Goal: Task Accomplishment & Management: Manage account settings

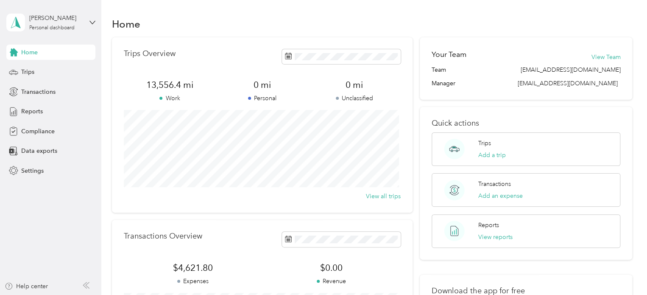
click at [586, 7] on div "Home Trips Overview 13,556.4 mi Work 0 mi Personal 0 mi Unclassified View all t…" at bounding box center [372, 211] width 542 height 423
click at [376, 51] on span at bounding box center [341, 56] width 119 height 15
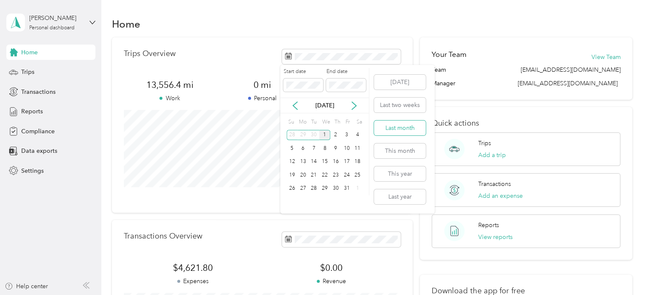
click at [401, 124] on button "Last month" at bounding box center [400, 127] width 52 height 15
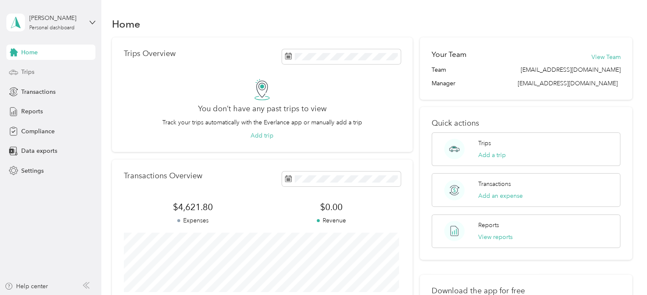
click at [27, 68] on span "Trips" at bounding box center [27, 71] width 13 height 9
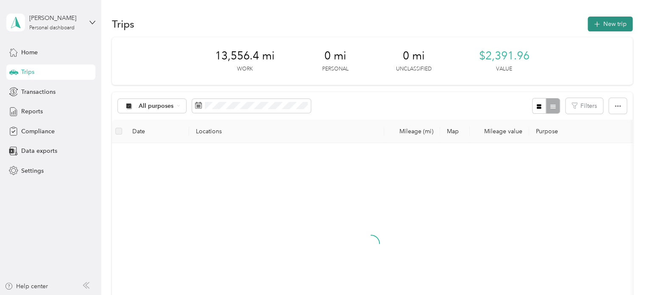
click at [608, 23] on button "New trip" at bounding box center [610, 24] width 45 height 15
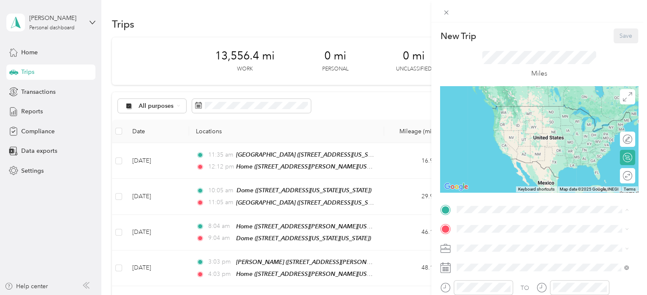
click at [536, 122] on div "Home [STREET_ADDRESS][PERSON_NAME][US_STATE]" at bounding box center [539, 114] width 132 height 18
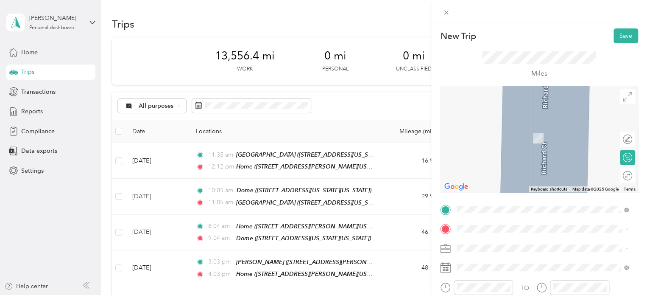
click at [260, 112] on div "New Trip Save This trip cannot be edited because it is either under review, app…" at bounding box center [323, 147] width 647 height 295
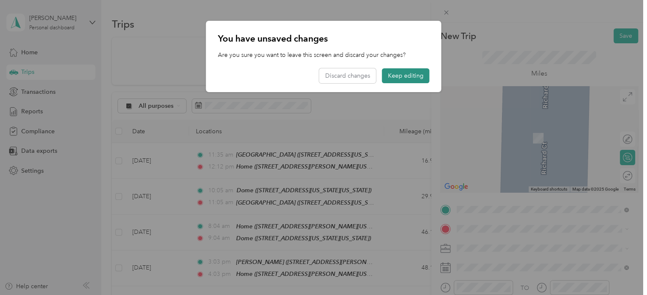
click at [414, 76] on button "Keep editing" at bounding box center [406, 75] width 48 height 15
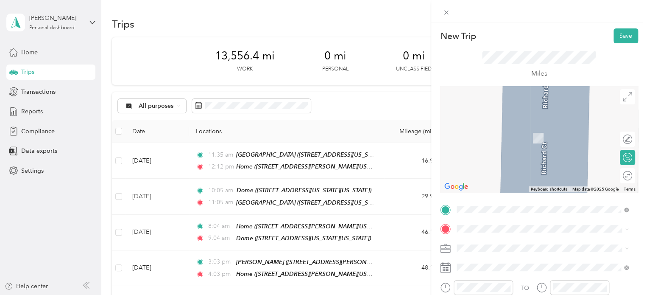
click at [278, 105] on div "New Trip Save This trip cannot be edited because it is either under review, app…" at bounding box center [323, 147] width 647 height 295
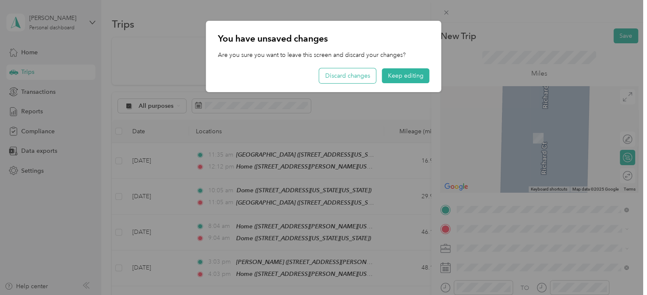
click at [363, 76] on button "Discard changes" at bounding box center [347, 75] width 57 height 15
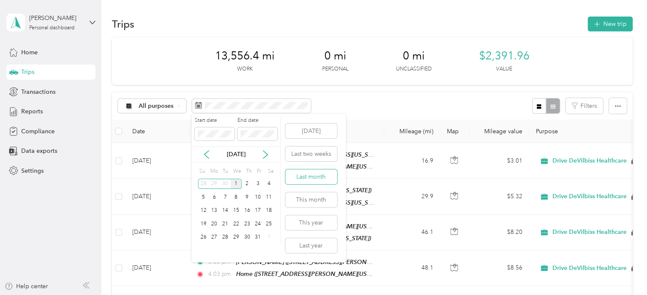
click at [317, 178] on button "Last month" at bounding box center [312, 176] width 52 height 15
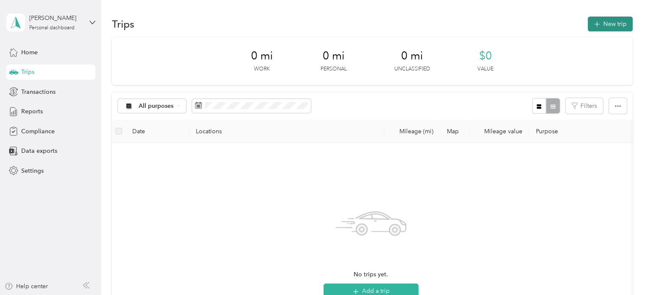
click at [605, 25] on button "New trip" at bounding box center [610, 24] width 45 height 15
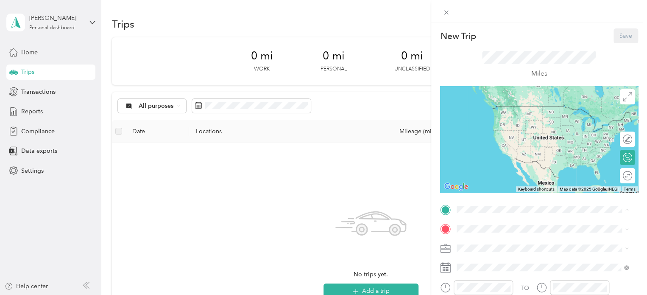
click at [498, 111] on div "Home [STREET_ADDRESS][PERSON_NAME][US_STATE]" at bounding box center [539, 114] width 132 height 18
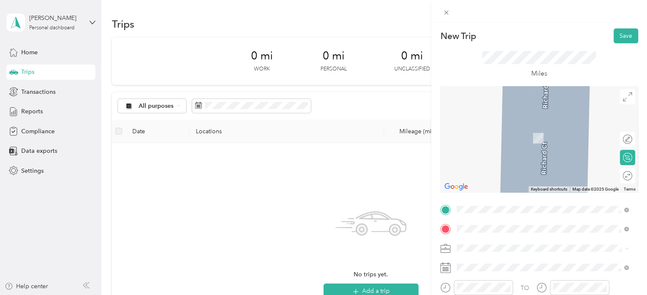
click at [497, 142] on span "[STREET_ADDRESS][US_STATE]" at bounding box center [515, 137] width 85 height 7
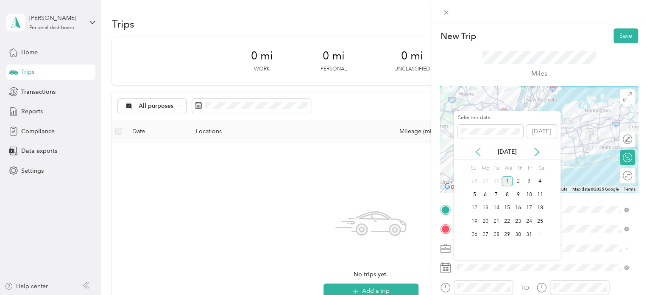
click at [477, 151] on icon at bounding box center [478, 152] width 8 height 8
click at [496, 181] on div "2" at bounding box center [496, 181] width 11 height 11
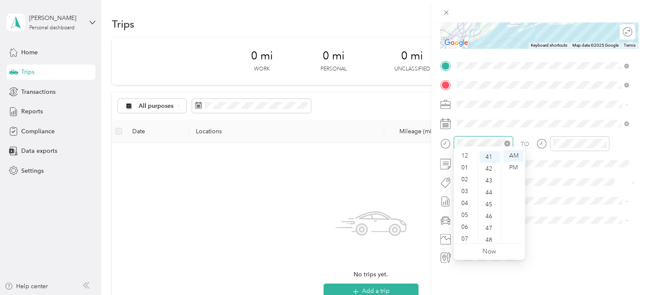
scroll to position [51, 0]
click at [437, 135] on form "New Trip Save This trip cannot be edited because it is either under review, app…" at bounding box center [539, 74] width 216 height 379
click at [534, 136] on div "TO" at bounding box center [539, 146] width 198 height 21
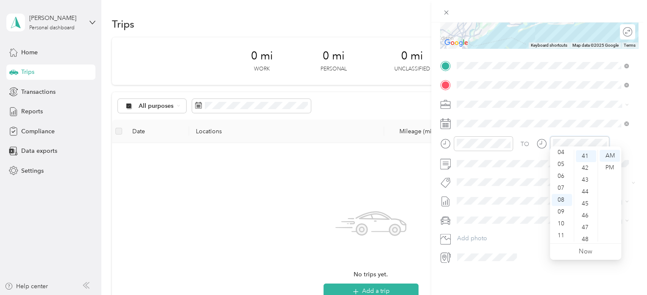
scroll to position [487, 0]
click at [624, 142] on div "TO" at bounding box center [539, 146] width 198 height 21
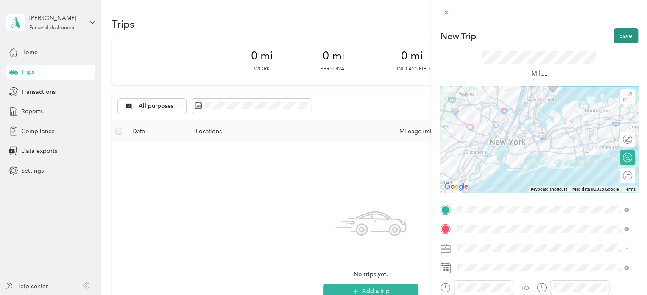
click at [623, 38] on button "Save" at bounding box center [626, 35] width 25 height 15
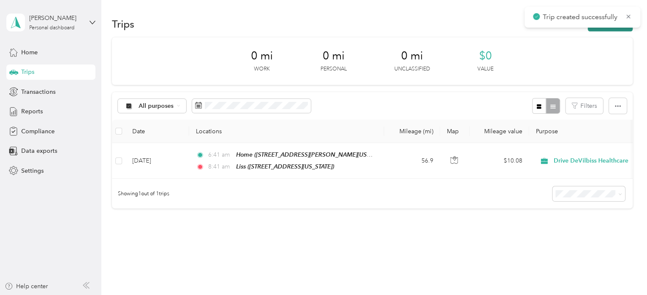
click at [601, 30] on button "New trip" at bounding box center [610, 24] width 45 height 15
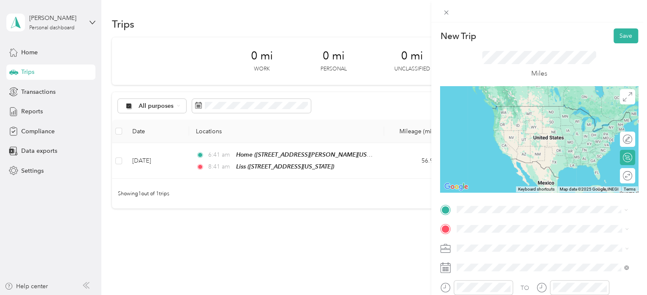
click at [491, 122] on span "[STREET_ADDRESS][US_STATE]" at bounding box center [515, 118] width 85 height 7
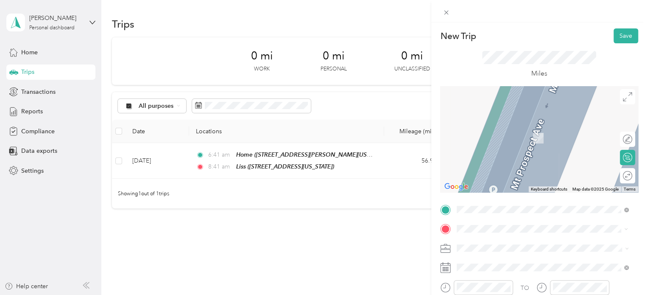
click at [500, 127] on div "Advance" at bounding box center [515, 128] width 85 height 8
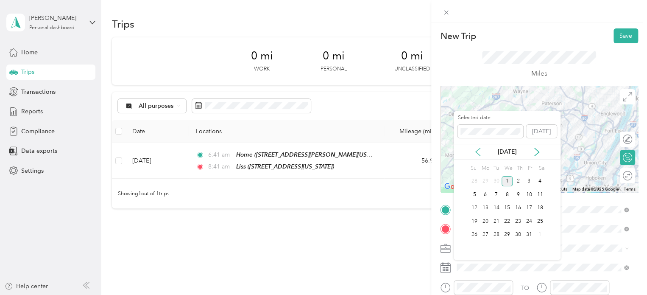
click at [478, 154] on icon at bounding box center [478, 152] width 8 height 8
click at [494, 179] on div "2" at bounding box center [496, 181] width 11 height 11
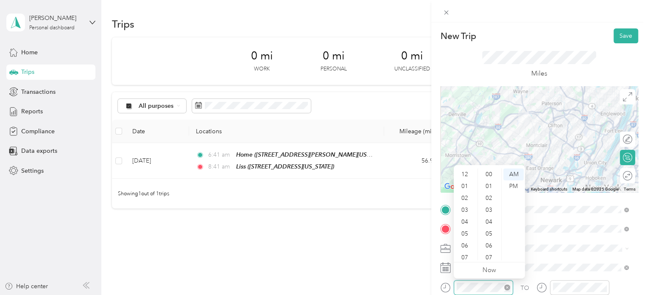
scroll to position [51, 0]
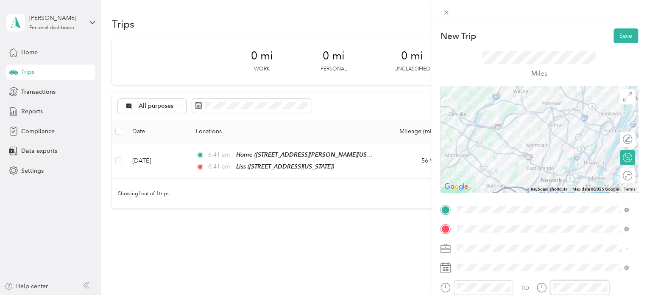
click at [523, 285] on div "TO" at bounding box center [539, 290] width 198 height 21
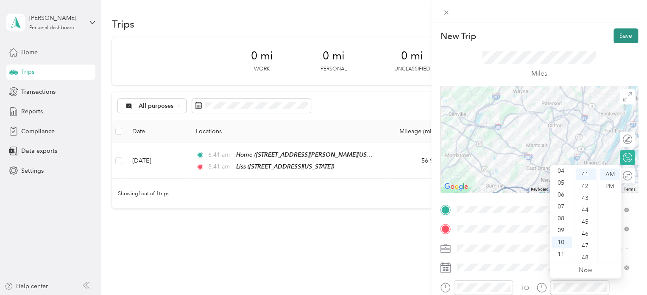
click at [619, 34] on button "Save" at bounding box center [626, 35] width 25 height 15
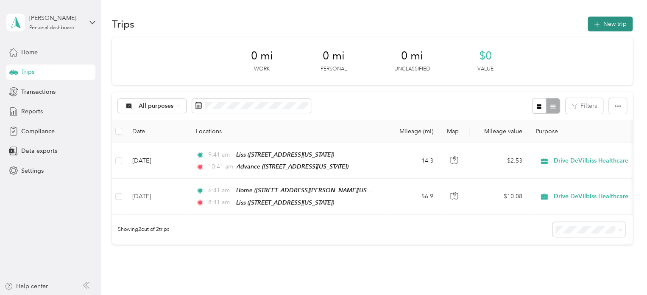
click at [609, 30] on button "New trip" at bounding box center [610, 24] width 45 height 15
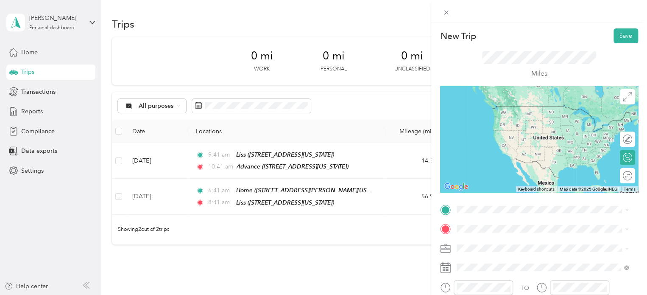
click at [492, 116] on span "[STREET_ADDRESS][US_STATE]" at bounding box center [515, 117] width 85 height 7
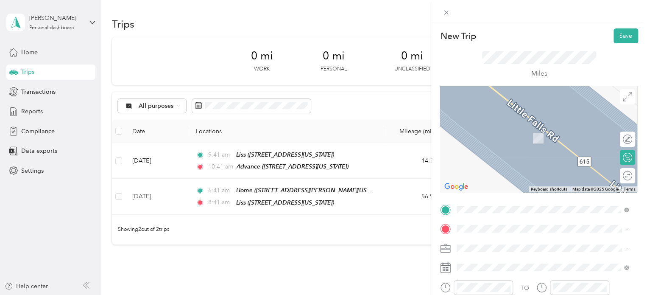
click at [497, 170] on span "[STREET_ADDRESS][PERSON_NAME][PERSON_NAME][US_STATE]" at bounding box center [547, 168] width 148 height 16
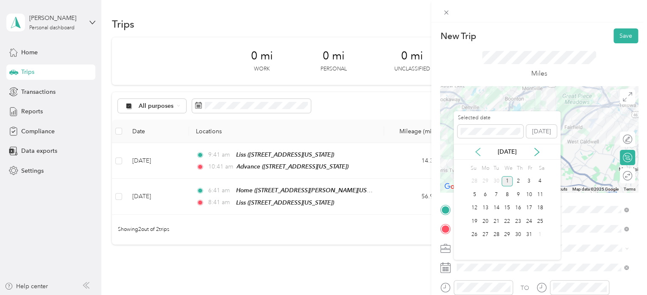
click at [475, 148] on icon at bounding box center [478, 152] width 8 height 8
click at [499, 179] on div "2" at bounding box center [496, 181] width 11 height 11
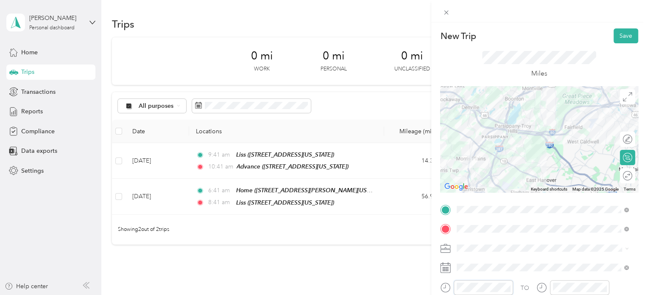
click at [431, 286] on div "New Trip Save This trip cannot be edited because it is either under review, app…" at bounding box center [323, 147] width 647 height 295
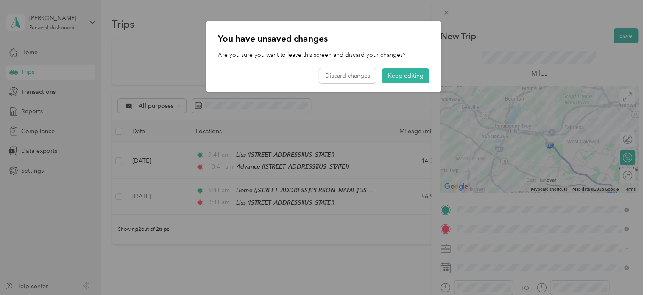
click at [371, 62] on div "You have unsaved changes Are you sure you want to leave this screen and discard…" at bounding box center [323, 56] width 235 height 71
click at [396, 73] on button "Keep editing" at bounding box center [406, 75] width 48 height 15
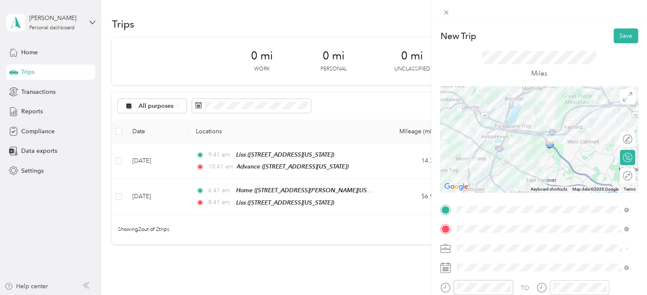
click at [450, 286] on div at bounding box center [476, 287] width 73 height 15
click at [550, 285] on div at bounding box center [579, 287] width 59 height 15
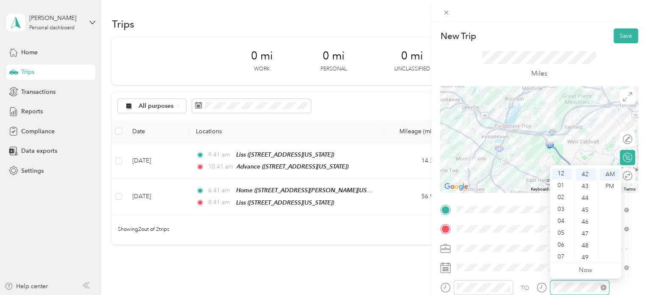
scroll to position [0, 0]
click at [604, 185] on div "PM" at bounding box center [610, 186] width 20 height 12
click at [612, 186] on div "PM" at bounding box center [610, 186] width 20 height 12
click at [618, 29] on button "Save" at bounding box center [626, 35] width 25 height 15
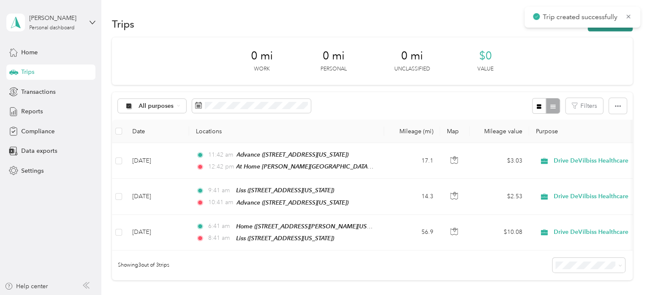
click at [611, 28] on button "New trip" at bounding box center [610, 24] width 45 height 15
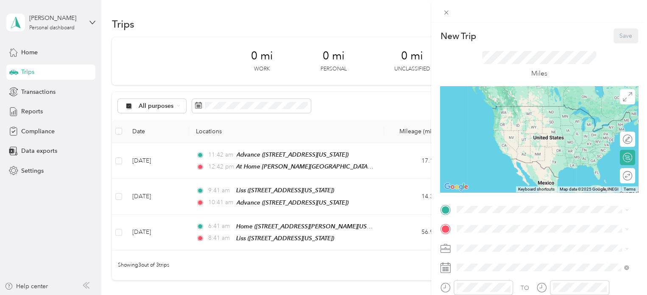
click at [499, 156] on div "At Home Morris Plains 200 The American Road, Morris Plains, 07950, Morris Plain…" at bounding box center [549, 145] width 153 height 27
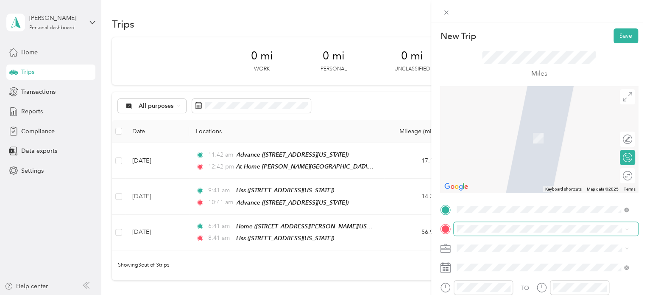
click at [479, 234] on span at bounding box center [546, 229] width 185 height 14
click at [481, 263] on span at bounding box center [546, 268] width 185 height 14
click at [480, 271] on span at bounding box center [546, 268] width 185 height 14
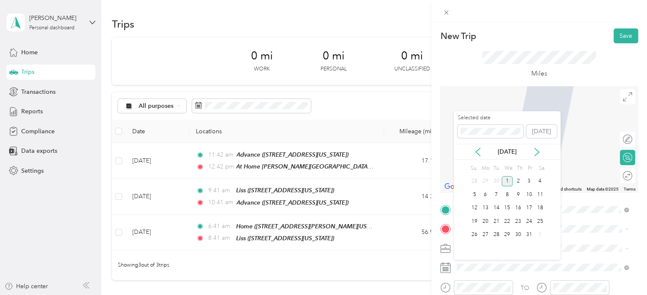
click at [479, 146] on div "[DATE]" at bounding box center [507, 152] width 107 height 16
click at [479, 151] on icon at bounding box center [478, 152] width 8 height 8
click at [492, 174] on div "Su Mo Tu We Th Fr Sa" at bounding box center [507, 168] width 76 height 12
click at [497, 178] on div "2" at bounding box center [496, 181] width 11 height 11
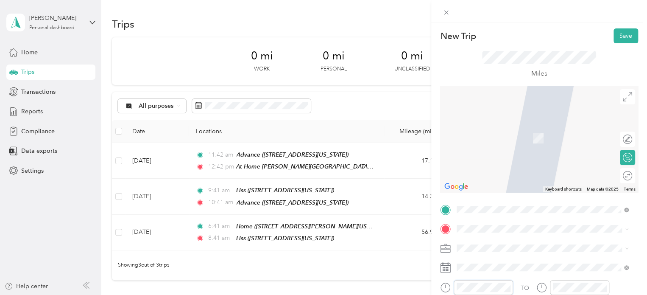
click at [434, 286] on form "New Trip Save This trip cannot be edited because it is either under review, app…" at bounding box center [539, 217] width 216 height 379
click at [514, 182] on div "PM" at bounding box center [514, 186] width 20 height 12
click at [529, 285] on div "TO" at bounding box center [539, 290] width 198 height 21
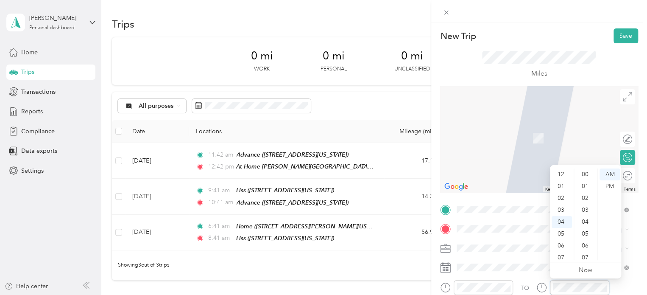
scroll to position [48, 0]
click at [608, 188] on div "PM" at bounding box center [610, 186] width 20 height 12
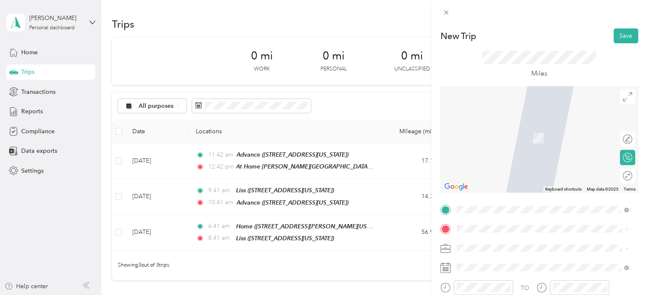
click at [497, 145] on li "Home [STREET_ADDRESS][PERSON_NAME][US_STATE]" at bounding box center [543, 131] width 178 height 27
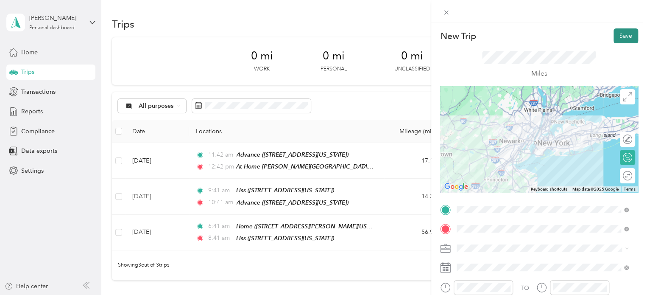
click at [614, 39] on button "Save" at bounding box center [626, 35] width 25 height 15
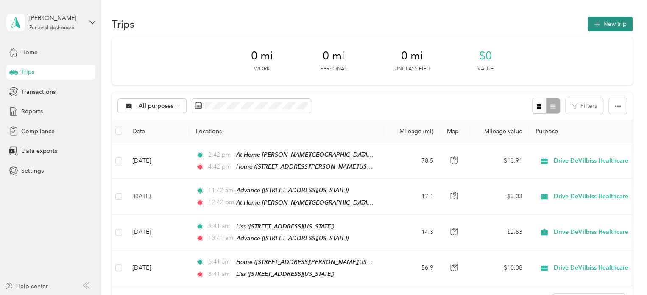
click at [616, 25] on button "New trip" at bounding box center [610, 24] width 45 height 15
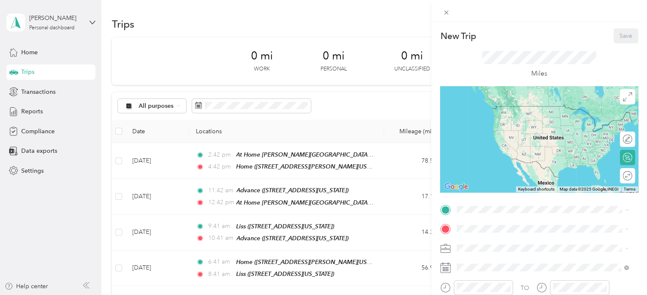
click at [484, 107] on strong "Home" at bounding box center [481, 109] width 17 height 8
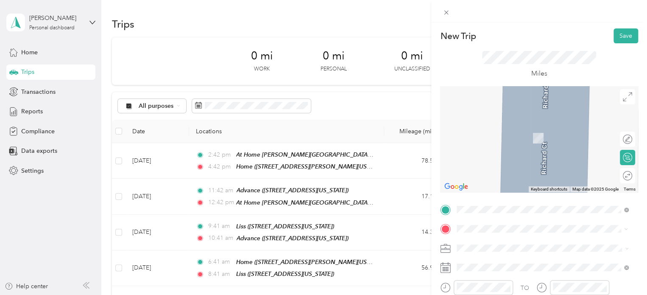
click at [504, 134] on span "[STREET_ADDRESS][US_STATE][US_STATE]" at bounding box center [531, 137] width 116 height 7
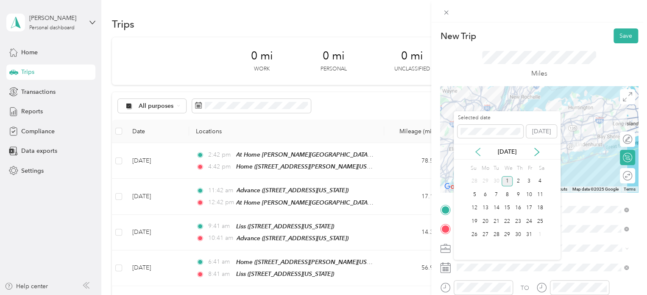
click at [480, 155] on icon at bounding box center [478, 152] width 8 height 8
click at [507, 183] on div "3" at bounding box center [507, 181] width 11 height 11
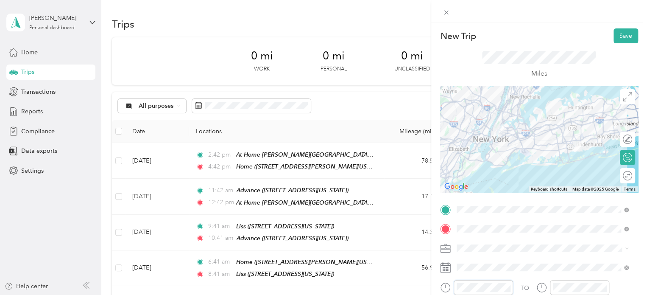
click at [438, 284] on form "New Trip Save This trip cannot be edited because it is either under review, app…" at bounding box center [539, 217] width 216 height 379
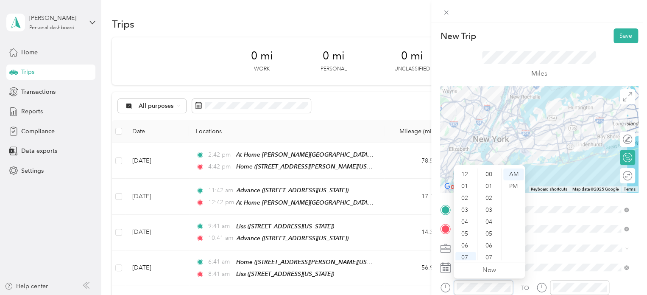
scroll to position [51, 0]
click at [618, 39] on button "Save" at bounding box center [626, 35] width 25 height 15
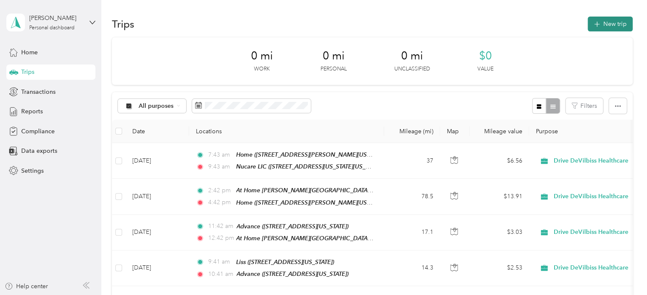
click at [605, 30] on button "New trip" at bounding box center [610, 24] width 45 height 15
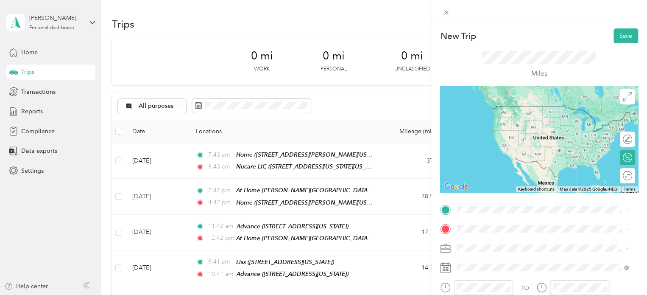
click at [491, 120] on span "[STREET_ADDRESS][US_STATE][US_STATE]" at bounding box center [531, 116] width 116 height 7
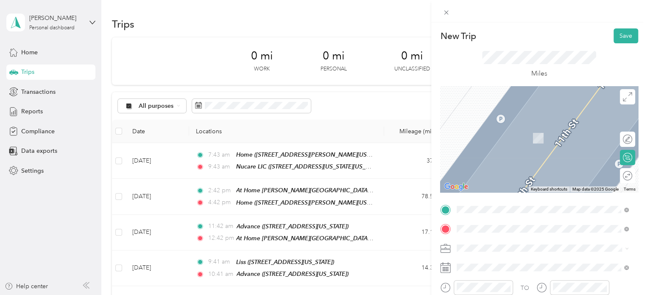
click at [493, 139] on span "34-20 56th Street, Woodside, 11377, New York, New York, United States" at bounding box center [531, 137] width 116 height 7
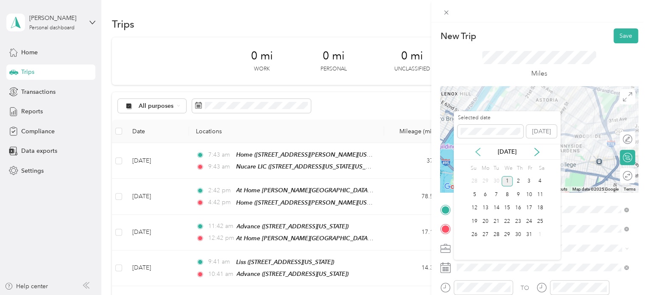
click at [474, 151] on icon at bounding box center [478, 152] width 8 height 8
click at [509, 182] on div "3" at bounding box center [507, 181] width 11 height 11
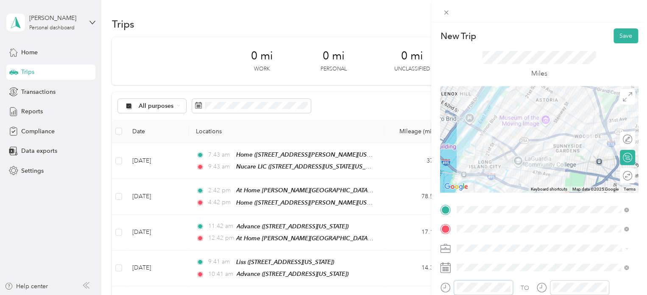
click at [429, 285] on div "New Trip Save This trip cannot be edited because it is either under review, app…" at bounding box center [323, 147] width 647 height 295
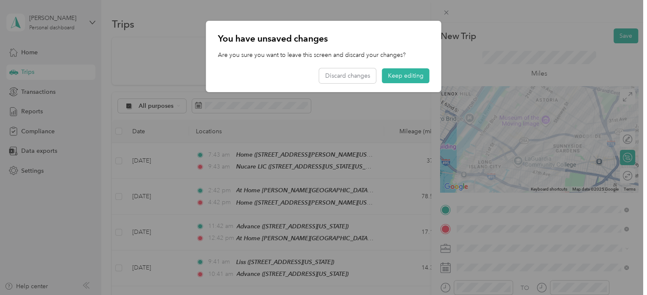
click at [459, 286] on div at bounding box center [323, 147] width 647 height 295
click at [398, 81] on button "Keep editing" at bounding box center [406, 75] width 48 height 15
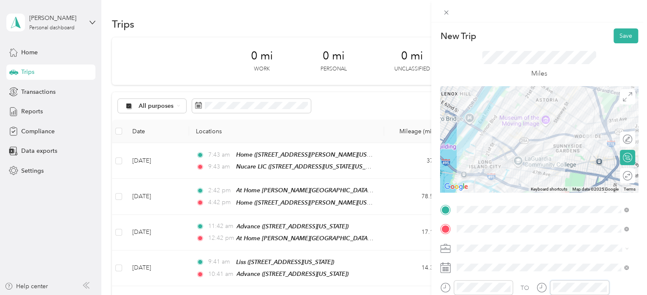
click at [540, 285] on div at bounding box center [573, 287] width 73 height 15
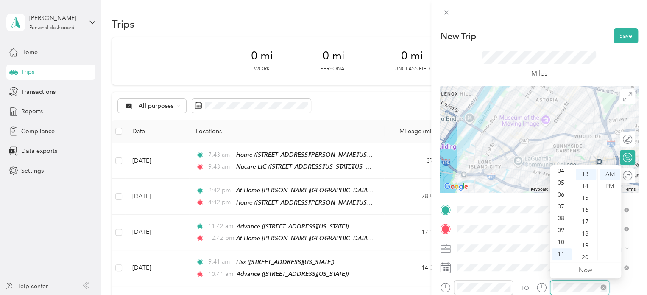
scroll to position [154, 0]
click at [621, 23] on div "New Trip Save This trip cannot be edited because it is either under review, app…" at bounding box center [539, 169] width 216 height 295
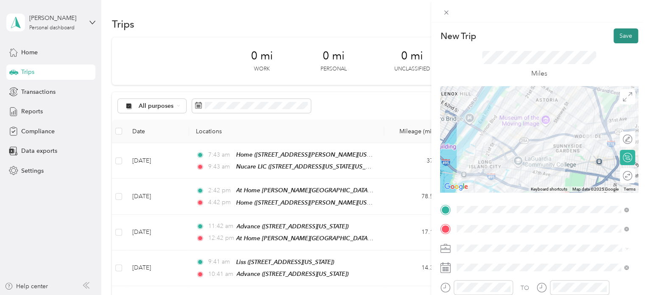
click at [619, 34] on button "Save" at bounding box center [626, 35] width 25 height 15
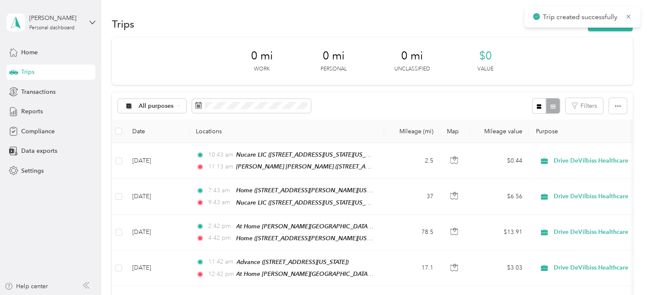
click at [609, 31] on div "Trips New trip" at bounding box center [372, 24] width 521 height 18
click at [611, 28] on button "New trip" at bounding box center [610, 24] width 45 height 15
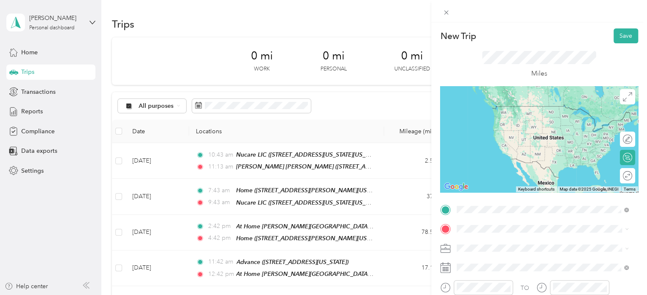
click at [509, 117] on span "34-20 56th Street, Woodside, 11377, New York, New York, United States" at bounding box center [531, 118] width 116 height 7
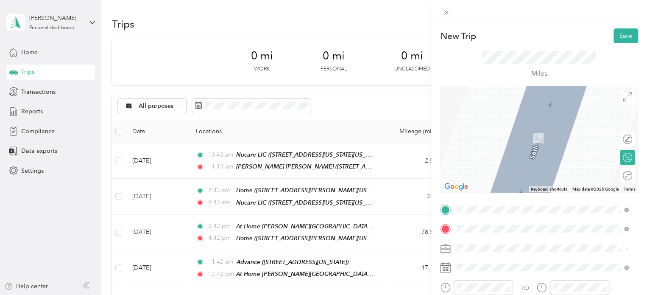
click at [518, 142] on div "Home [STREET_ADDRESS][PERSON_NAME][US_STATE]" at bounding box center [539, 134] width 132 height 18
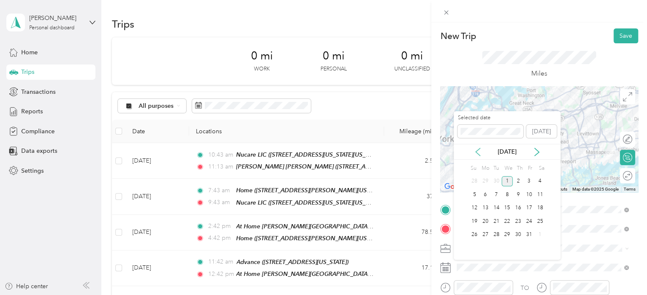
click at [480, 150] on icon at bounding box center [478, 152] width 8 height 8
click at [511, 182] on div "3" at bounding box center [507, 181] width 11 height 11
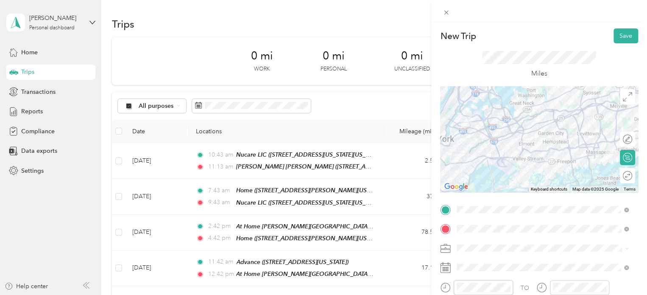
click at [428, 280] on div "New Trip Save This trip cannot be edited because it is either under review, app…" at bounding box center [323, 147] width 647 height 295
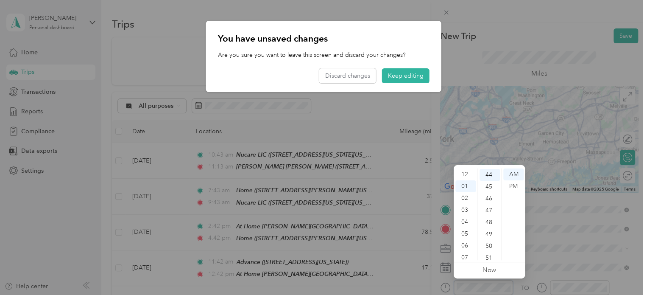
scroll to position [51, 0]
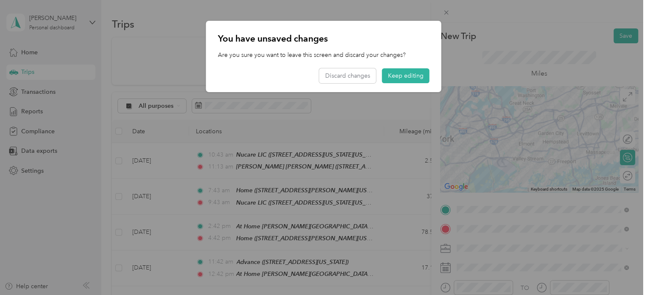
click at [492, 289] on div at bounding box center [323, 147] width 647 height 295
click at [411, 80] on button "Keep editing" at bounding box center [406, 75] width 48 height 15
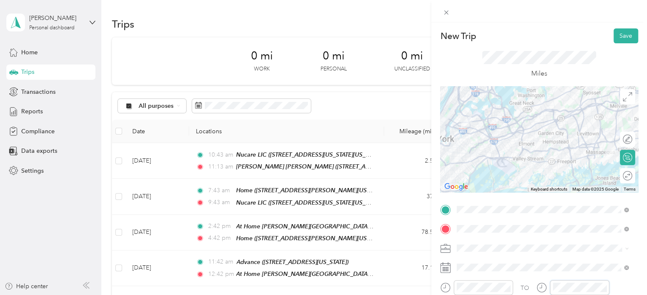
click at [549, 287] on div at bounding box center [573, 287] width 73 height 15
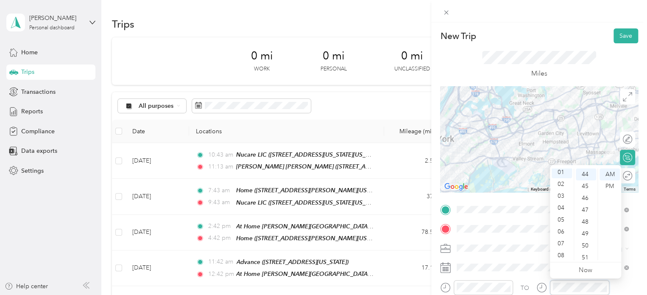
scroll to position [0, 0]
click at [611, 189] on div "PM" at bounding box center [610, 186] width 20 height 12
click at [614, 186] on div "PM" at bounding box center [610, 186] width 20 height 12
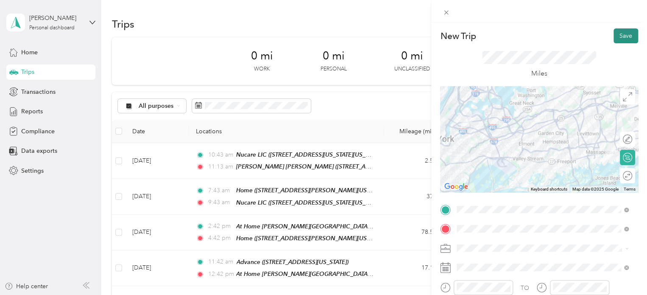
click at [620, 43] on button "Save" at bounding box center [626, 35] width 25 height 15
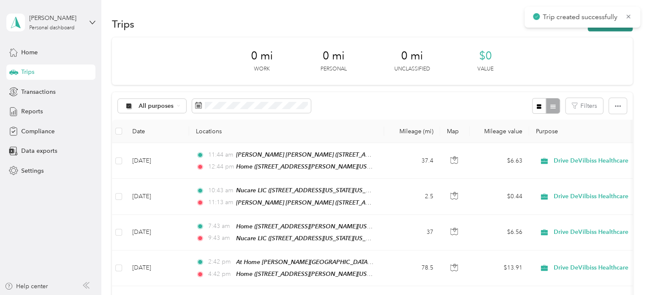
click at [607, 30] on button "New trip" at bounding box center [610, 24] width 45 height 15
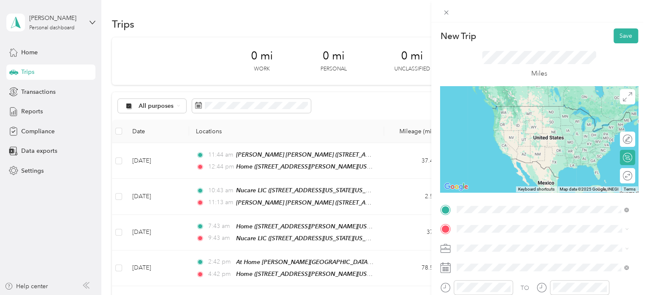
click at [499, 122] on span "[STREET_ADDRESS][PERSON_NAME][US_STATE]" at bounding box center [539, 118] width 132 height 7
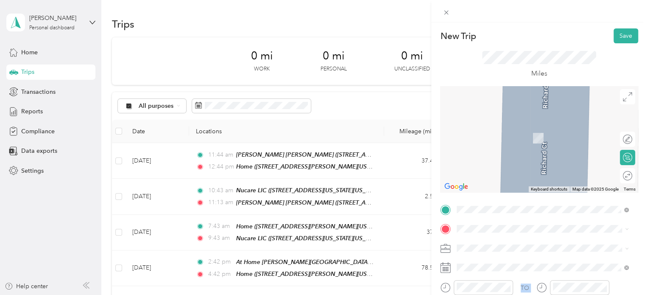
drag, startPoint x: 498, startPoint y: 157, endPoint x: 489, endPoint y: 179, distance: 24.3
click at [487, 224] on span at bounding box center [546, 229] width 185 height 14
click at [501, 135] on span "165 Oliver Street, Riverhead, 11901, Riverhead, New York, United States" at bounding box center [539, 137] width 132 height 7
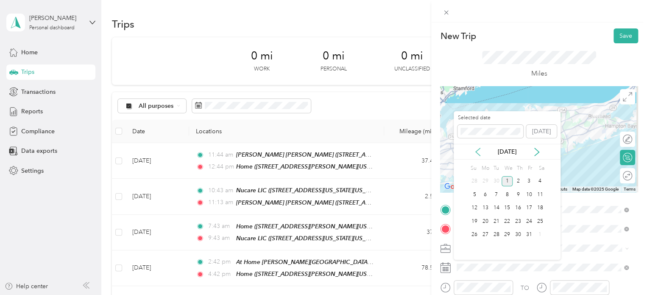
click at [479, 148] on icon at bounding box center [478, 152] width 8 height 8
click at [518, 179] on div "4" at bounding box center [518, 181] width 11 height 11
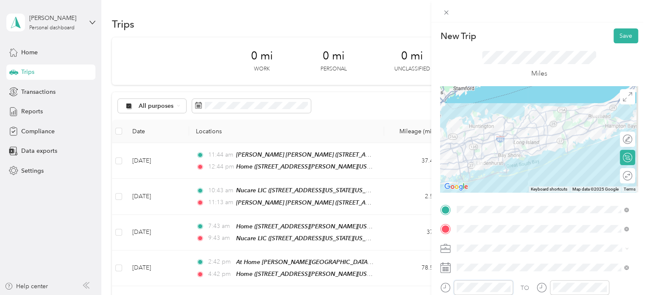
click at [443, 285] on div at bounding box center [476, 287] width 73 height 15
click at [443, 285] on icon at bounding box center [445, 287] width 11 height 11
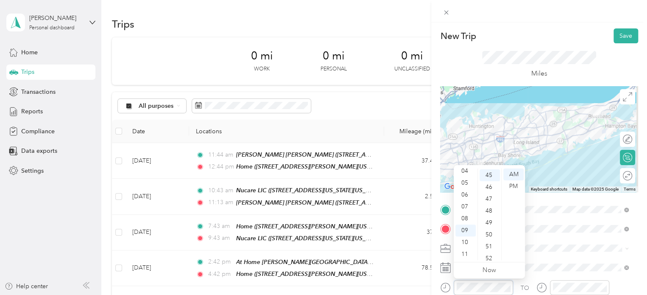
scroll to position [535, 0]
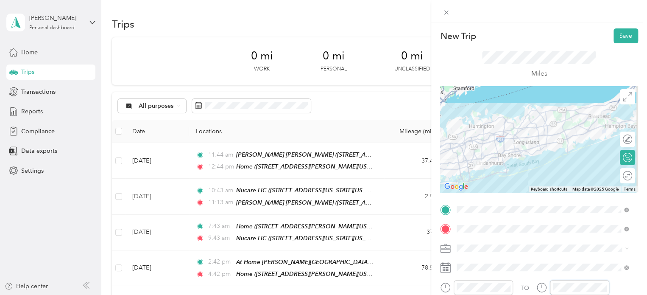
click at [528, 281] on div "TO" at bounding box center [539, 290] width 198 height 21
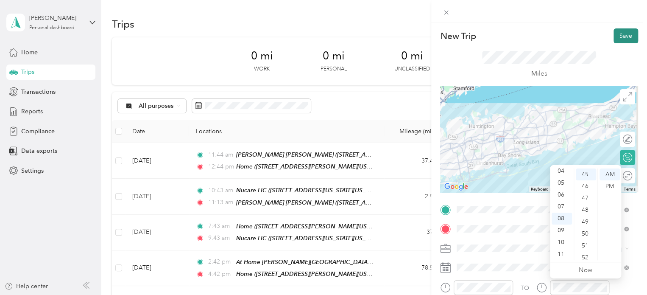
click at [614, 34] on button "Save" at bounding box center [626, 35] width 25 height 15
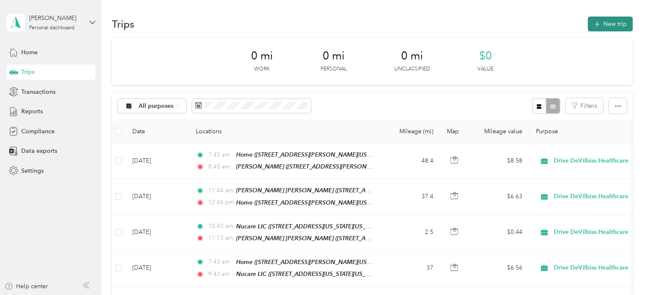
click at [602, 27] on button "New trip" at bounding box center [610, 24] width 45 height 15
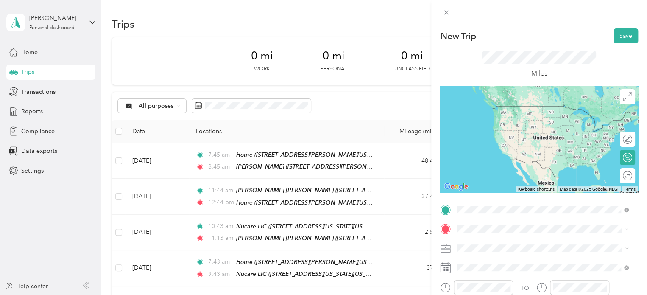
click at [490, 114] on div "Lewin 165 Oliver Street, Riverhead, 11901, Riverhead, New York, United States" at bounding box center [539, 114] width 132 height 18
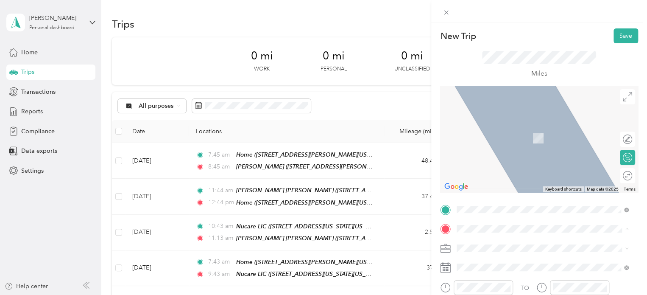
click at [497, 138] on ol "From search results 80 Orville Drive Bohemia, New York 11716, United States 80 …" at bounding box center [543, 153] width 178 height 102
click at [499, 123] on span "80 Orville Drive Bohemia, New York 11716, United States" at bounding box center [539, 126] width 132 height 8
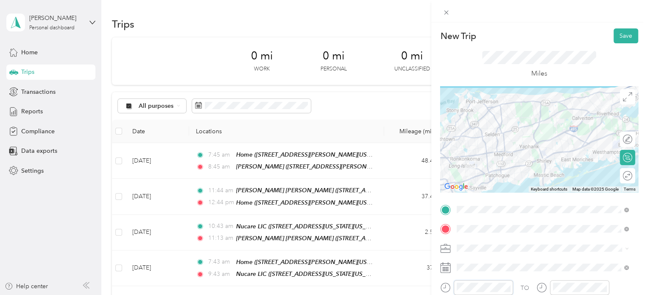
click at [439, 288] on form "New Trip Save This trip cannot be edited because it is either under review, app…" at bounding box center [539, 217] width 216 height 379
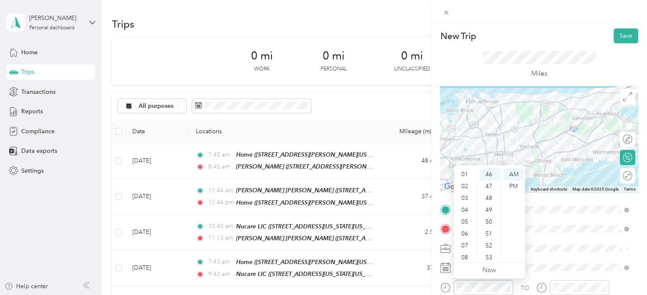
scroll to position [51, 0]
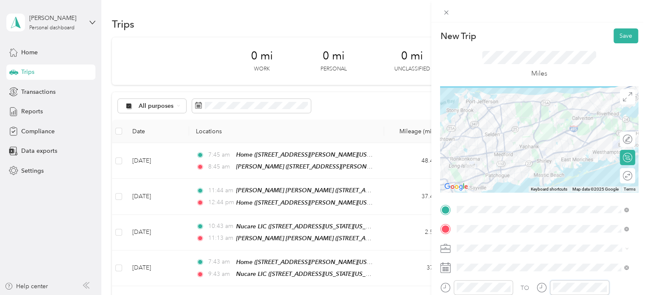
click at [544, 285] on div at bounding box center [573, 287] width 73 height 15
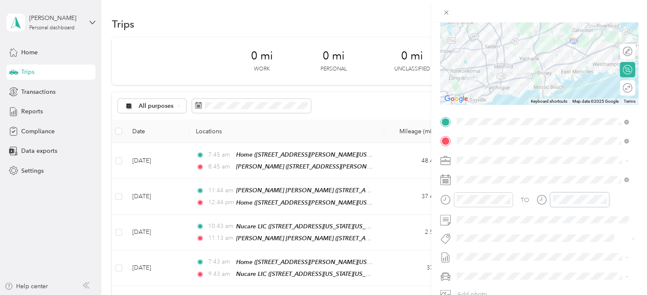
scroll to position [30, 0]
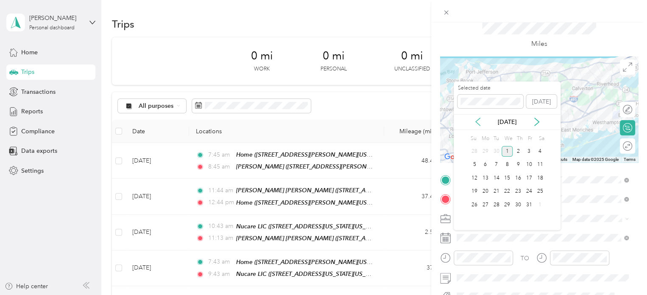
click at [479, 118] on icon at bounding box center [478, 122] width 4 height 8
click at [519, 152] on div "4" at bounding box center [518, 151] width 11 height 11
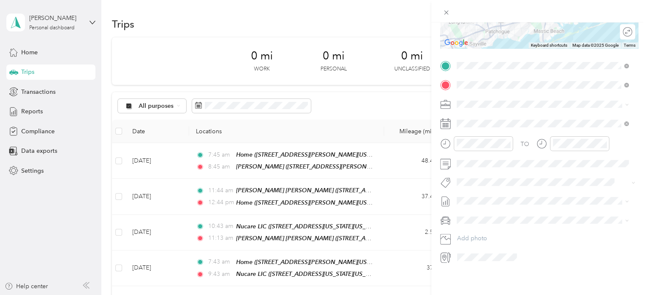
scroll to position [0, 0]
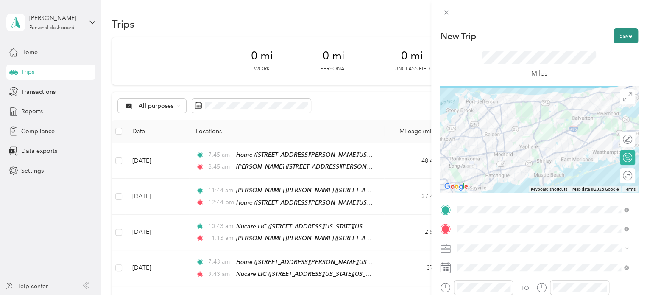
click at [618, 34] on button "Save" at bounding box center [626, 35] width 25 height 15
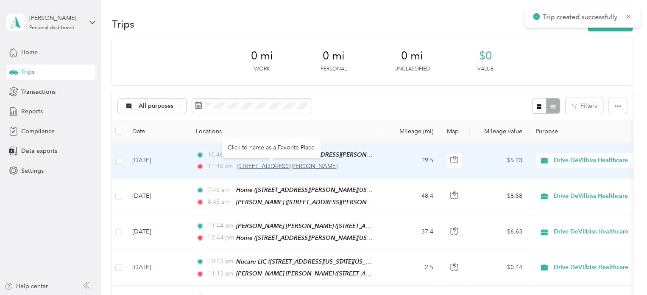
click at [279, 164] on span "80 Orville Drive, Bohemia" at bounding box center [287, 165] width 101 height 7
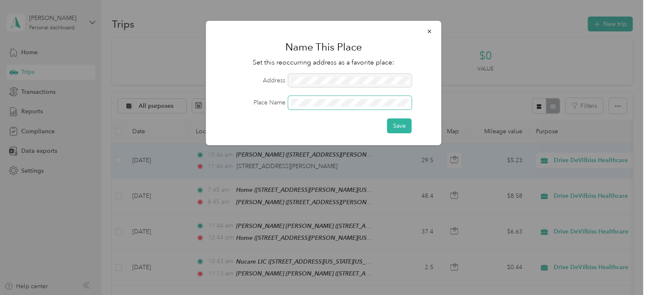
click at [316, 98] on span at bounding box center [350, 103] width 123 height 14
click at [398, 126] on button "Save" at bounding box center [399, 125] width 25 height 15
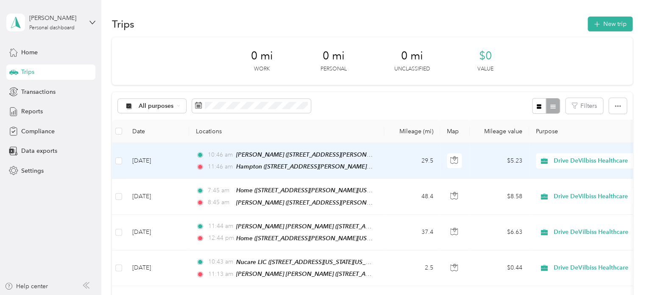
click at [608, 69] on div "0 mi Work 0 mi Personal 0 mi Unclassified $0 Value" at bounding box center [372, 61] width 521 height 48
click at [603, 27] on button "New trip" at bounding box center [610, 24] width 45 height 15
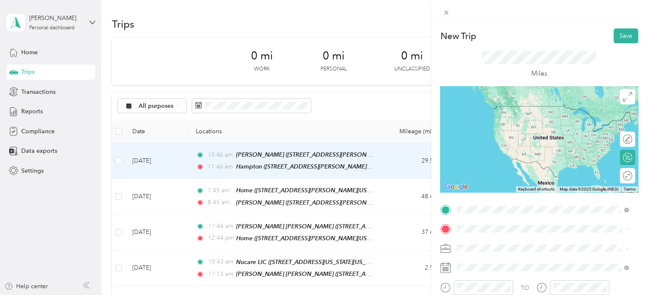
click at [492, 113] on div "Hampton 80 Orville Drive, Bohemia, 11716, Bohemia, New York, United States" at bounding box center [539, 114] width 132 height 18
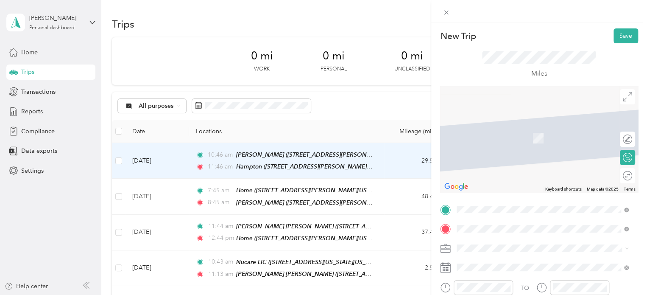
click at [501, 138] on span "1751 Deer Park Avenue, Deer Park, 11729, Deer Park, New York, United States" at bounding box center [515, 137] width 85 height 7
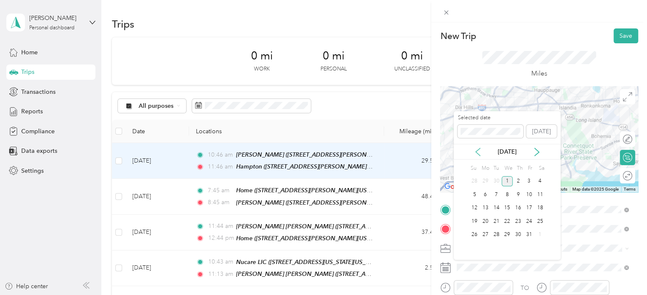
drag, startPoint x: 483, startPoint y: 148, endPoint x: 479, endPoint y: 148, distance: 4.7
click at [479, 148] on div "[DATE]" at bounding box center [507, 151] width 107 height 9
click at [539, 150] on icon at bounding box center [537, 152] width 8 height 8
click at [476, 151] on icon at bounding box center [478, 152] width 4 height 8
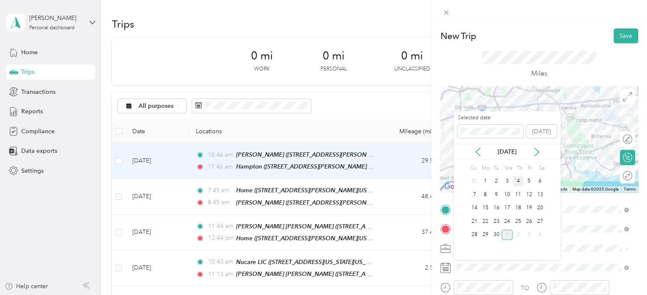
click at [518, 181] on div "4" at bounding box center [518, 181] width 11 height 11
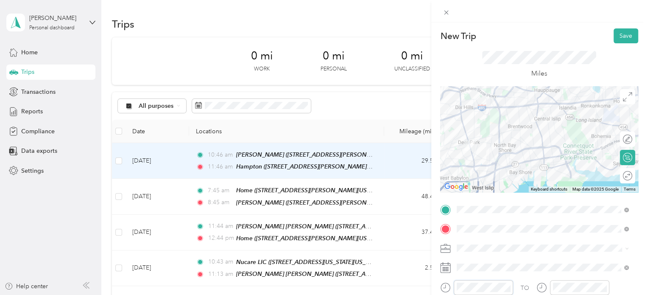
click at [446, 286] on div at bounding box center [476, 287] width 73 height 15
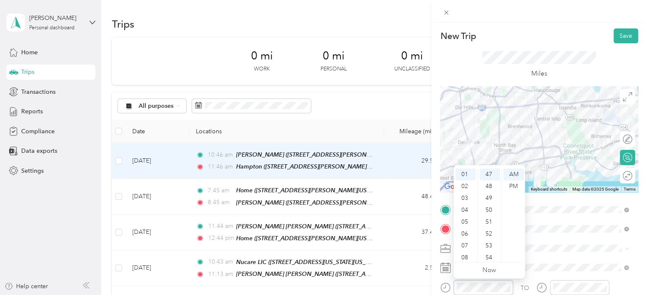
scroll to position [12, 0]
click at [521, 181] on div "PM" at bounding box center [514, 186] width 20 height 12
click at [515, 185] on div "PM" at bounding box center [514, 186] width 20 height 12
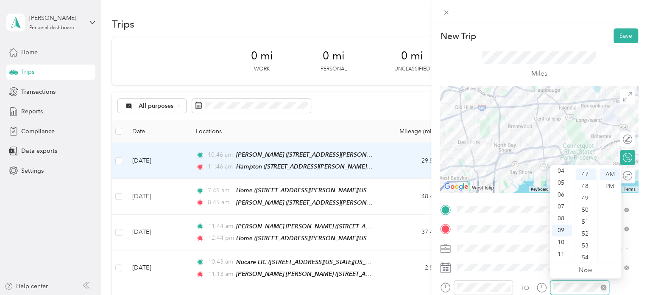
scroll to position [24, 0]
click at [609, 188] on div "PM" at bounding box center [610, 186] width 20 height 12
click at [616, 34] on button "Save" at bounding box center [626, 35] width 25 height 15
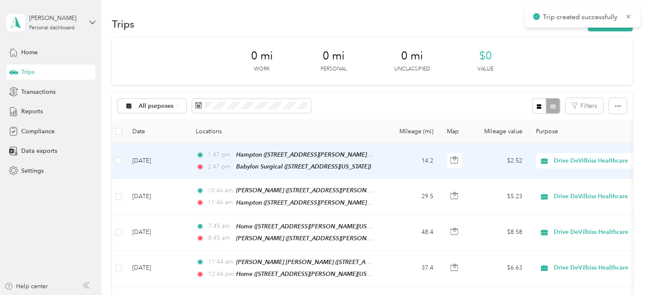
click at [614, 32] on div "Trips New trip" at bounding box center [372, 24] width 521 height 18
click at [615, 28] on button "New trip" at bounding box center [610, 24] width 45 height 15
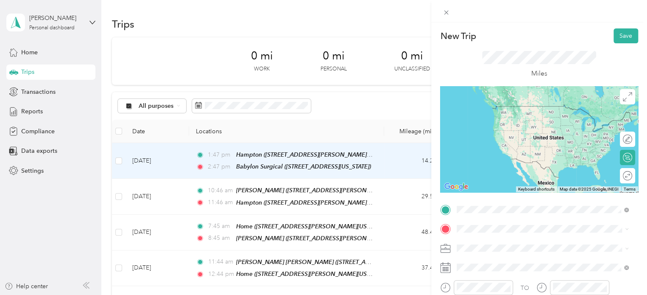
click at [504, 114] on div "Babylon Surgical 1751 Deer Park Avenue, Deer Park, 11729, Deer Park, New York, …" at bounding box center [515, 114] width 85 height 18
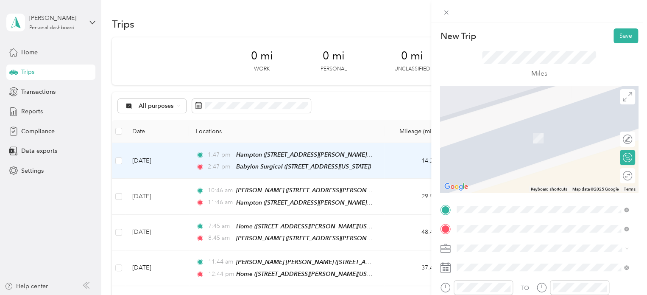
click at [494, 137] on span "[STREET_ADDRESS][PERSON_NAME][US_STATE]" at bounding box center [539, 137] width 132 height 7
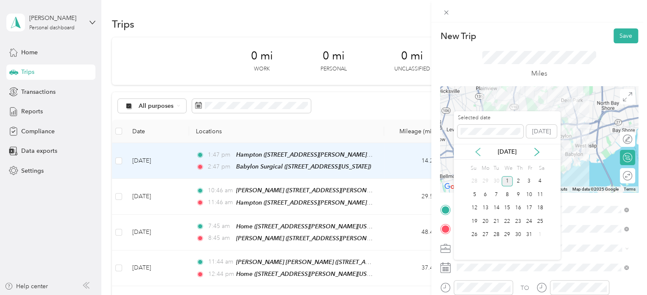
click at [481, 148] on icon at bounding box center [478, 152] width 8 height 8
click at [520, 181] on div "4" at bounding box center [518, 181] width 11 height 11
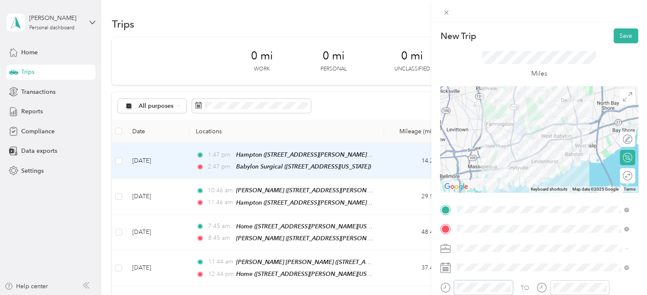
click at [453, 286] on div at bounding box center [476, 287] width 73 height 15
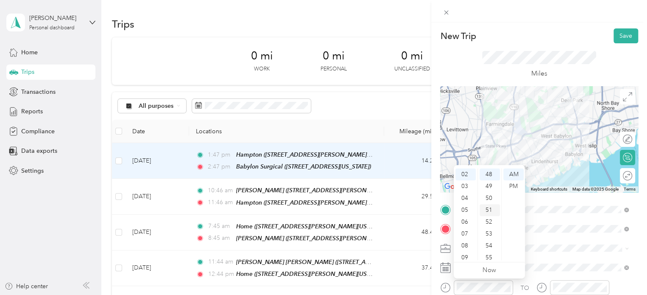
click at [496, 205] on div "51" at bounding box center [490, 210] width 20 height 12
click at [488, 256] on div "58" at bounding box center [490, 258] width 20 height 12
click at [516, 183] on div "PM" at bounding box center [514, 186] width 20 height 12
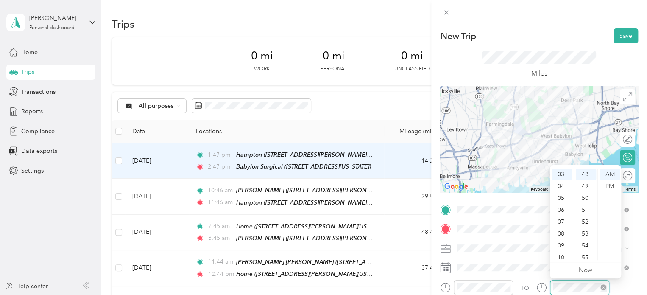
scroll to position [36, 0]
click at [604, 186] on div "PM" at bounding box center [610, 186] width 20 height 12
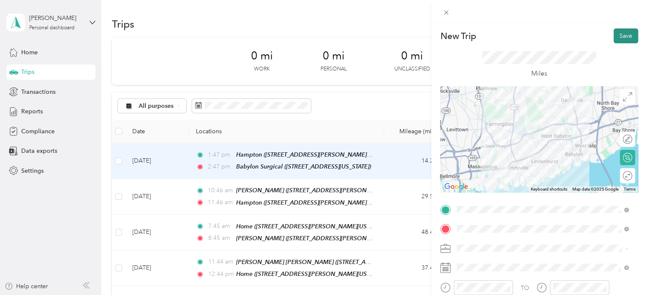
click at [617, 39] on button "Save" at bounding box center [626, 35] width 25 height 15
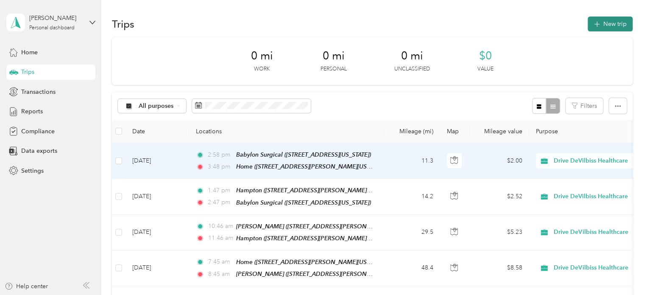
click at [610, 17] on button "New trip" at bounding box center [610, 24] width 45 height 15
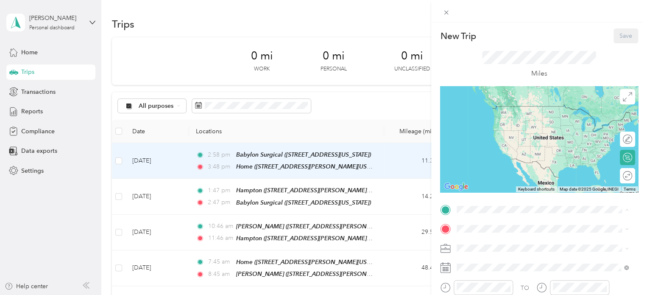
click at [493, 122] on div "Home [STREET_ADDRESS][PERSON_NAME][US_STATE]" at bounding box center [539, 114] width 132 height 18
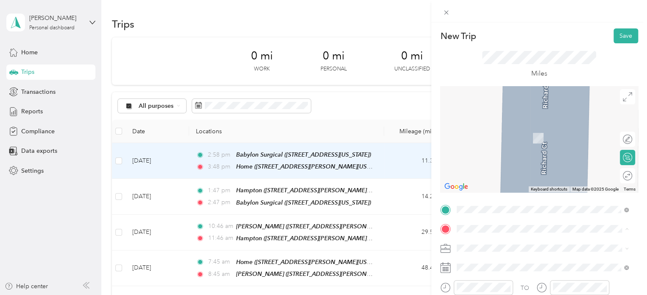
click at [490, 168] on span "[STREET_ADDRESS][US_STATE]" at bounding box center [515, 164] width 85 height 7
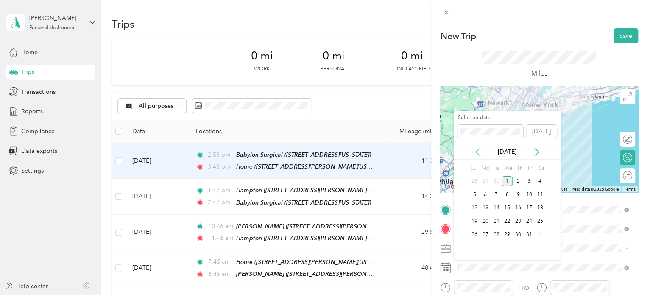
click at [479, 152] on icon at bounding box center [478, 152] width 8 height 8
click at [498, 196] on div "9" at bounding box center [496, 194] width 11 height 11
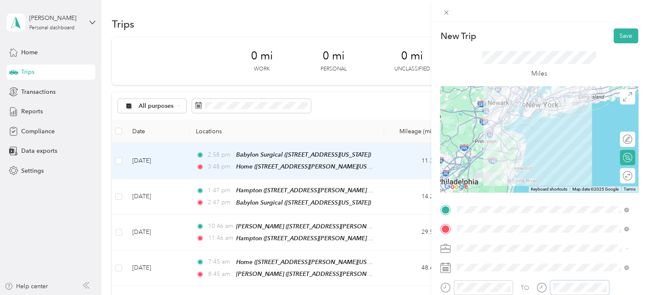
click at [539, 285] on div at bounding box center [573, 287] width 73 height 15
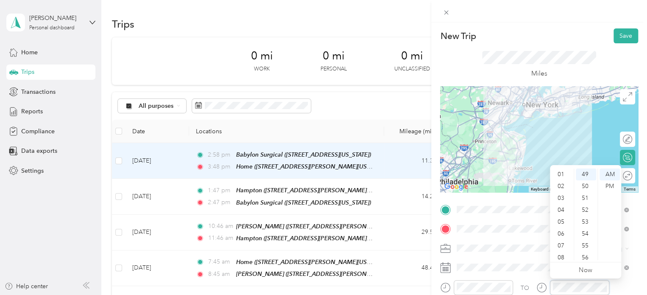
scroll to position [51, 0]
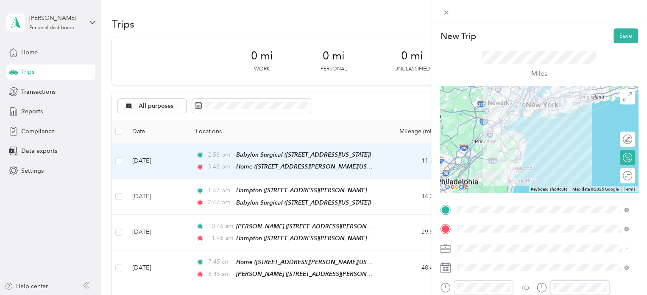
click at [457, 290] on div at bounding box center [483, 287] width 59 height 15
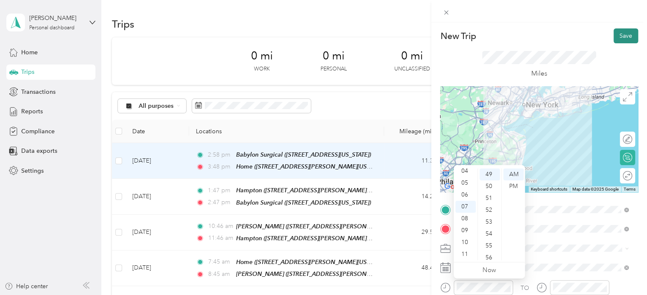
click at [622, 42] on button "Save" at bounding box center [626, 35] width 25 height 15
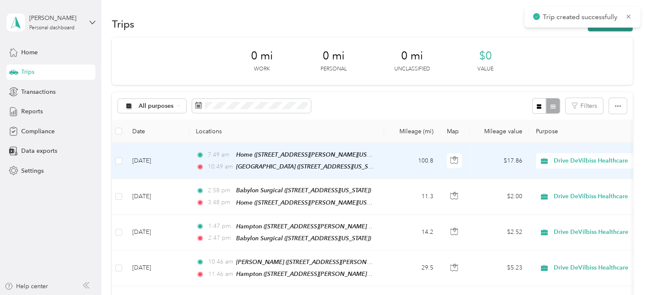
click at [613, 28] on button "New trip" at bounding box center [610, 24] width 45 height 15
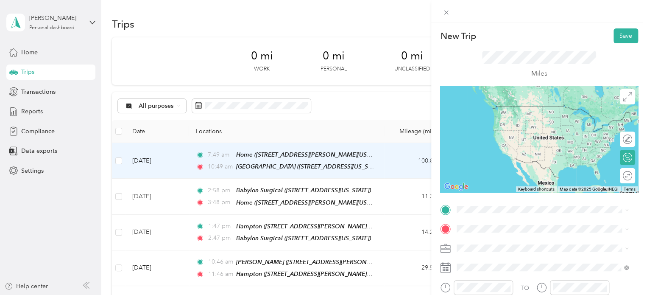
click at [489, 122] on div "Valmar- Lakewood 1750 Cedar Bridge Avenue, Lakewood, 08701, Lakewood, New Jerse…" at bounding box center [516, 113] width 86 height 18
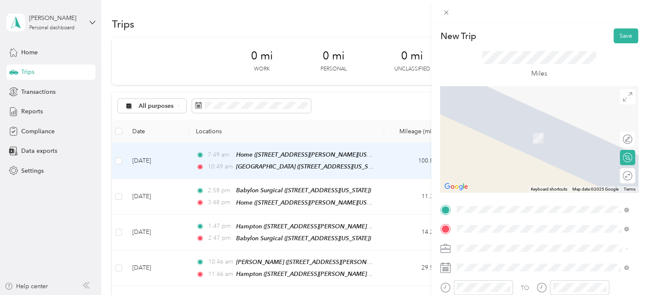
click at [504, 136] on span "[STREET_ADDRESS][US_STATE]" at bounding box center [515, 137] width 85 height 7
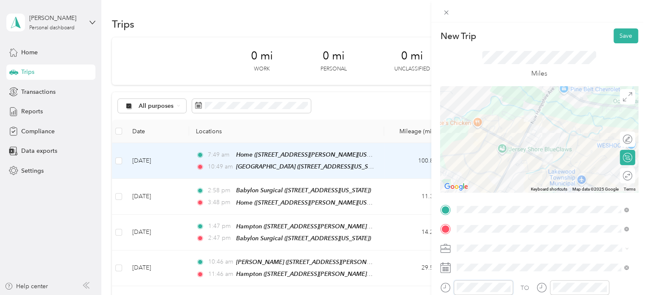
click at [437, 285] on form "New Trip Save This trip cannot be edited because it is either under review, app…" at bounding box center [539, 217] width 216 height 379
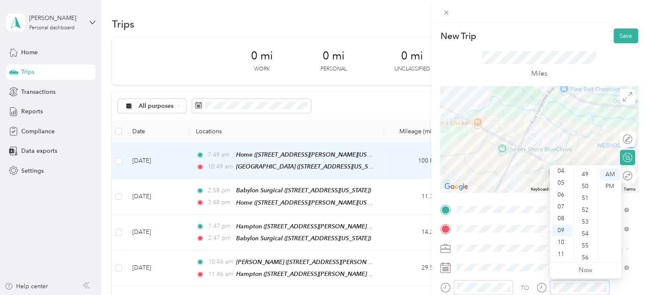
scroll to position [621, 0]
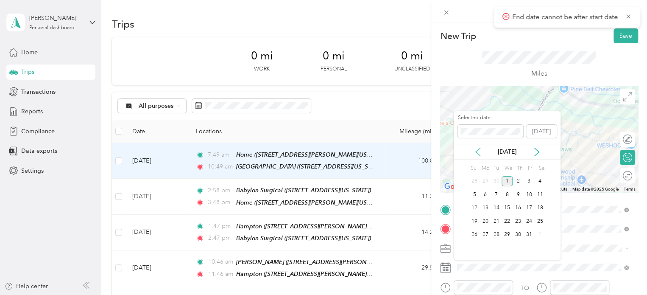
click at [480, 148] on icon at bounding box center [478, 152] width 4 height 8
click at [499, 192] on div "9" at bounding box center [496, 194] width 11 height 11
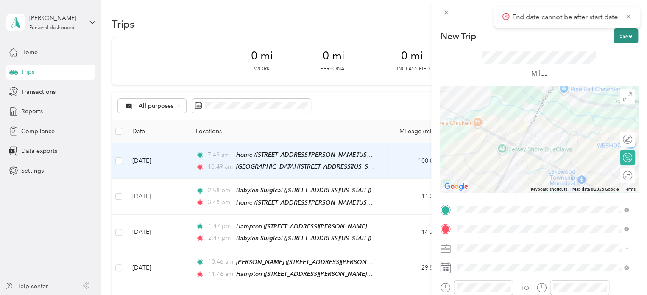
click at [619, 39] on button "Save" at bounding box center [626, 35] width 25 height 15
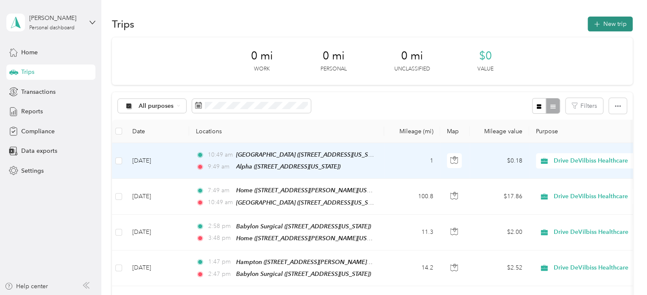
click at [609, 30] on button "New trip" at bounding box center [610, 24] width 45 height 15
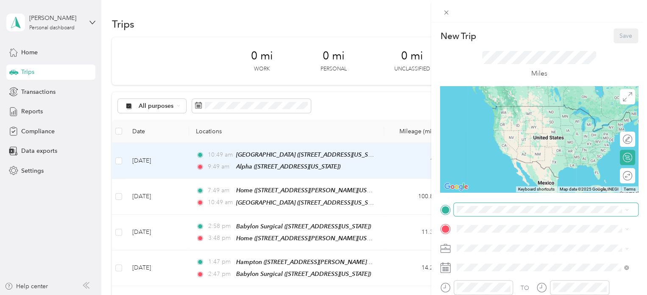
click at [486, 213] on span at bounding box center [546, 210] width 185 height 14
click at [493, 125] on div "Alpha 15 America Avenue, Lakewood, 08701, Lakewood, New Jersey, United States" at bounding box center [543, 114] width 166 height 21
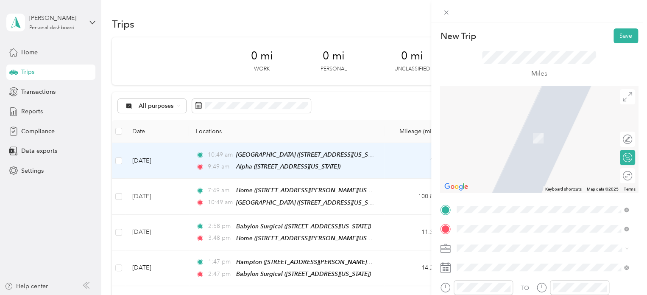
click at [501, 166] on span "[STREET_ADDRESS][US_STATE]" at bounding box center [515, 164] width 85 height 7
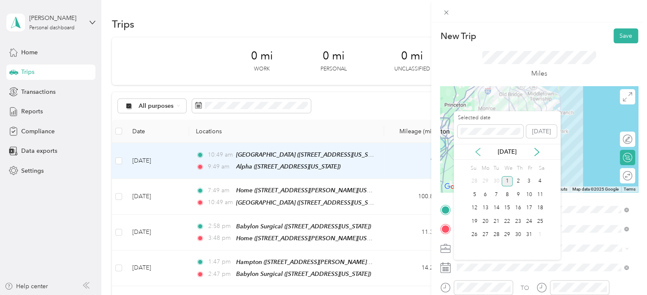
click at [477, 149] on icon at bounding box center [478, 152] width 8 height 8
click at [499, 192] on div "9" at bounding box center [496, 194] width 11 height 11
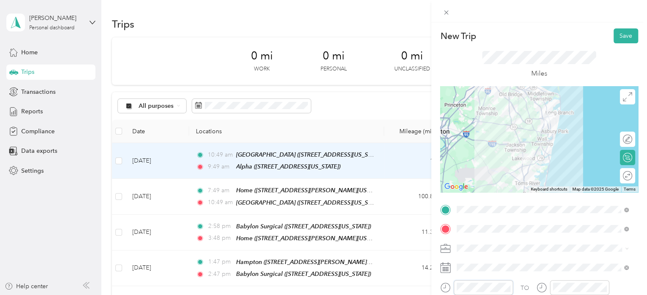
click at [448, 286] on div at bounding box center [476, 287] width 73 height 15
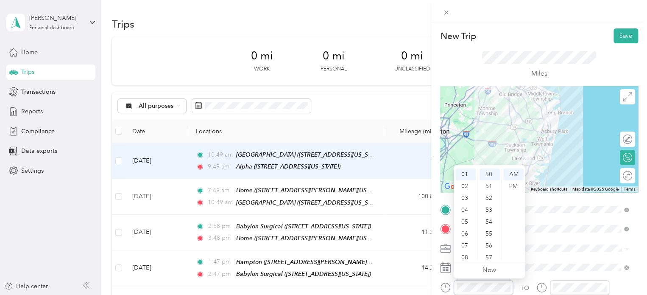
scroll to position [51, 0]
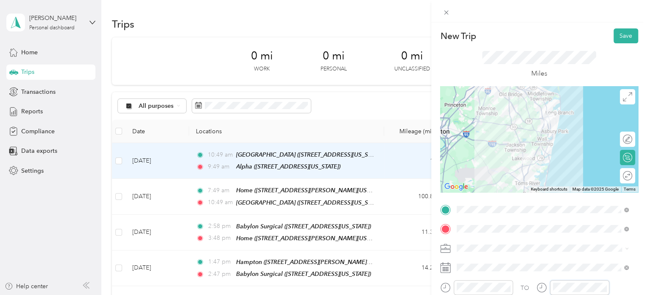
click at [548, 286] on div at bounding box center [573, 287] width 73 height 15
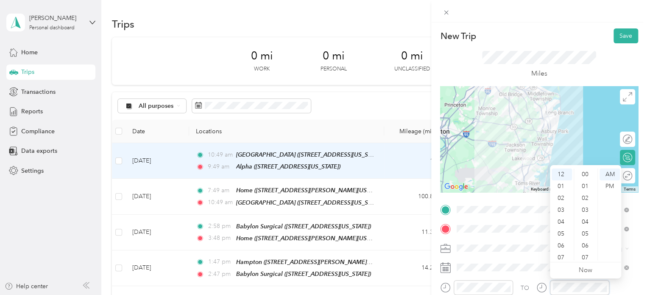
scroll to position [0, 0]
click at [618, 179] on div "AM" at bounding box center [610, 174] width 20 height 12
click at [611, 186] on div "PM" at bounding box center [610, 186] width 20 height 12
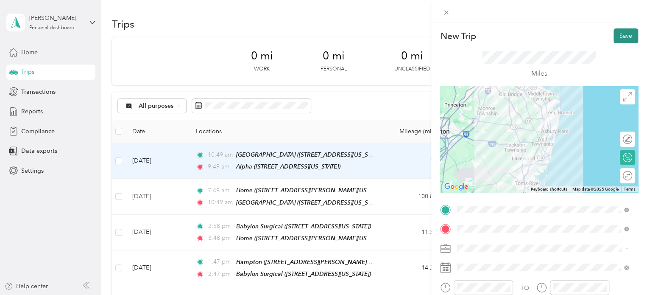
click at [625, 34] on button "Save" at bounding box center [626, 35] width 25 height 15
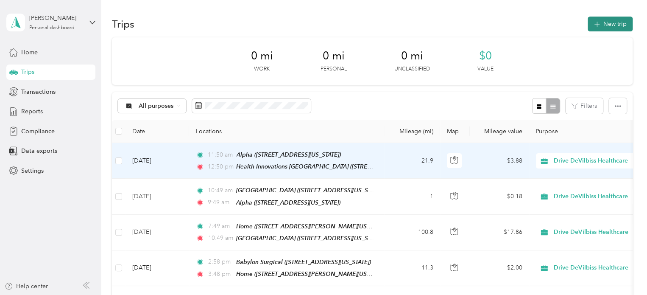
click at [616, 28] on button "New trip" at bounding box center [610, 24] width 45 height 15
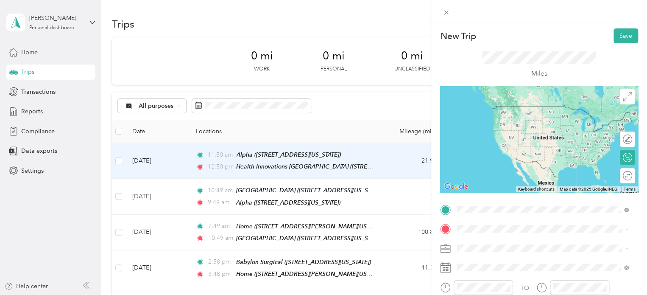
click at [513, 149] on span "[STREET_ADDRESS][US_STATE]" at bounding box center [515, 145] width 85 height 7
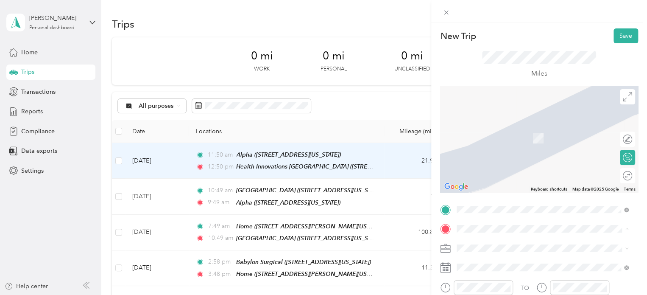
click at [442, 210] on icon at bounding box center [445, 210] width 11 height 11
click at [489, 125] on strong "Community" at bounding box center [489, 129] width 32 height 8
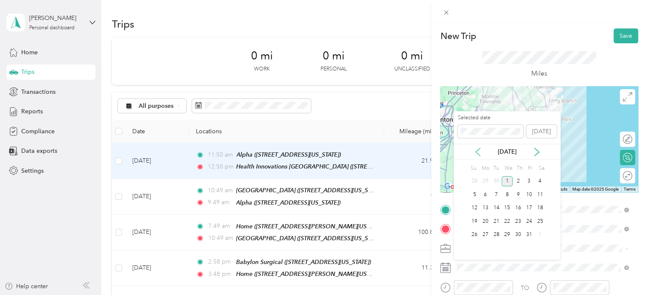
click at [477, 154] on icon at bounding box center [478, 152] width 8 height 8
click at [507, 193] on div "10" at bounding box center [507, 194] width 11 height 11
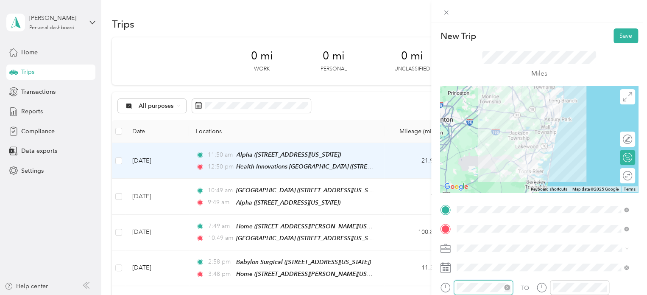
click at [454, 289] on div at bounding box center [483, 287] width 59 height 15
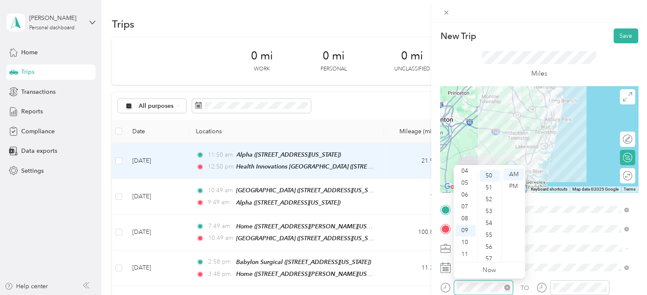
scroll to position [594, 0]
click at [538, 280] on div at bounding box center [573, 287] width 73 height 15
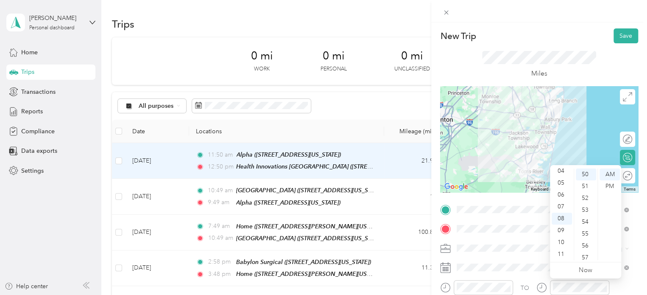
click at [606, 42] on div "New Trip Save" at bounding box center [539, 35] width 198 height 15
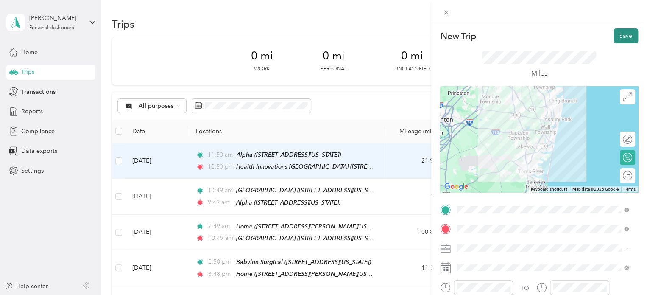
click at [614, 40] on button "Save" at bounding box center [626, 35] width 25 height 15
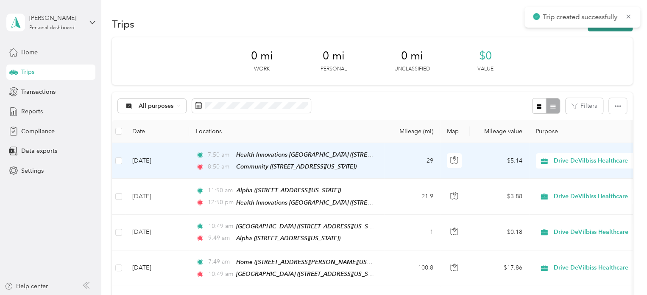
click at [603, 30] on button "New trip" at bounding box center [610, 24] width 45 height 15
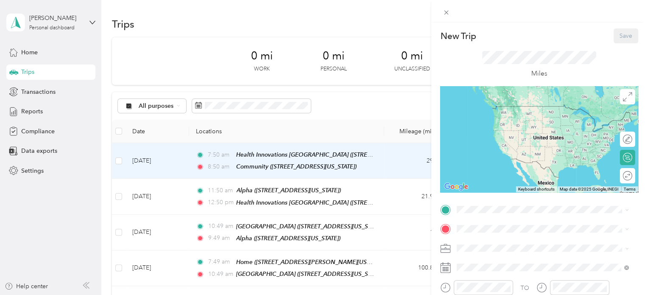
click at [504, 149] on span "[STREET_ADDRESS][US_STATE]" at bounding box center [515, 145] width 85 height 7
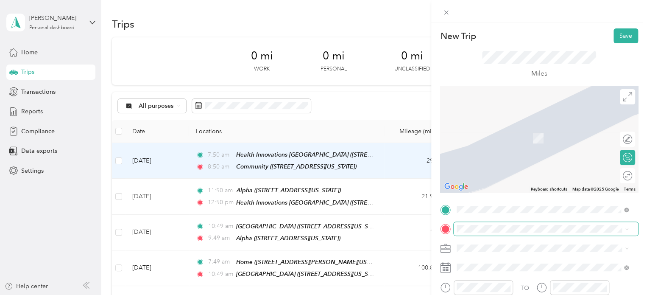
click at [473, 234] on span at bounding box center [546, 229] width 185 height 14
click at [505, 137] on span "[STREET_ADDRESS][PERSON_NAME][US_STATE]" at bounding box center [539, 137] width 132 height 7
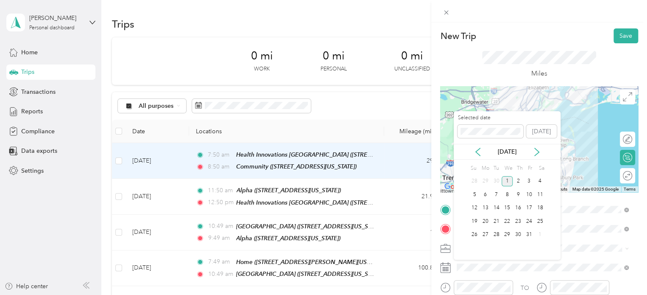
click at [479, 157] on div "[DATE]" at bounding box center [507, 152] width 107 height 16
click at [479, 152] on icon at bounding box center [478, 152] width 8 height 8
click at [512, 193] on div "10" at bounding box center [507, 194] width 11 height 11
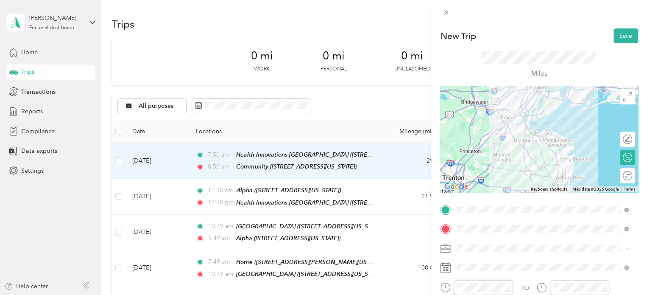
click at [439, 282] on form "New Trip Save This trip cannot be edited because it is either under review, app…" at bounding box center [539, 217] width 216 height 379
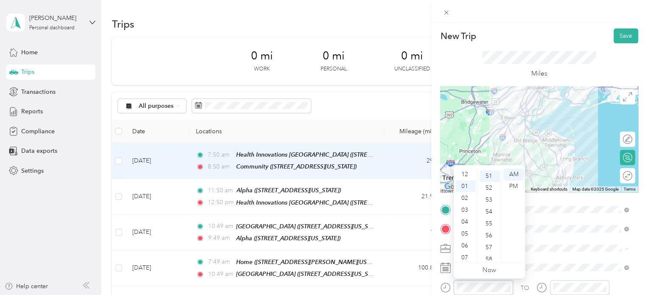
scroll to position [51, 0]
click at [527, 281] on div "TO" at bounding box center [539, 290] width 198 height 21
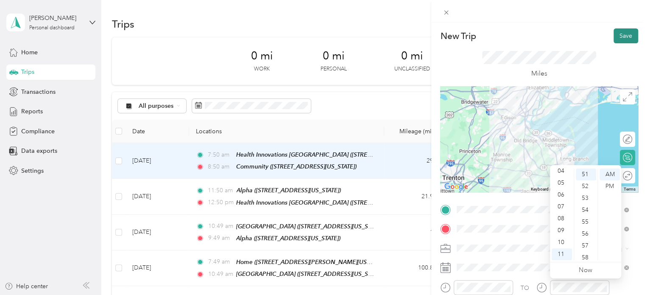
click at [614, 41] on button "Save" at bounding box center [626, 35] width 25 height 15
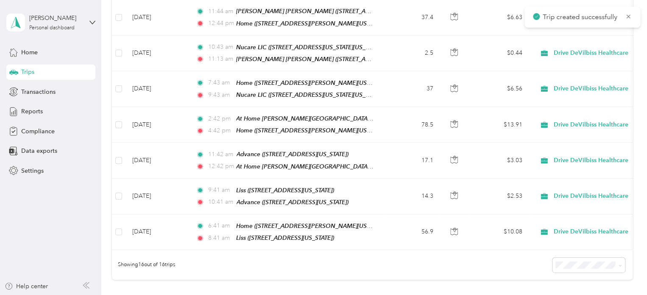
scroll to position [0, 0]
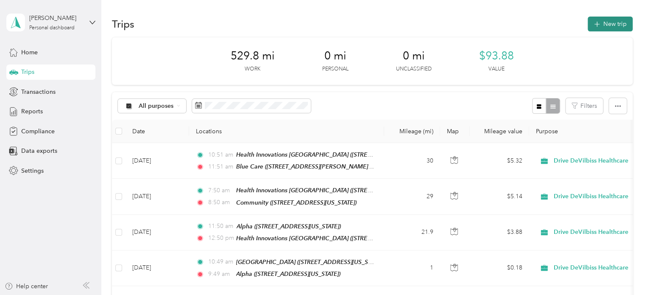
click at [609, 24] on button "New trip" at bounding box center [610, 24] width 45 height 15
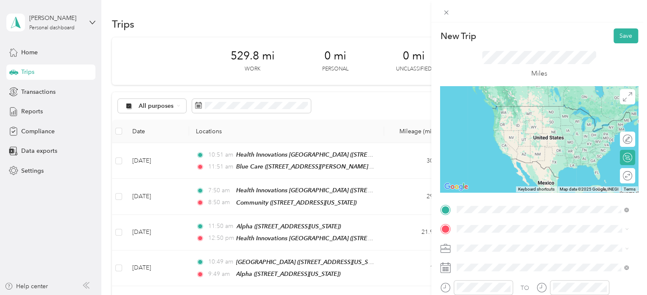
click at [500, 118] on span "[STREET_ADDRESS][PERSON_NAME][US_STATE]" at bounding box center [539, 118] width 132 height 7
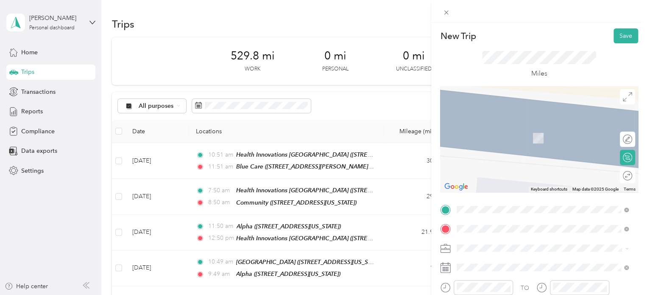
click at [501, 123] on div "Cornell 30 New Bridge Road, Bergenfield, 07621, Bergenfield, New Jersey, United…" at bounding box center [543, 133] width 166 height 21
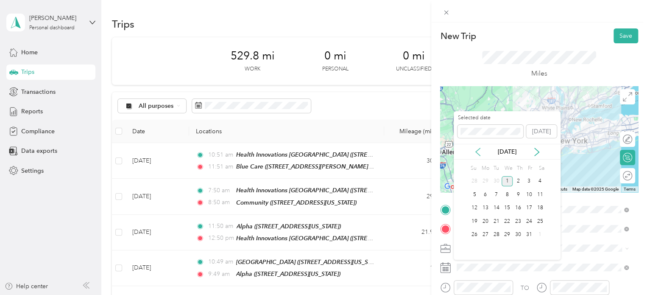
click at [480, 151] on icon at bounding box center [478, 152] width 8 height 8
click at [509, 195] on div "10" at bounding box center [507, 194] width 11 height 11
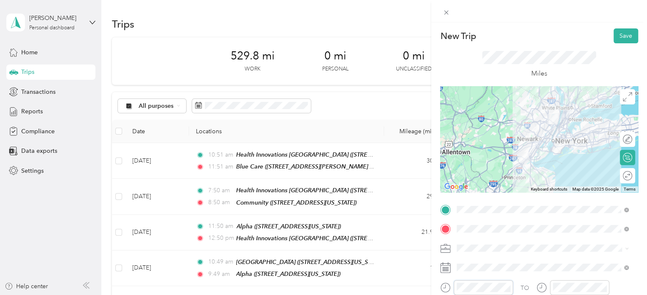
click at [451, 287] on div at bounding box center [476, 287] width 73 height 15
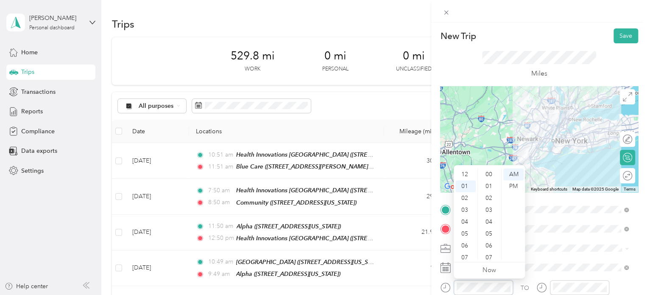
scroll to position [12, 0]
click at [524, 185] on div "PM" at bounding box center [514, 186] width 20 height 12
click at [513, 185] on div "PM" at bounding box center [514, 186] width 20 height 12
click at [526, 282] on div "TO" at bounding box center [539, 290] width 198 height 21
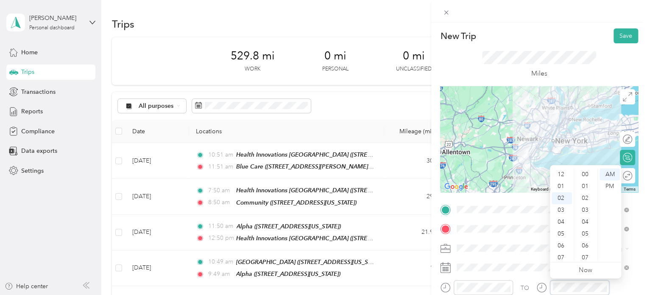
scroll to position [24, 0]
click at [610, 188] on div "PM" at bounding box center [610, 186] width 20 height 12
click at [622, 44] on div "Miles" at bounding box center [539, 64] width 198 height 43
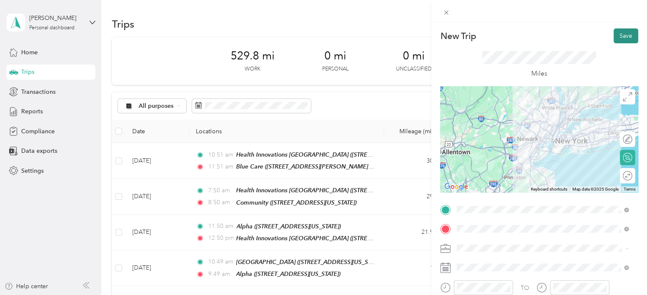
click at [622, 37] on button "Save" at bounding box center [626, 35] width 25 height 15
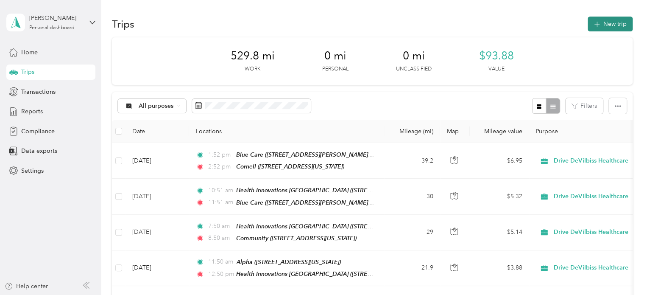
click at [608, 28] on button "New trip" at bounding box center [610, 24] width 45 height 15
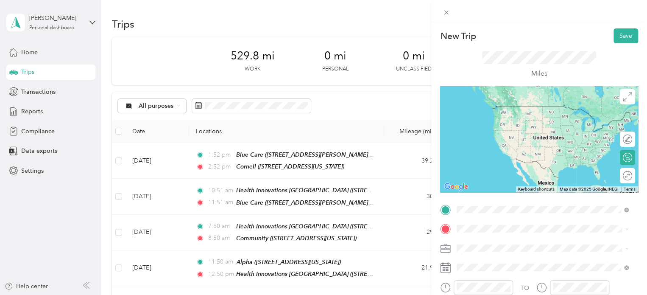
click at [499, 120] on div "Cornell 30 New Bridge Road, Bergenfield, 07621, Bergenfield, New Jersey, United…" at bounding box center [515, 114] width 85 height 18
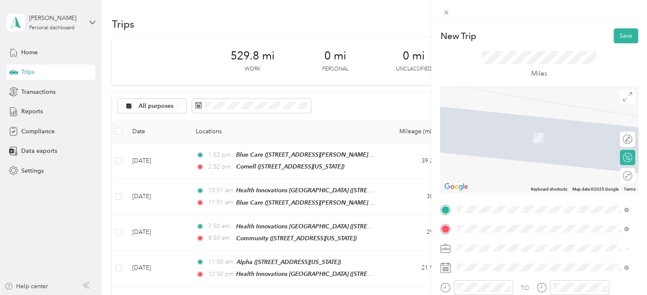
click at [496, 143] on div "Home [STREET_ADDRESS][PERSON_NAME][US_STATE]" at bounding box center [539, 134] width 132 height 18
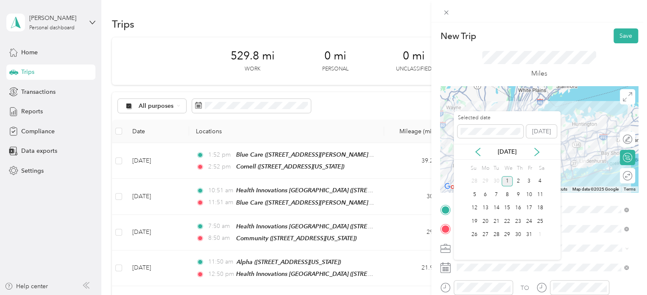
click at [479, 146] on div "[DATE]" at bounding box center [507, 152] width 107 height 16
click at [479, 152] on icon at bounding box center [478, 152] width 8 height 8
click at [522, 195] on div "11" at bounding box center [518, 194] width 11 height 11
click at [505, 202] on div "17" at bounding box center [507, 208] width 11 height 14
click at [508, 191] on div "10" at bounding box center [507, 194] width 11 height 11
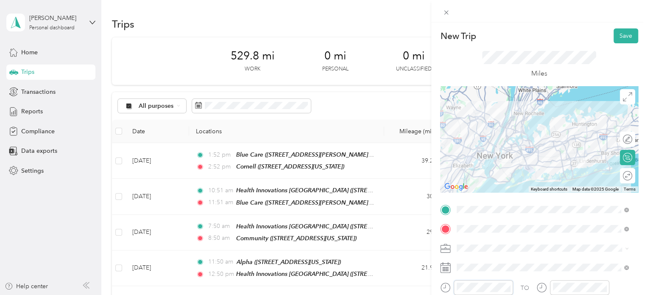
click at [441, 286] on div at bounding box center [476, 287] width 73 height 15
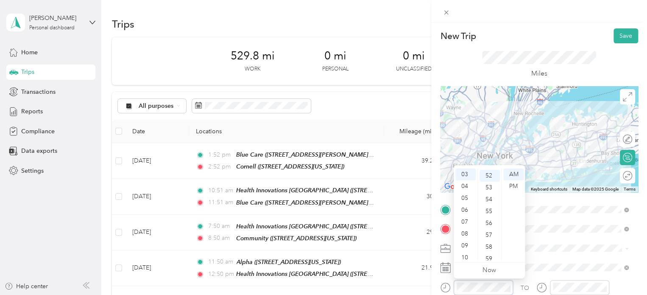
scroll to position [618, 0]
click at [541, 289] on icon at bounding box center [542, 287] width 11 height 11
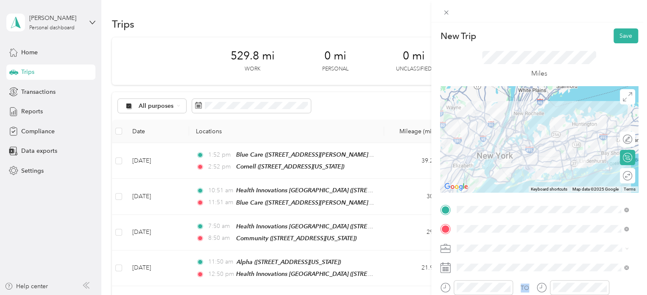
click at [541, 289] on icon at bounding box center [542, 287] width 11 height 11
click at [552, 287] on div at bounding box center [579, 287] width 59 height 15
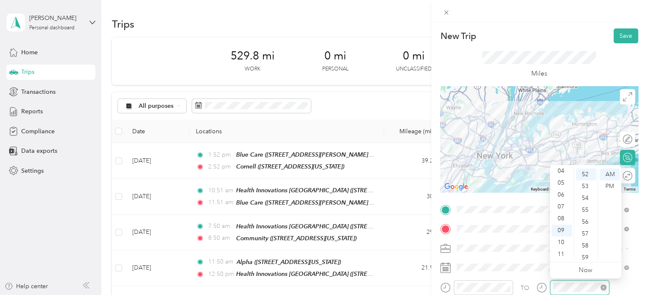
scroll to position [36, 0]
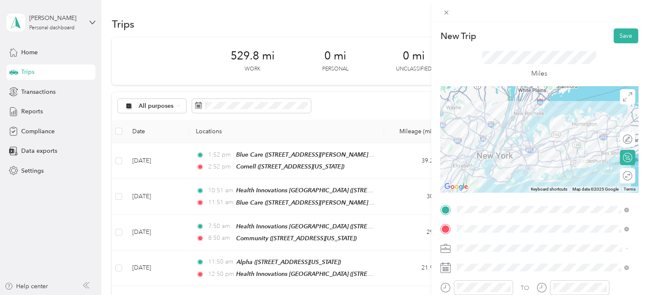
click at [569, 37] on div "New Trip Save" at bounding box center [539, 35] width 198 height 15
click at [623, 34] on button "Save" at bounding box center [626, 35] width 25 height 15
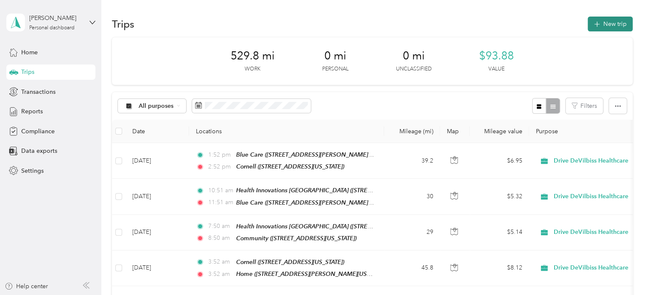
click at [608, 23] on button "New trip" at bounding box center [610, 24] width 45 height 15
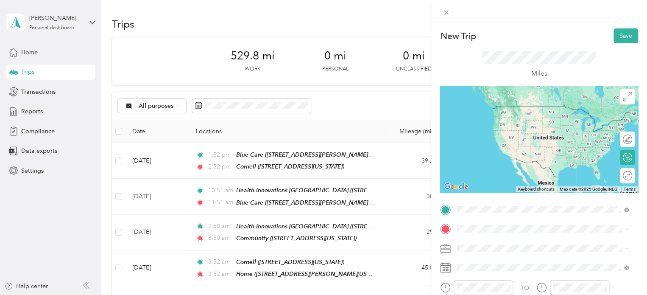
click at [496, 122] on span "[STREET_ADDRESS][US_STATE]" at bounding box center [515, 118] width 85 height 7
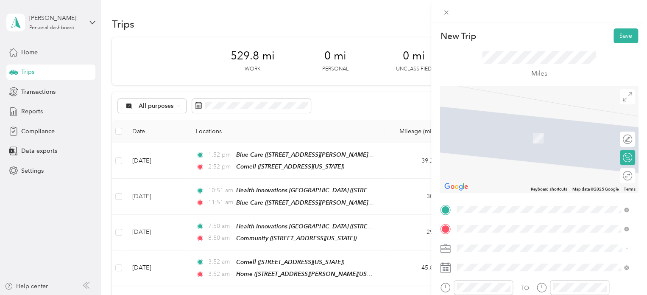
click at [493, 142] on span "[STREET_ADDRESS][PERSON_NAME][US_STATE]" at bounding box center [539, 137] width 132 height 7
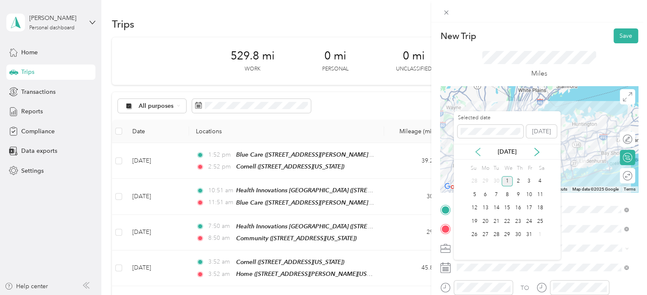
click at [476, 149] on icon at bounding box center [478, 152] width 8 height 8
click at [507, 189] on div "10" at bounding box center [507, 194] width 11 height 11
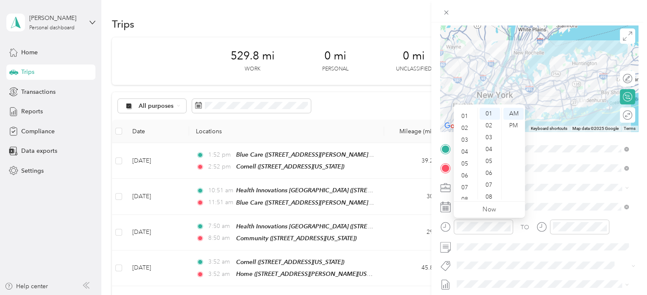
scroll to position [0, 0]
click at [467, 151] on div "03" at bounding box center [466, 149] width 20 height 12
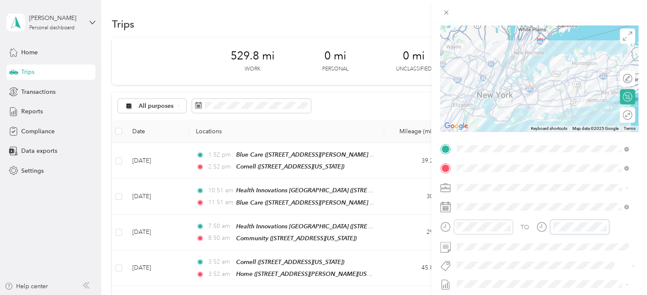
click at [536, 223] on div "TO" at bounding box center [539, 229] width 198 height 21
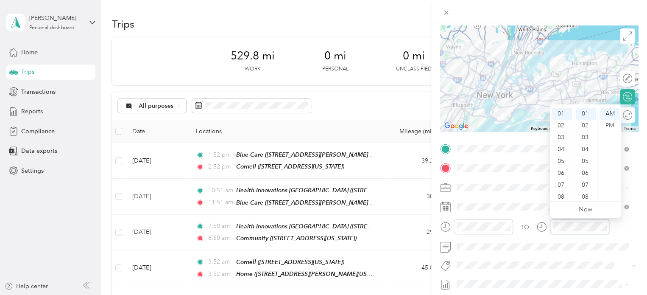
scroll to position [51, 0]
click at [610, 123] on div "PM" at bounding box center [610, 126] width 20 height 12
click at [608, 129] on div "PM" at bounding box center [610, 126] width 20 height 12
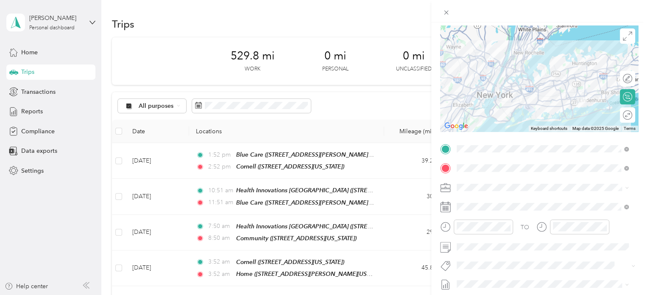
click at [554, 271] on div "TO Add photo" at bounding box center [539, 244] width 198 height 205
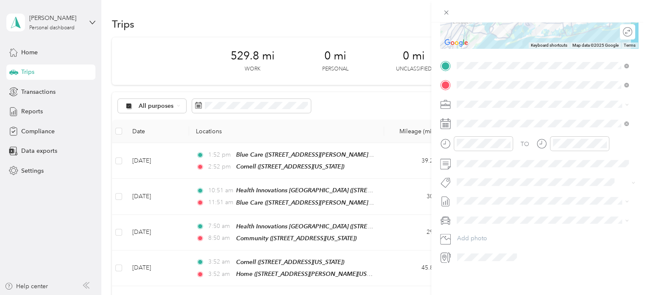
scroll to position [0, 0]
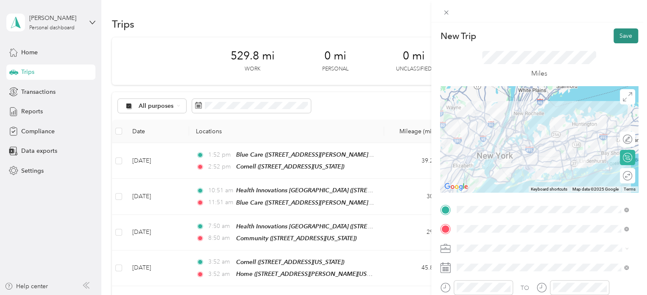
click at [617, 28] on button "Save" at bounding box center [626, 35] width 25 height 15
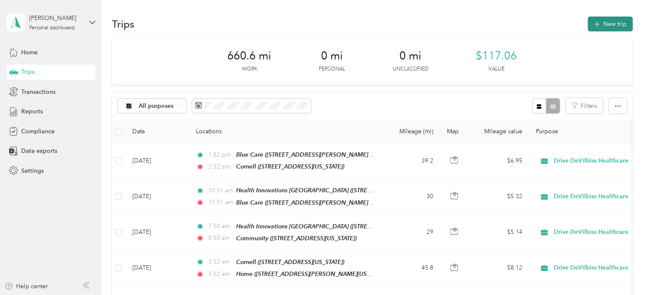
click at [611, 25] on button "New trip" at bounding box center [610, 24] width 45 height 15
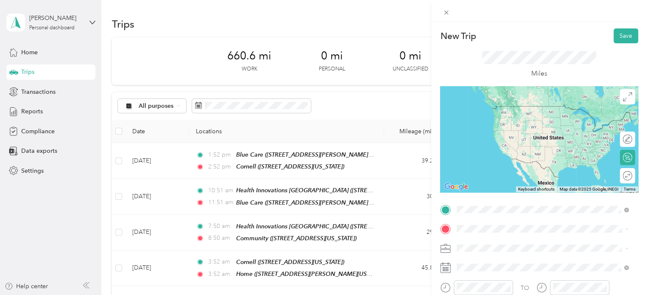
click at [502, 122] on span "[STREET_ADDRESS][PERSON_NAME][US_STATE]" at bounding box center [539, 118] width 132 height 7
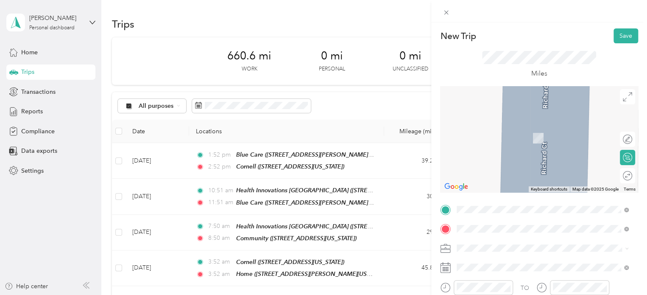
click at [501, 129] on div "Refuah" at bounding box center [531, 129] width 116 height 8
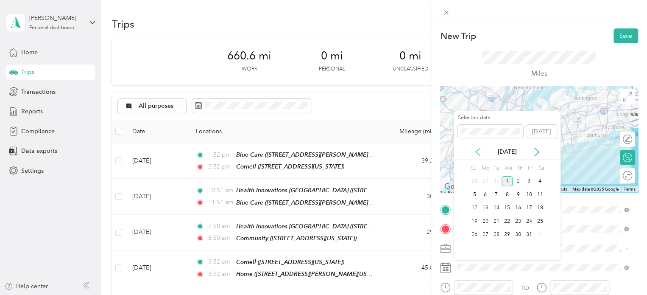
click at [481, 155] on icon at bounding box center [478, 152] width 8 height 8
click at [518, 196] on div "11" at bounding box center [518, 194] width 11 height 11
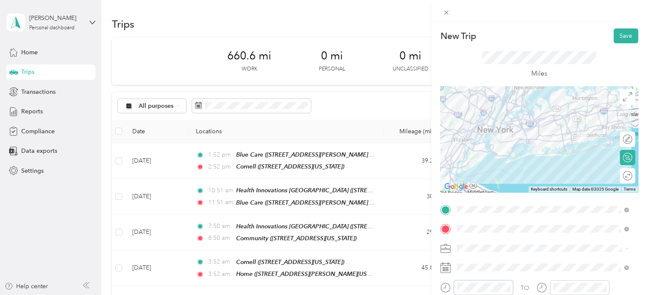
click at [432, 281] on form "New Trip Save This trip cannot be edited because it is either under review, app…" at bounding box center [539, 217] width 216 height 379
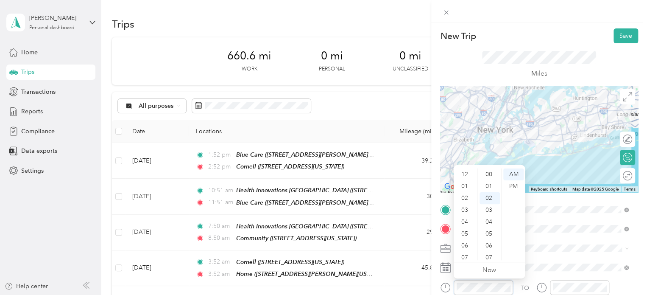
scroll to position [51, 0]
click at [619, 36] on button "Save" at bounding box center [626, 35] width 25 height 15
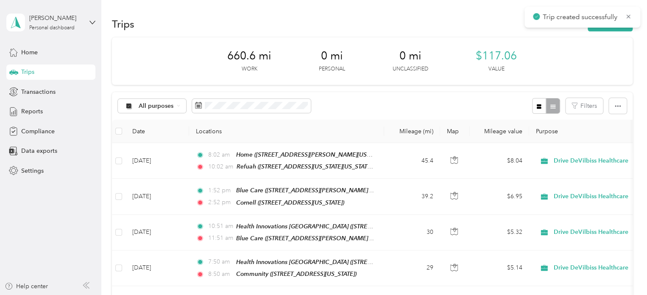
click at [616, 27] on div "Trip created successfully" at bounding box center [583, 17] width 116 height 21
click at [616, 31] on button "New trip" at bounding box center [610, 24] width 45 height 15
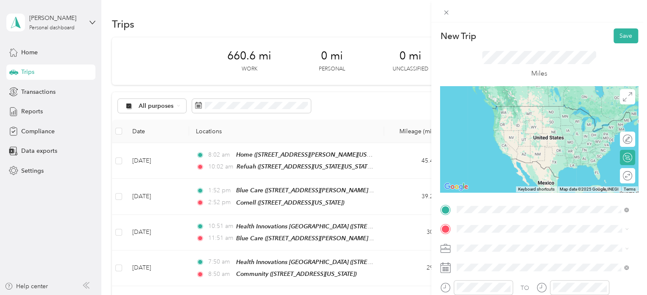
click at [502, 122] on span "127 27th Street, Brooklyn, 11232, New York, New York, United States" at bounding box center [531, 118] width 116 height 7
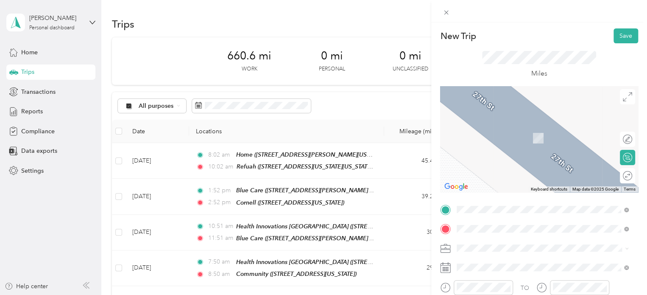
click at [480, 135] on span "24 15th Street, Brooklyn, 11215, New York, New York, United States" at bounding box center [531, 137] width 116 height 7
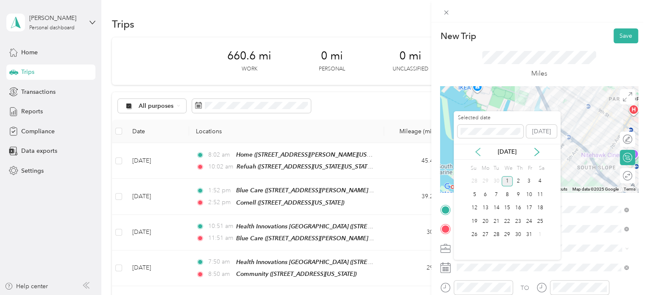
click at [479, 150] on icon at bounding box center [478, 152] width 8 height 8
click at [518, 194] on div "11" at bounding box center [518, 194] width 11 height 11
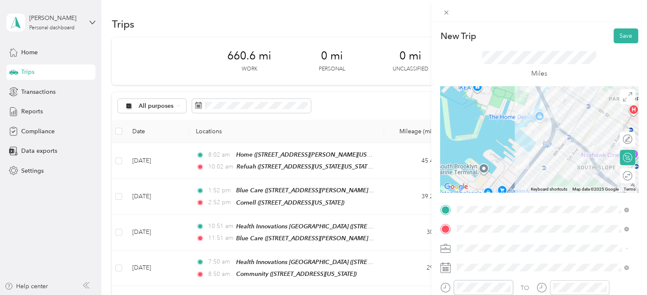
click at [444, 283] on div at bounding box center [476, 287] width 73 height 15
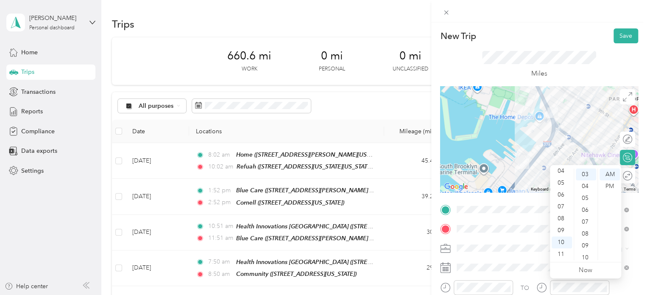
scroll to position [0, 0]
click at [558, 252] on div "11" at bounding box center [562, 254] width 20 height 12
click at [586, 247] on div "31" at bounding box center [586, 246] width 20 height 12
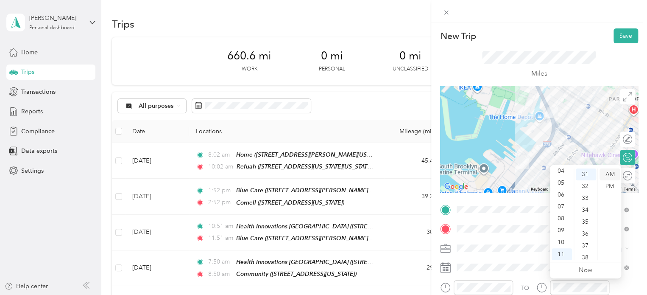
click at [613, 176] on div "AM" at bounding box center [610, 174] width 20 height 12
click at [623, 28] on button "Save" at bounding box center [626, 35] width 25 height 15
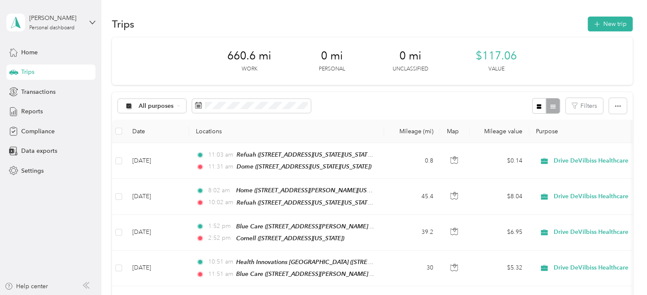
click at [609, 32] on div "Trips New trip" at bounding box center [372, 24] width 521 height 18
click at [611, 25] on button "New trip" at bounding box center [610, 24] width 45 height 15
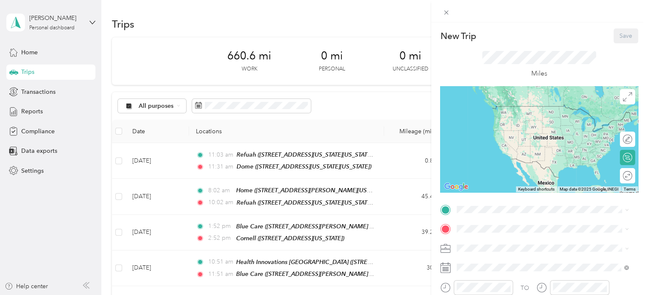
click at [501, 122] on span "24 15th Street, Brooklyn, 11215, New York, New York, United States" at bounding box center [531, 118] width 116 height 7
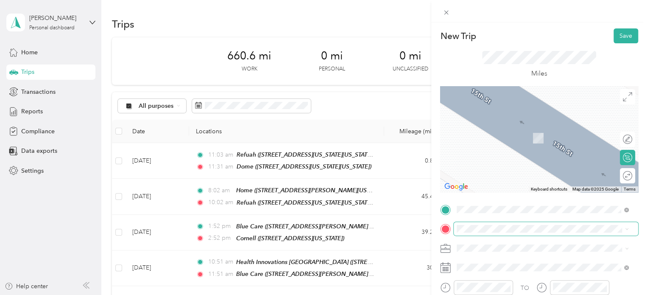
click at [467, 222] on span at bounding box center [546, 229] width 185 height 14
click at [496, 142] on span "[STREET_ADDRESS][PERSON_NAME][US_STATE]" at bounding box center [539, 137] width 132 height 7
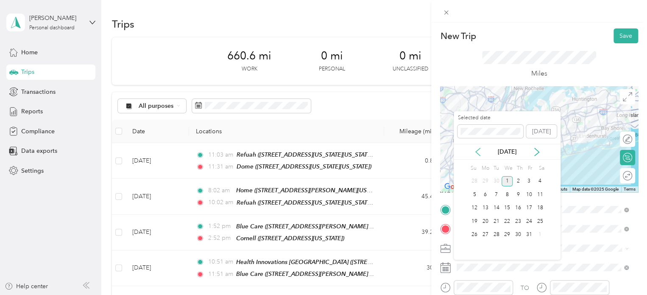
click at [479, 152] on icon at bounding box center [478, 152] width 8 height 8
click at [515, 194] on div "11" at bounding box center [518, 194] width 11 height 11
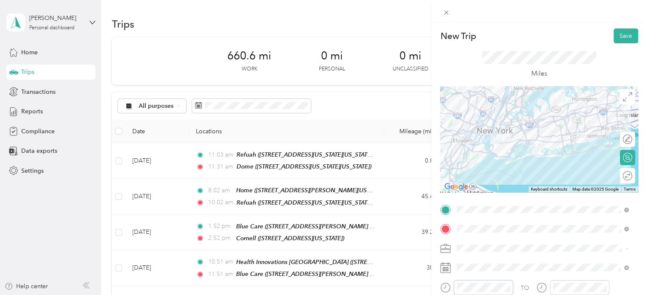
click at [448, 285] on div at bounding box center [476, 287] width 73 height 15
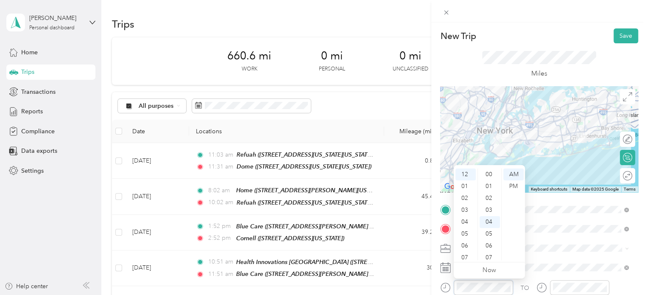
scroll to position [48, 0]
click at [517, 190] on div "PM" at bounding box center [514, 186] width 20 height 12
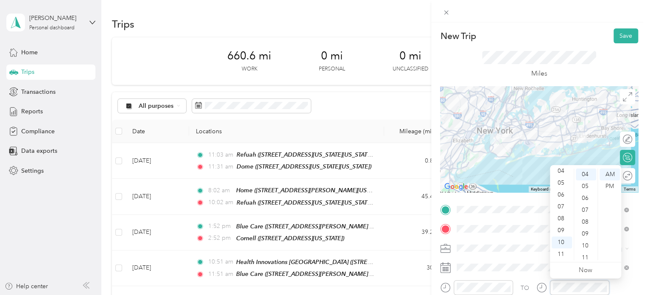
click at [529, 281] on div "TO" at bounding box center [539, 290] width 198 height 21
click at [611, 186] on div "PM" at bounding box center [610, 186] width 20 height 12
click at [619, 41] on button "Save" at bounding box center [626, 35] width 25 height 15
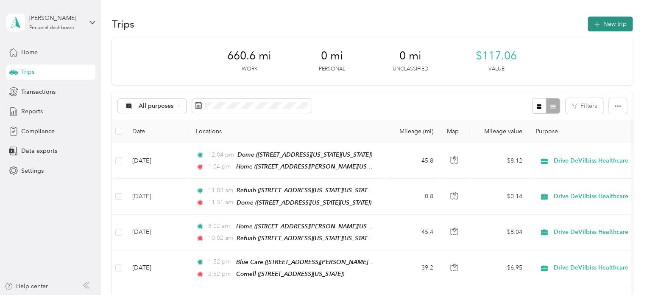
click at [611, 24] on button "New trip" at bounding box center [610, 24] width 45 height 15
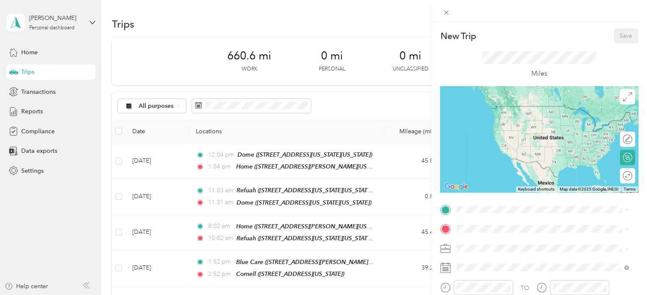
click at [480, 117] on span "[STREET_ADDRESS][PERSON_NAME][US_STATE]" at bounding box center [539, 118] width 132 height 7
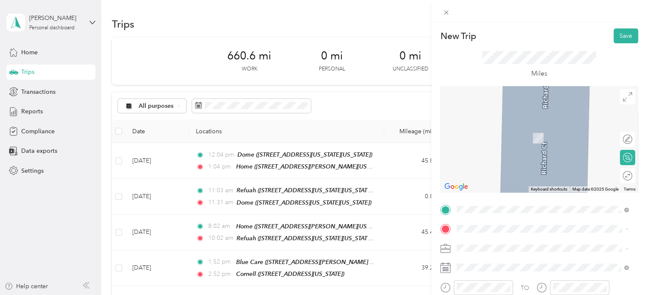
click at [493, 168] on div "Valmar- Lakewood 1750 Cedar Bridge Avenue, Lakewood, 08701, Lakewood, New Jerse…" at bounding box center [516, 160] width 86 height 18
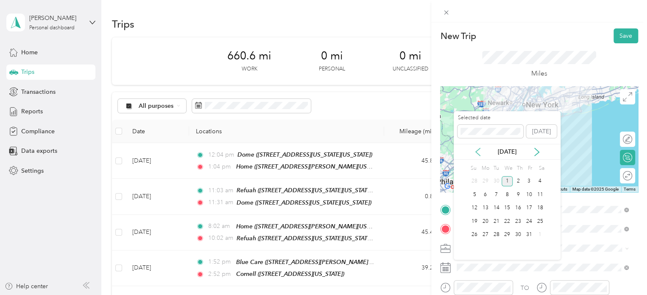
click at [479, 154] on icon at bounding box center [478, 152] width 4 height 8
click at [485, 205] on div "15" at bounding box center [485, 208] width 11 height 11
click at [500, 205] on div "16" at bounding box center [496, 208] width 11 height 11
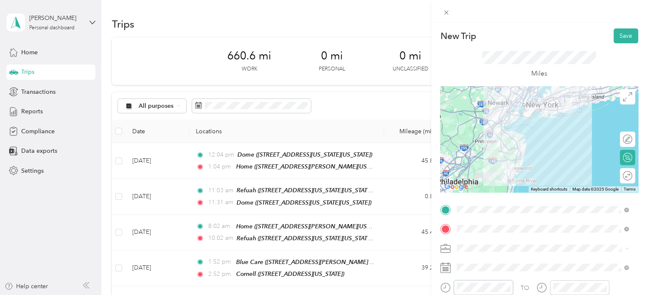
click at [426, 285] on div "New Trip Save This trip cannot be edited because it is either under review, app…" at bounding box center [323, 147] width 647 height 295
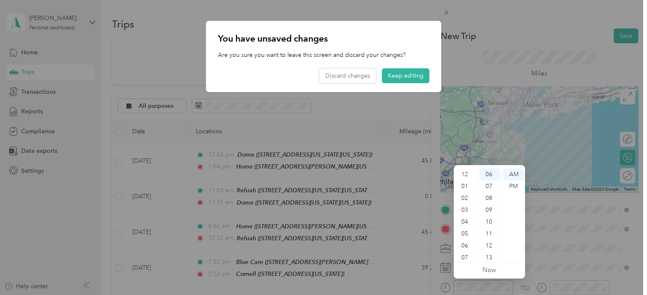
scroll to position [51, 0]
click at [402, 69] on div "You have unsaved changes Are you sure you want to leave this screen and discard…" at bounding box center [323, 56] width 235 height 71
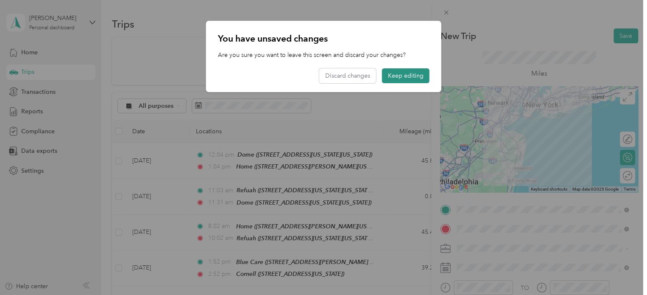
click at [402, 71] on button "Keep editing" at bounding box center [406, 75] width 48 height 15
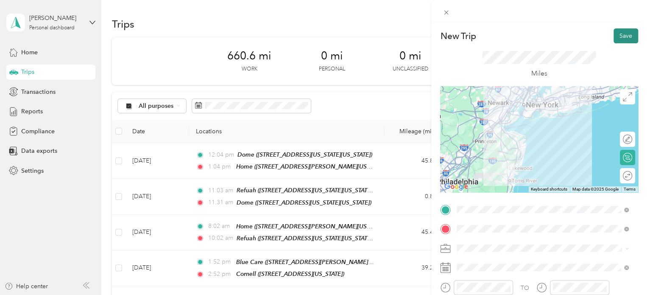
click at [620, 35] on button "Save" at bounding box center [626, 35] width 25 height 15
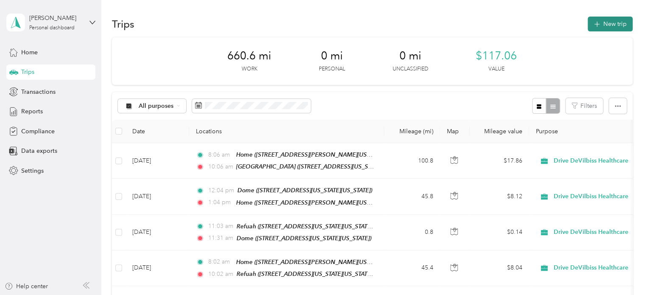
click at [604, 24] on button "New trip" at bounding box center [610, 24] width 45 height 15
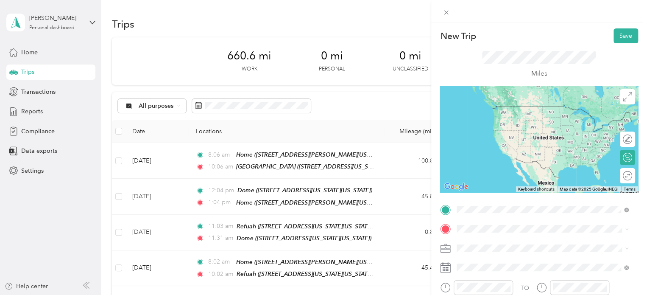
click at [503, 113] on div "Valmar- Lakewood 1750 Cedar Bridge Avenue, Lakewood, 08701, Lakewood, New Jerse…" at bounding box center [516, 114] width 86 height 18
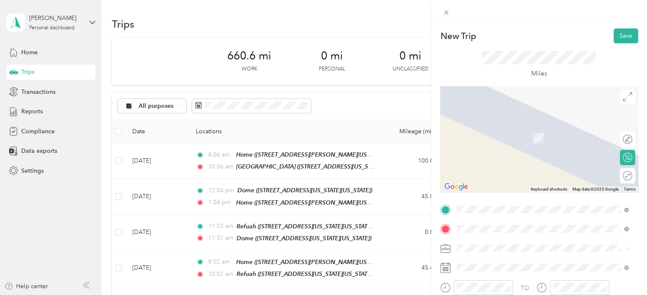
click at [528, 144] on div "Health Innovations Eatontown 34 Industrial Way East, Eatontown, 07724, Eatontow…" at bounding box center [543, 133] width 166 height 21
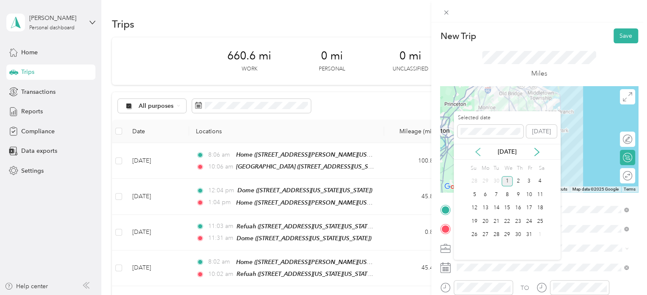
click at [479, 154] on icon at bounding box center [478, 152] width 4 height 8
click at [496, 204] on div "16" at bounding box center [496, 208] width 11 height 11
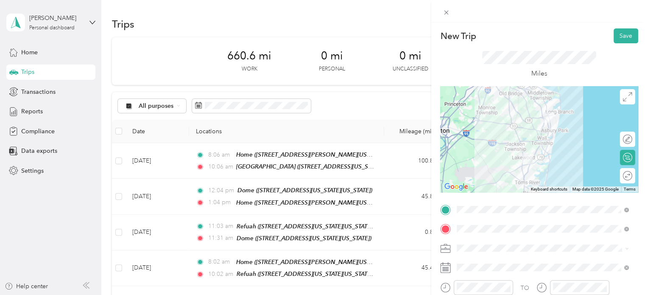
click at [567, 163] on div at bounding box center [539, 139] width 198 height 106
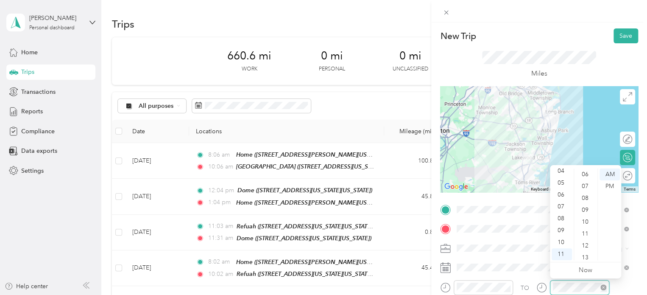
scroll to position [621, 0]
click at [618, 34] on button "Save" at bounding box center [626, 35] width 25 height 15
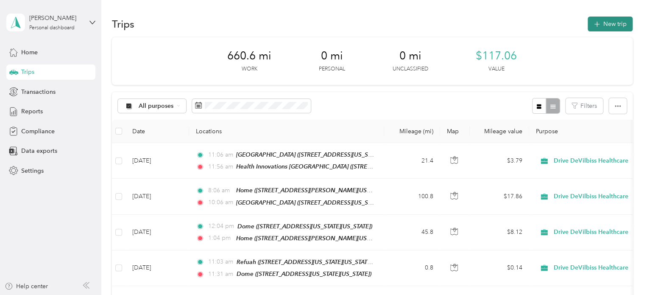
click at [602, 22] on button "New trip" at bounding box center [610, 24] width 45 height 15
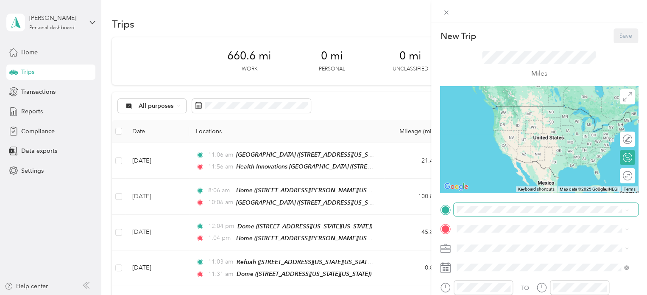
click at [485, 205] on span at bounding box center [546, 210] width 185 height 14
click at [516, 113] on div "Health Innovations Eatontown 34 Industrial Way East, Eatontown, 07724, Eatontow…" at bounding box center [531, 114] width 117 height 18
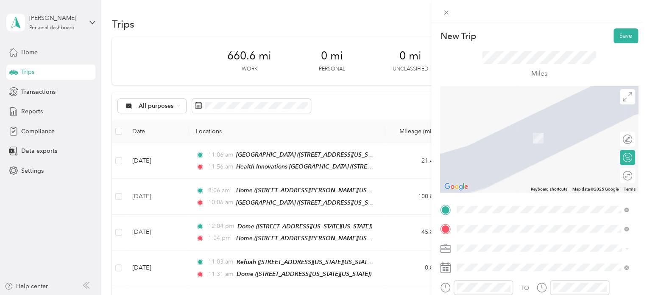
click at [492, 140] on div "Home [STREET_ADDRESS][PERSON_NAME][US_STATE]" at bounding box center [539, 134] width 132 height 18
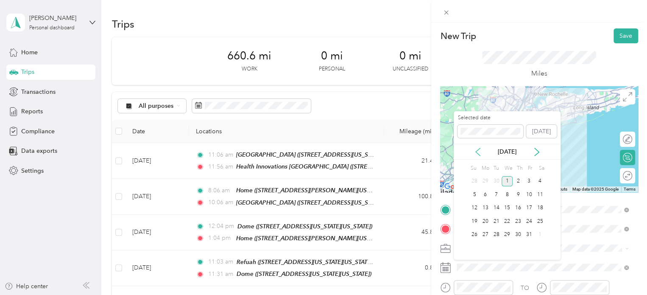
click at [478, 149] on icon at bounding box center [478, 152] width 8 height 8
click at [493, 206] on div "16" at bounding box center [496, 208] width 11 height 11
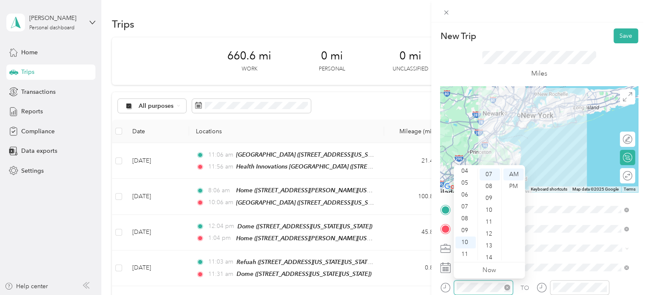
scroll to position [12, 0]
click at [513, 185] on div "PM" at bounding box center [514, 186] width 20 height 12
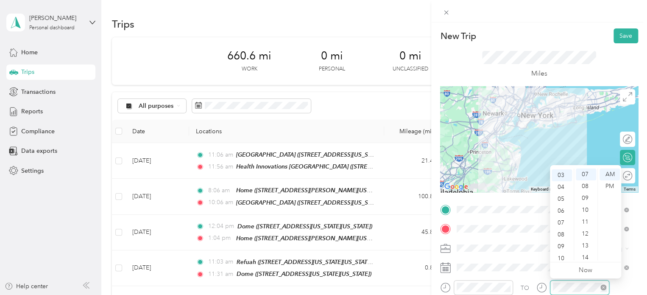
scroll to position [36, 0]
click at [613, 187] on div "PM" at bounding box center [610, 186] width 20 height 12
click at [614, 29] on button "Save" at bounding box center [626, 35] width 25 height 15
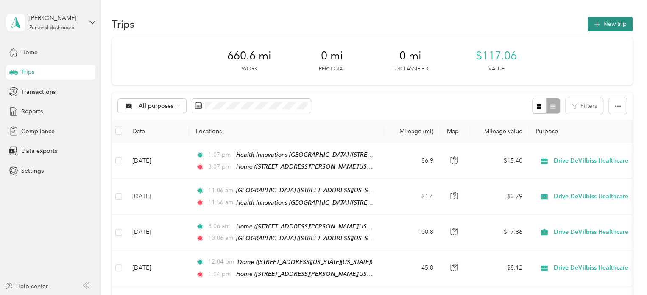
click at [606, 23] on button "New trip" at bounding box center [610, 24] width 45 height 15
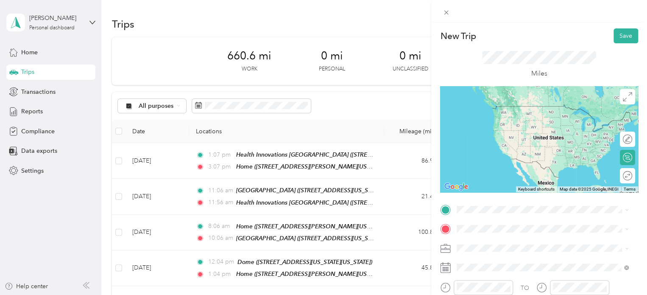
click at [503, 113] on div "Home [STREET_ADDRESS][PERSON_NAME][US_STATE]" at bounding box center [539, 113] width 132 height 18
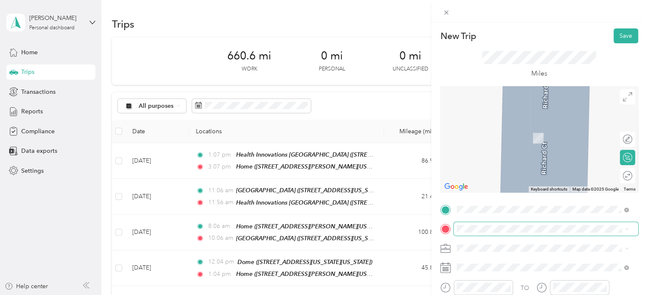
click at [467, 235] on span at bounding box center [546, 229] width 185 height 14
click at [517, 140] on div "Community 163 Little League World Champions Boulevard, Toms River, 08755, Toms …" at bounding box center [515, 134] width 85 height 18
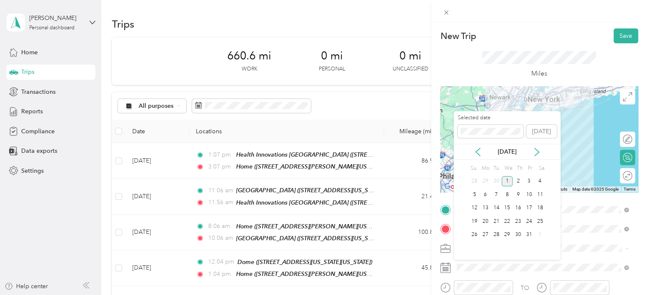
click at [479, 156] on div "[DATE]" at bounding box center [507, 151] width 107 height 9
click at [479, 154] on icon at bounding box center [478, 152] width 8 height 8
click at [506, 200] on div "10" at bounding box center [507, 195] width 11 height 14
click at [506, 206] on div "17" at bounding box center [507, 208] width 11 height 11
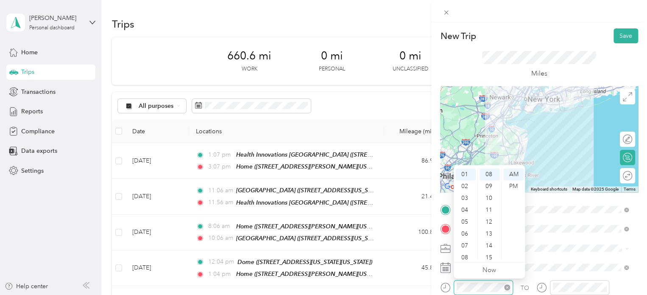
scroll to position [51, 0]
click at [625, 29] on button "Save" at bounding box center [626, 35] width 25 height 15
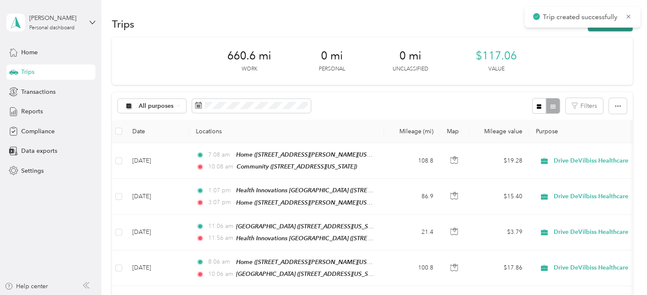
click at [605, 31] on button "New trip" at bounding box center [610, 24] width 45 height 15
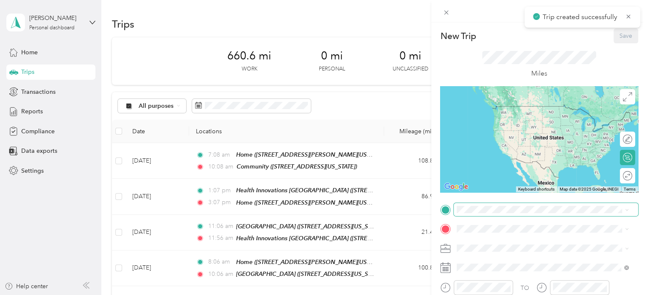
click at [487, 213] on span at bounding box center [546, 210] width 185 height 14
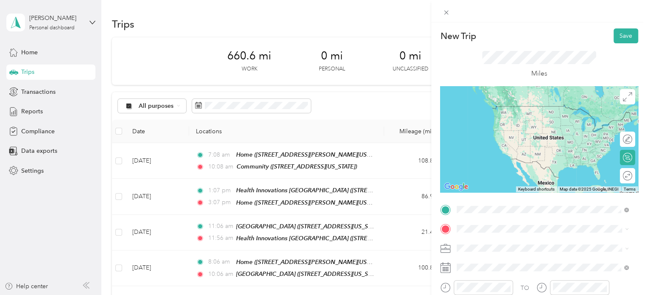
click at [499, 115] on span "[STREET_ADDRESS][US_STATE]" at bounding box center [515, 118] width 85 height 7
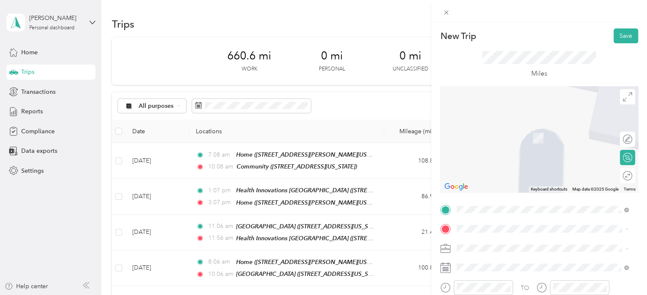
click at [538, 195] on span "[STREET_ADDRESS][US_STATE][US_STATE]" at bounding box center [531, 191] width 116 height 7
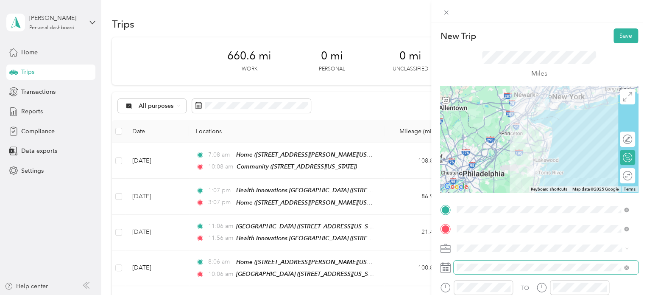
click at [479, 271] on span at bounding box center [546, 268] width 185 height 14
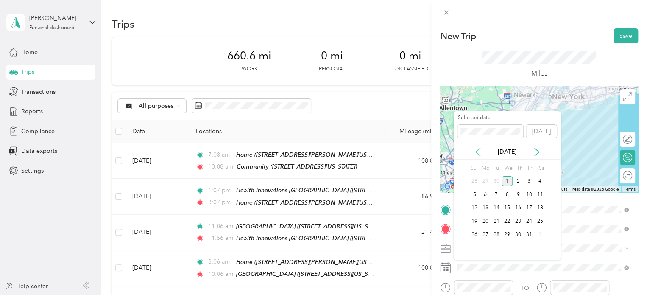
click at [479, 149] on icon at bounding box center [478, 152] width 4 height 8
click at [508, 211] on div "17" at bounding box center [507, 208] width 11 height 11
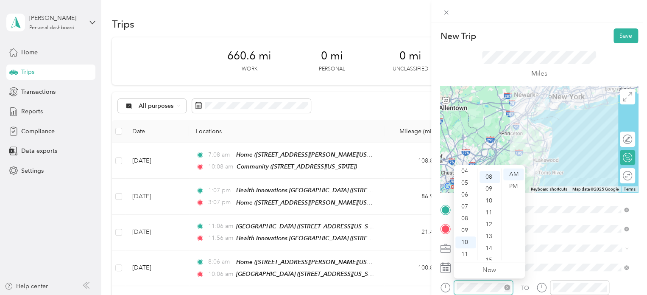
scroll to position [95, 0]
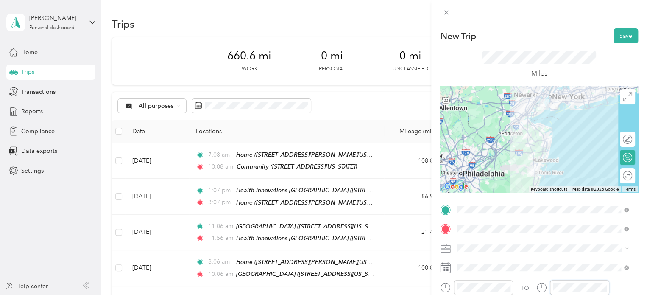
click at [543, 287] on div at bounding box center [573, 287] width 73 height 15
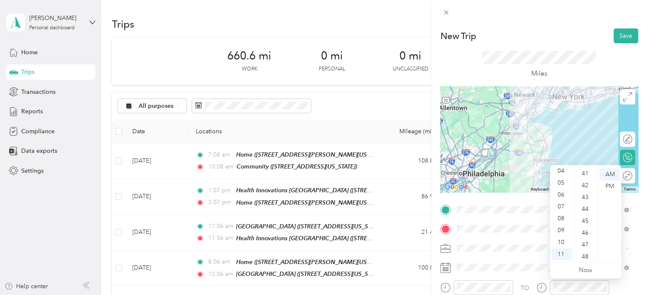
scroll to position [621, 0]
click at [591, 217] on div "56" at bounding box center [586, 219] width 20 height 12
click at [610, 185] on div "PM" at bounding box center [610, 186] width 20 height 12
click at [614, 30] on button "Save" at bounding box center [626, 35] width 25 height 15
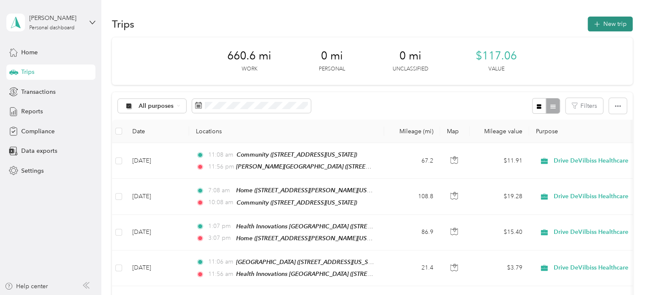
click at [599, 28] on button "New trip" at bounding box center [610, 24] width 45 height 15
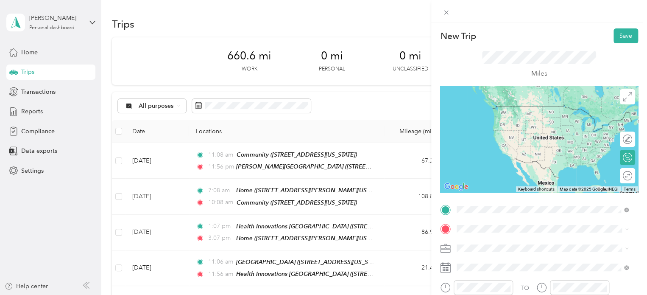
click at [505, 149] on span "[STREET_ADDRESS][US_STATE][US_STATE]" at bounding box center [531, 145] width 116 height 7
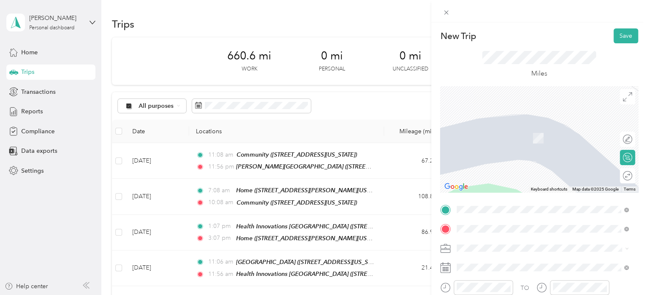
click at [498, 139] on span "[STREET_ADDRESS][PERSON_NAME][US_STATE]" at bounding box center [539, 137] width 132 height 7
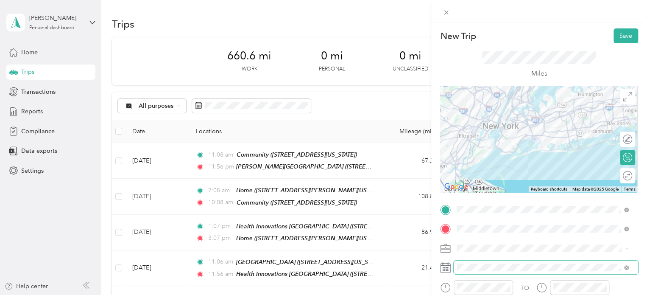
click at [472, 261] on span at bounding box center [546, 268] width 185 height 14
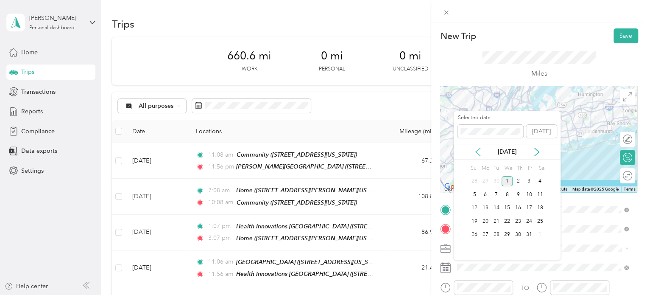
click at [477, 149] on icon at bounding box center [478, 152] width 8 height 8
click at [505, 204] on div "17" at bounding box center [507, 208] width 11 height 11
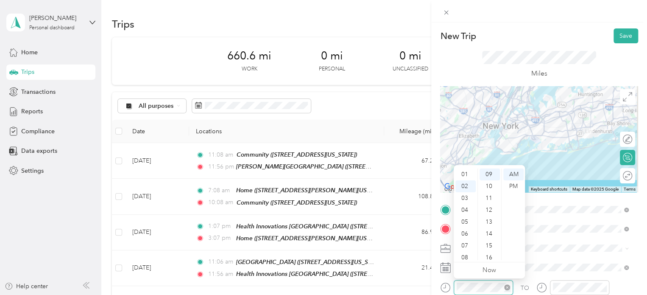
scroll to position [24, 0]
click at [517, 184] on div "PM" at bounding box center [514, 186] width 20 height 12
click at [531, 283] on div "TO" at bounding box center [539, 290] width 198 height 21
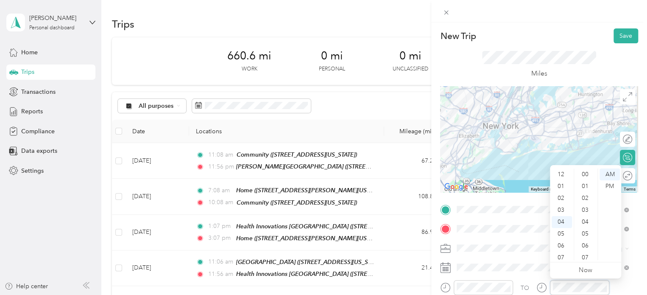
scroll to position [48, 0]
click at [616, 196] on ul "AM PM" at bounding box center [610, 214] width 24 height 92
click at [616, 185] on div "PM" at bounding box center [610, 186] width 20 height 12
click at [614, 34] on button "Save" at bounding box center [626, 35] width 25 height 15
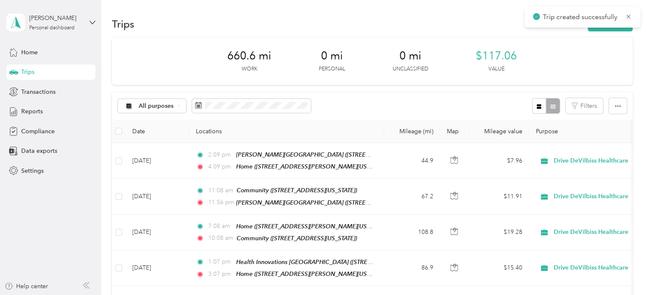
click at [603, 28] on button "New trip" at bounding box center [610, 24] width 45 height 15
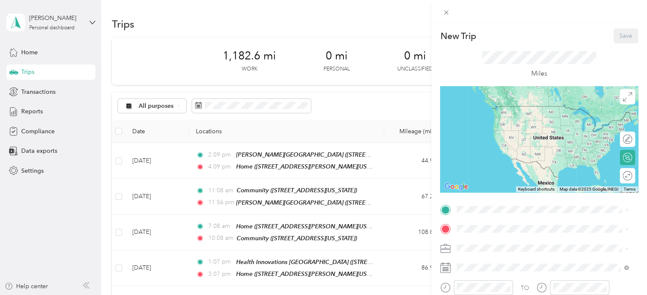
click at [490, 119] on span "[STREET_ADDRESS][PERSON_NAME][US_STATE]" at bounding box center [539, 118] width 132 height 7
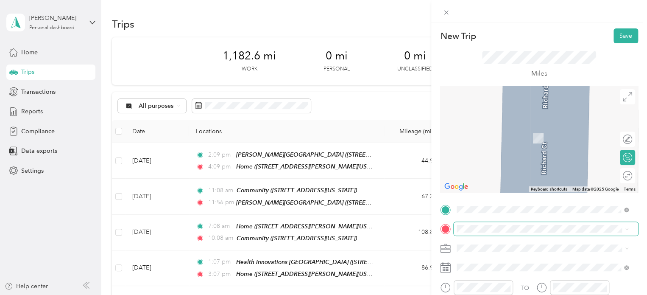
click at [470, 232] on span at bounding box center [546, 229] width 185 height 14
click at [499, 141] on div "Quality 345 Grand Avenue, Leonia, 07605, Leonia, New Jersey, United States" at bounding box center [515, 134] width 85 height 18
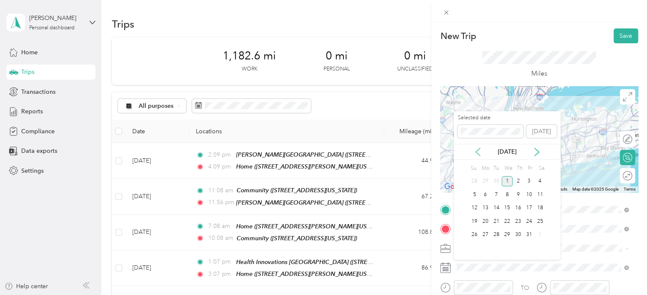
click at [480, 152] on icon at bounding box center [478, 152] width 8 height 8
click at [488, 222] on div "22" at bounding box center [485, 221] width 11 height 11
click at [516, 220] on div "25" at bounding box center [518, 221] width 11 height 11
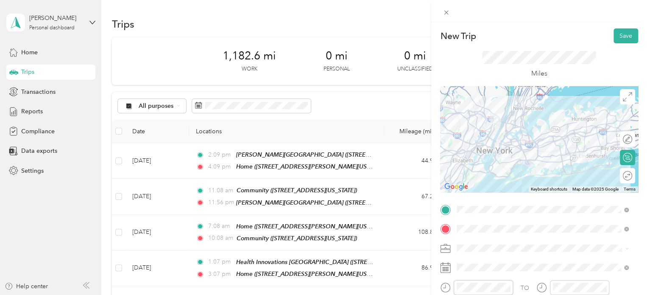
click at [433, 283] on form "New Trip Save This trip cannot be edited because it is either under review, app…" at bounding box center [539, 217] width 216 height 379
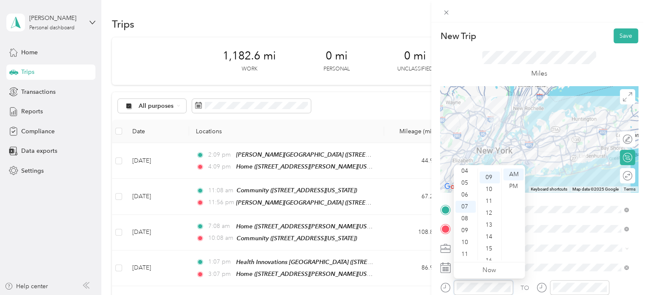
scroll to position [107, 0]
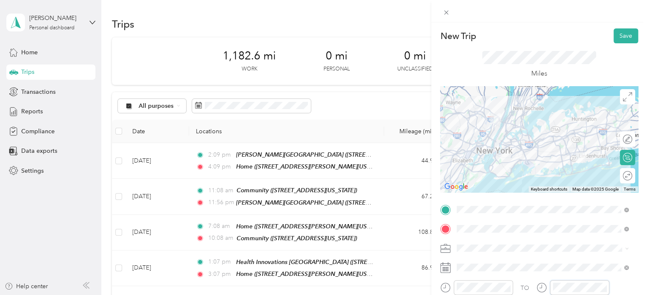
click at [521, 285] on div "TO" at bounding box center [539, 290] width 198 height 21
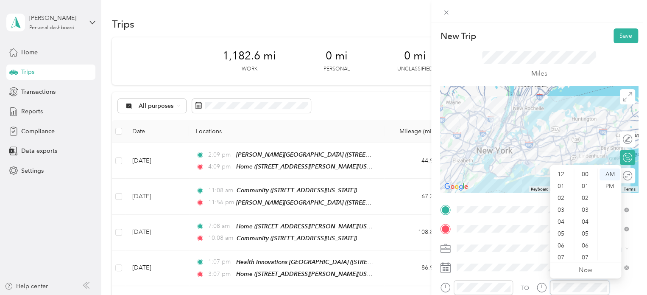
scroll to position [51, 0]
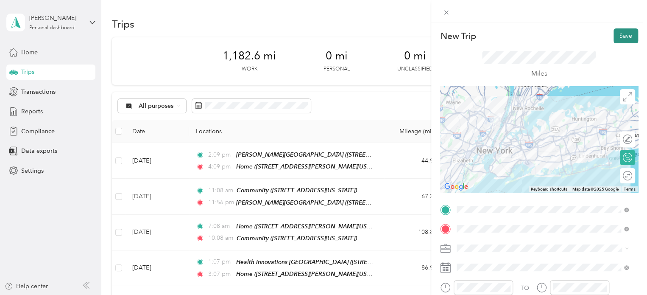
click at [617, 33] on button "Save" at bounding box center [626, 35] width 25 height 15
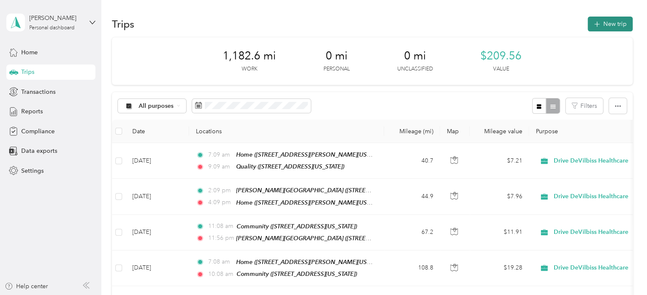
click at [617, 30] on button "New trip" at bounding box center [610, 24] width 45 height 15
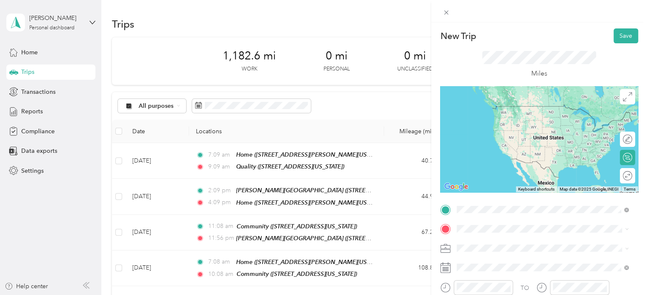
click at [504, 122] on span "345 Grand Avenue, Leonia, 07605, Leonia, New Jersey, United States" at bounding box center [515, 118] width 85 height 7
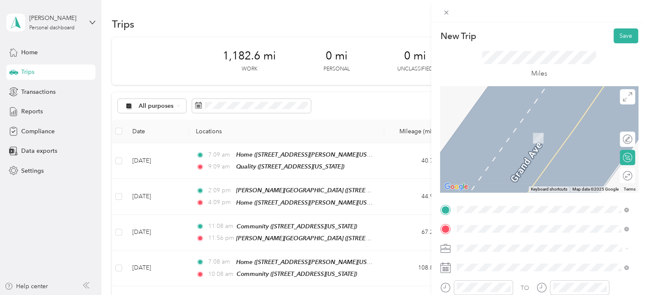
click at [501, 133] on div "Home [STREET_ADDRESS][PERSON_NAME][US_STATE]" at bounding box center [539, 134] width 132 height 18
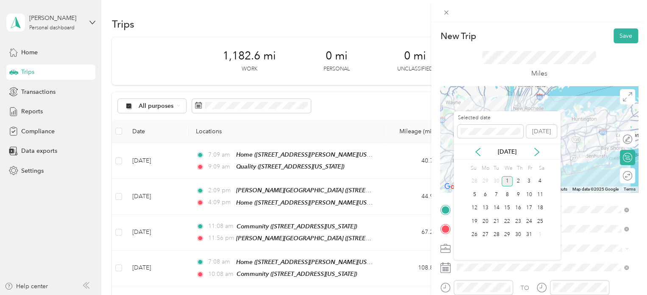
click at [483, 151] on div "[DATE]" at bounding box center [507, 151] width 107 height 9
click at [477, 151] on icon at bounding box center [478, 152] width 8 height 8
click at [520, 218] on div "25" at bounding box center [518, 221] width 11 height 11
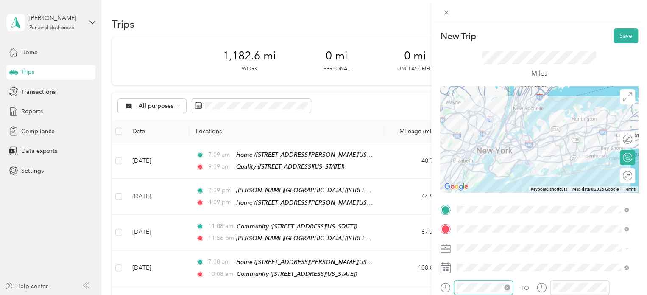
click at [456, 288] on div at bounding box center [483, 287] width 59 height 15
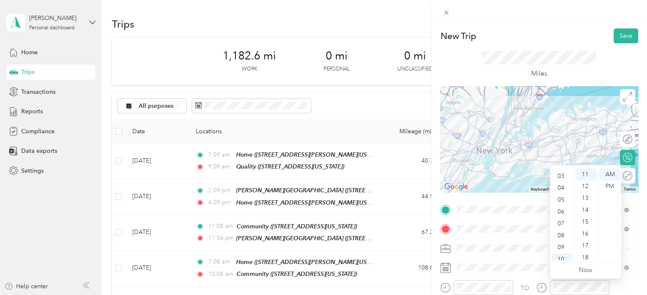
scroll to position [0, 0]
click at [565, 188] on div "01" at bounding box center [562, 186] width 20 height 12
click at [611, 188] on div "PM" at bounding box center [610, 186] width 20 height 12
click at [616, 36] on button "Save" at bounding box center [626, 35] width 25 height 15
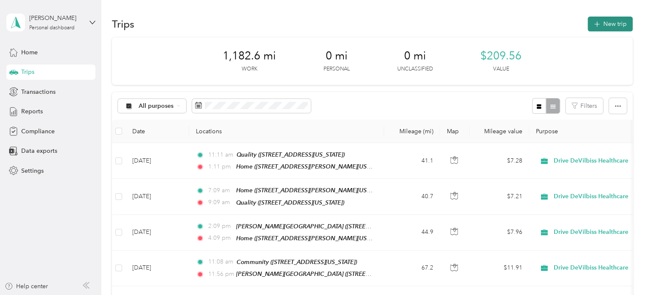
click at [616, 18] on button "New trip" at bounding box center [610, 24] width 45 height 15
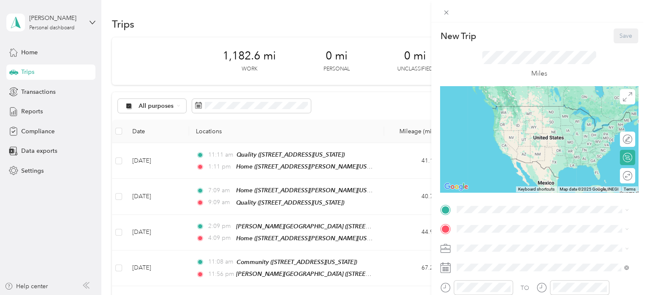
click at [490, 123] on div "Home [STREET_ADDRESS][PERSON_NAME][US_STATE]" at bounding box center [539, 114] width 132 height 18
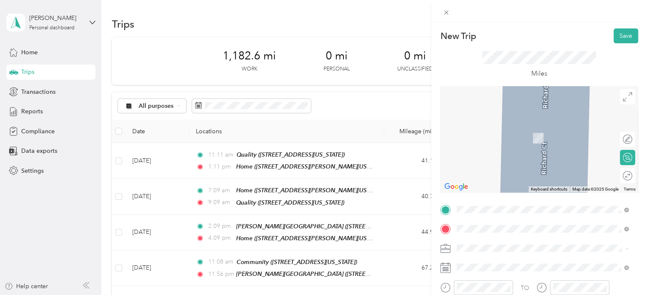
click at [492, 129] on span "250 Clearbrook Road Elmsford, New York 10523, United States" at bounding box center [515, 126] width 85 height 8
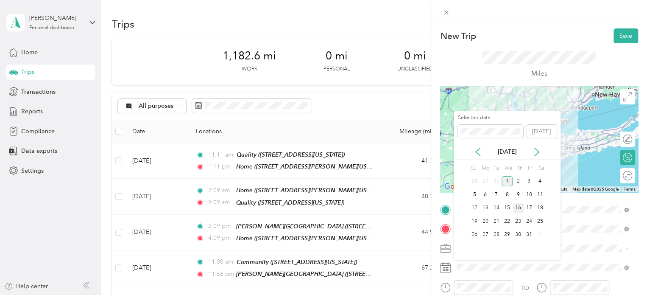
click at [519, 207] on div "16" at bounding box center [518, 208] width 11 height 11
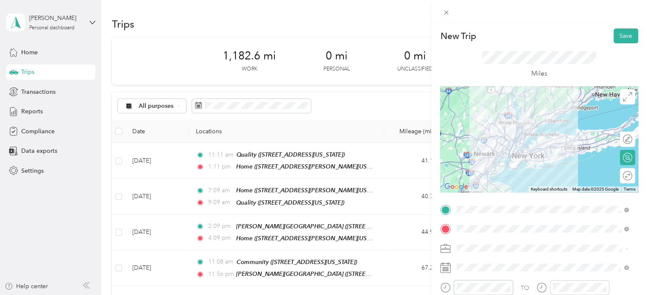
click at [422, 281] on div "New Trip Save This trip cannot be edited because it is either under review, app…" at bounding box center [323, 147] width 647 height 295
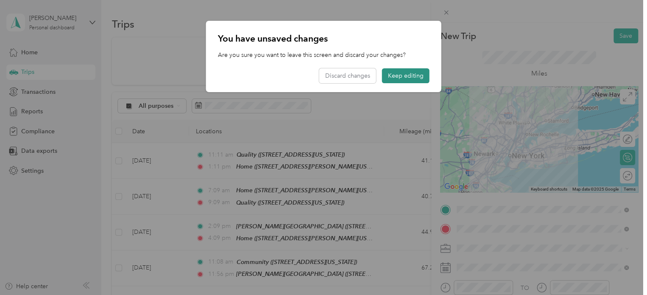
click at [410, 70] on button "Keep editing" at bounding box center [406, 75] width 48 height 15
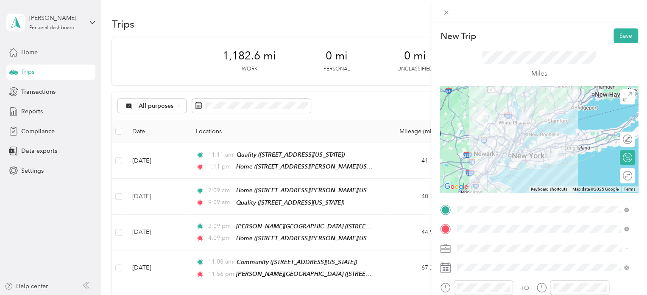
click at [376, 142] on div "New Trip Save This trip cannot be edited because it is either under review, app…" at bounding box center [323, 147] width 647 height 295
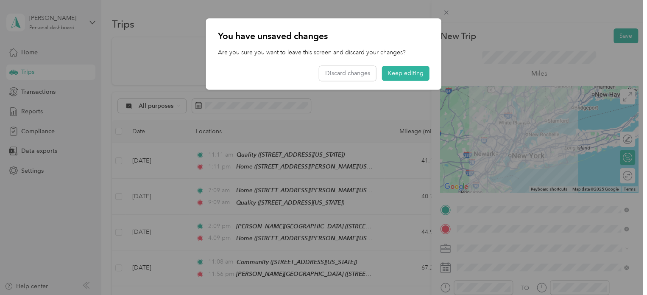
click at [376, 142] on div at bounding box center [323, 147] width 647 height 295
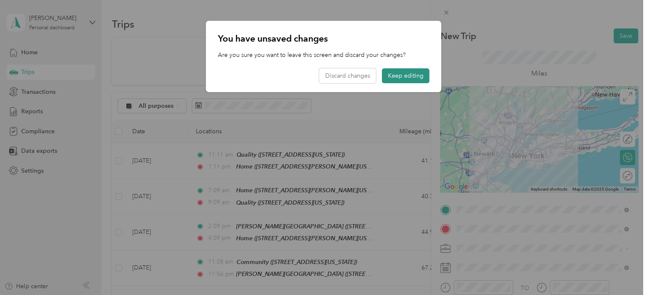
click at [404, 74] on button "Keep editing" at bounding box center [406, 75] width 48 height 15
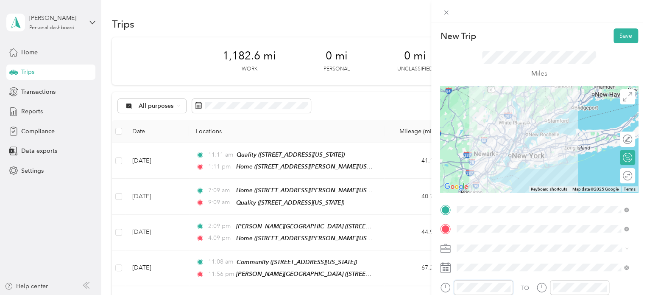
click at [419, 284] on div "New Trip Save This trip cannot be edited because it is either under review, app…" at bounding box center [323, 147] width 647 height 295
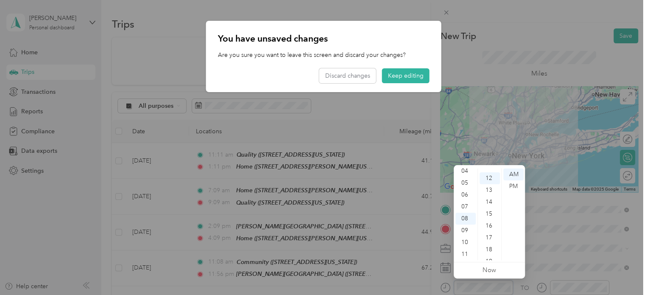
scroll to position [143, 0]
click at [410, 78] on button "Keep editing" at bounding box center [406, 75] width 48 height 15
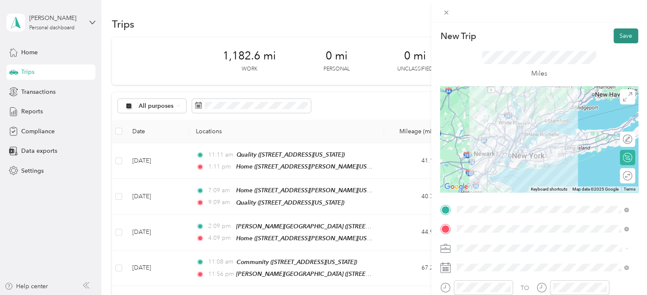
click at [626, 41] on button "Save" at bounding box center [626, 35] width 25 height 15
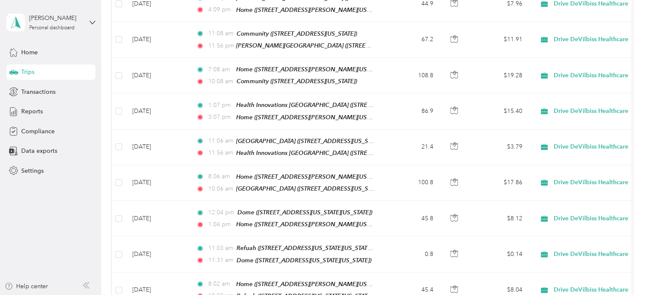
scroll to position [0, 0]
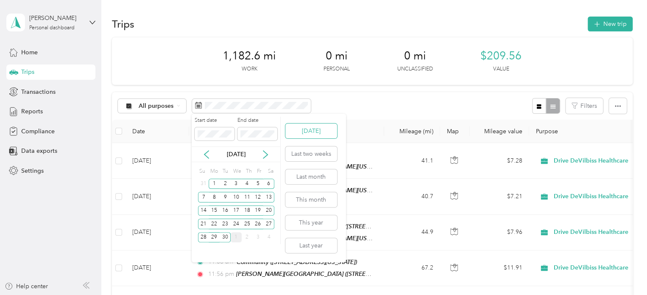
click at [306, 135] on button "[DATE]" at bounding box center [312, 130] width 52 height 15
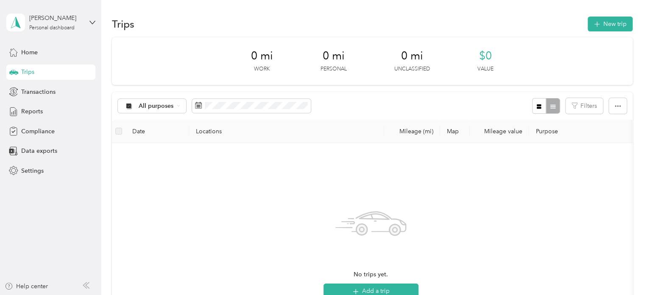
click at [305, 87] on div "0 mi Work 0 mi Personal 0 mi Unclassified $0 Value All purposes Filters Date Lo…" at bounding box center [372, 213] width 521 height 352
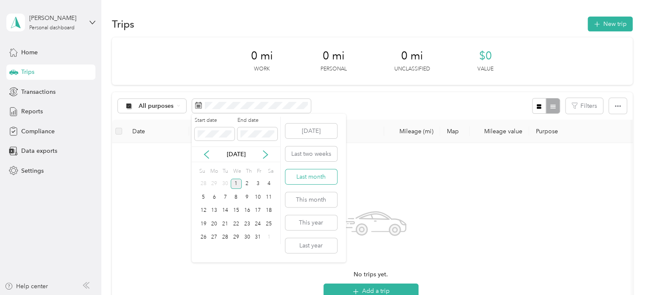
click at [319, 174] on button "Last month" at bounding box center [312, 176] width 52 height 15
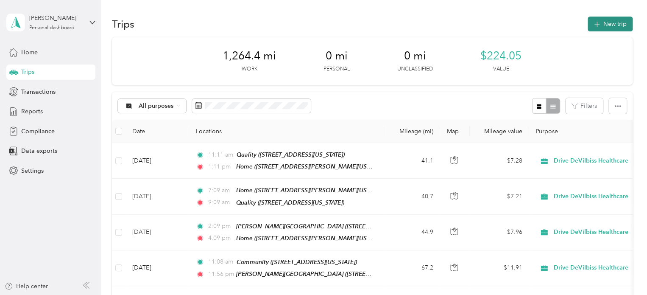
click at [611, 20] on button "New trip" at bounding box center [610, 24] width 45 height 15
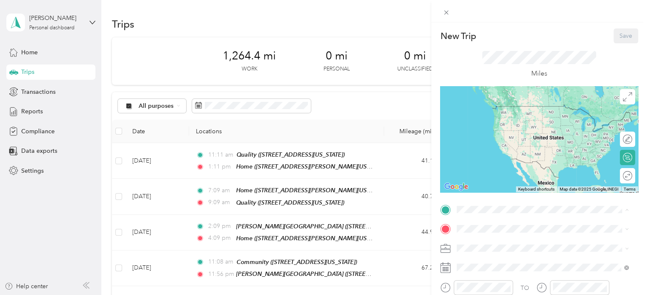
click at [490, 111] on div "Home" at bounding box center [539, 109] width 132 height 8
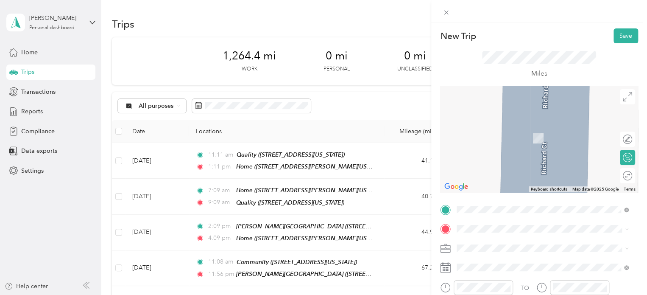
click at [503, 133] on li "250 Clearbrook Road Elmsford, New York 10523, United States" at bounding box center [543, 123] width 178 height 17
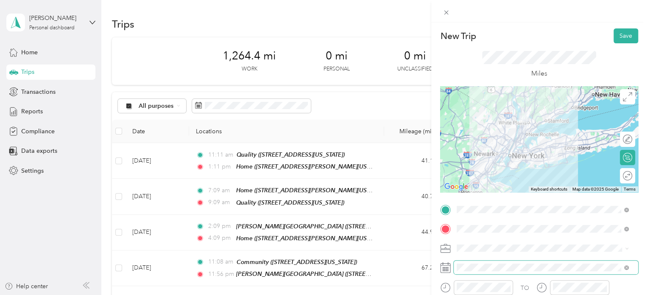
click at [474, 272] on span at bounding box center [546, 268] width 185 height 14
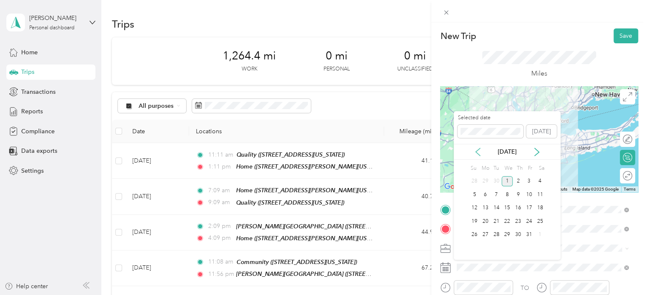
click at [478, 152] on icon at bounding box center [478, 152] width 8 height 8
click at [526, 192] on div "12" at bounding box center [529, 194] width 11 height 11
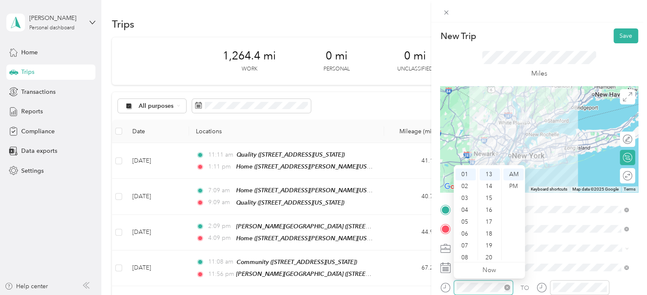
scroll to position [51, 0]
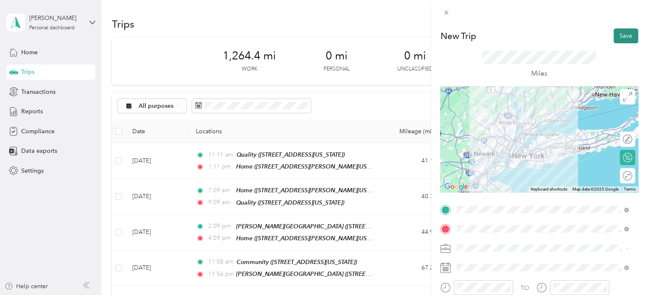
click at [622, 33] on button "Save" at bounding box center [626, 35] width 25 height 15
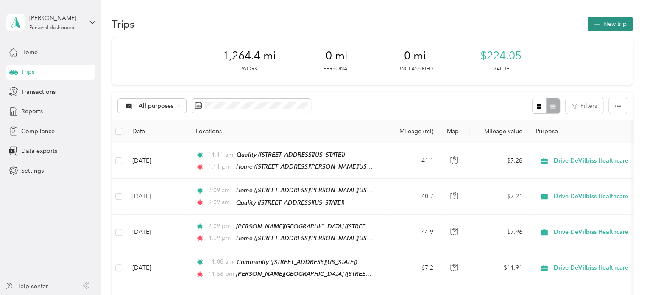
click at [610, 30] on button "New trip" at bounding box center [610, 24] width 45 height 15
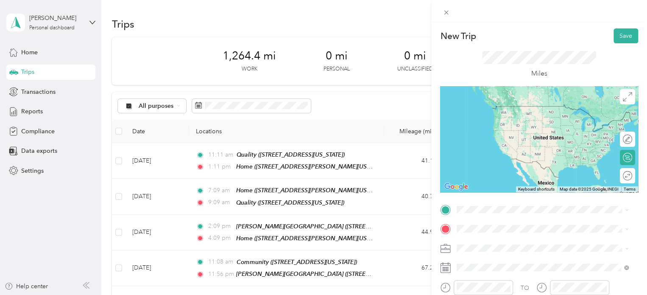
click at [367, 36] on div "New Trip Save This trip cannot be edited because it is either under review, app…" at bounding box center [323, 147] width 647 height 295
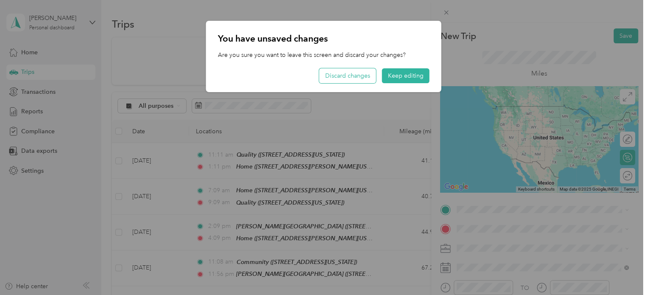
click at [357, 73] on button "Discard changes" at bounding box center [347, 75] width 57 height 15
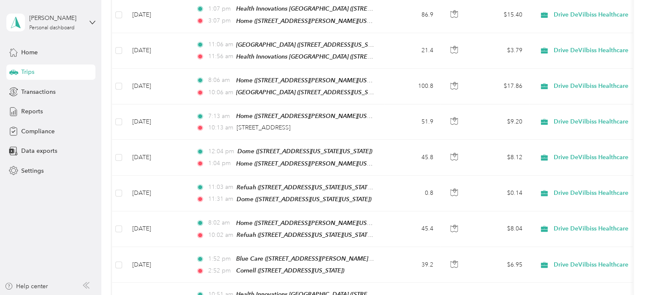
scroll to position [326, 0]
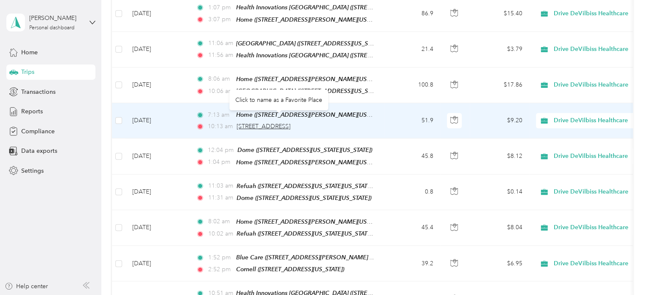
click at [291, 123] on span "250 Clearbrook Road, Elmsford" at bounding box center [264, 126] width 54 height 7
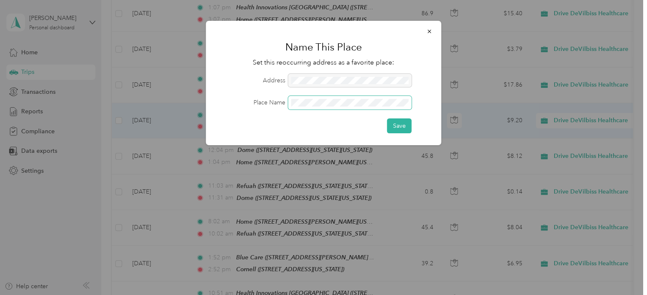
click at [316, 98] on span at bounding box center [350, 103] width 123 height 14
click at [410, 127] on button "Save" at bounding box center [399, 125] width 25 height 15
click at [410, 127] on button "Save" at bounding box center [395, 125] width 34 height 15
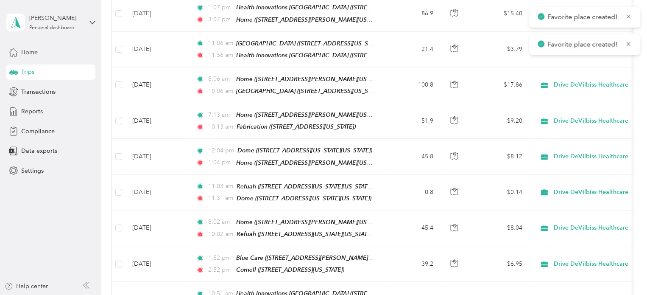
scroll to position [0, 0]
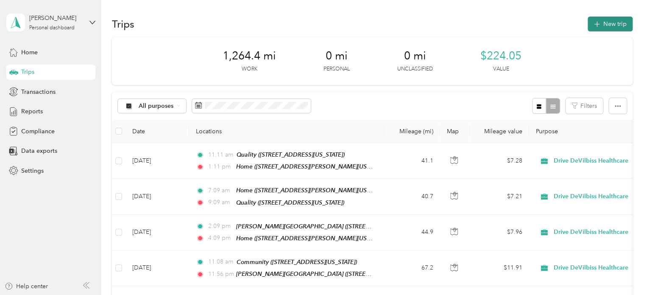
click at [623, 23] on button "New trip" at bounding box center [610, 24] width 45 height 15
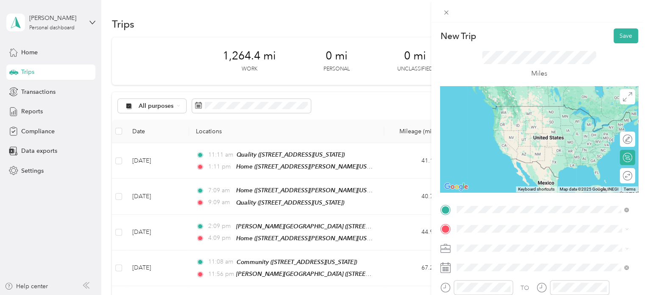
click at [509, 123] on div "Fabrication 250 Clearbrook Road, Elmsford, 10523, Elmsford, New York, United St…" at bounding box center [515, 114] width 85 height 18
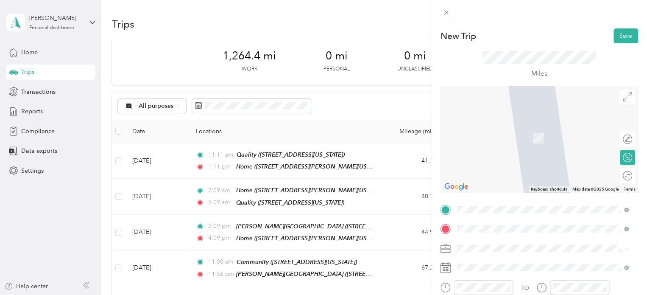
click at [518, 127] on span "640 Tuckahoe Road Yonkers, New York 10710, United States" at bounding box center [515, 126] width 85 height 8
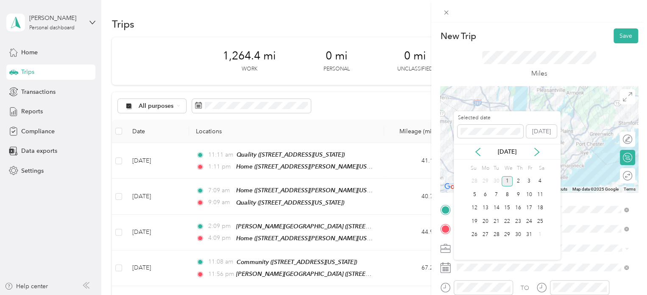
click at [479, 143] on div "Selected date Today" at bounding box center [507, 129] width 107 height 30
click at [479, 149] on icon at bounding box center [478, 152] width 8 height 8
click at [531, 196] on div "12" at bounding box center [529, 194] width 11 height 11
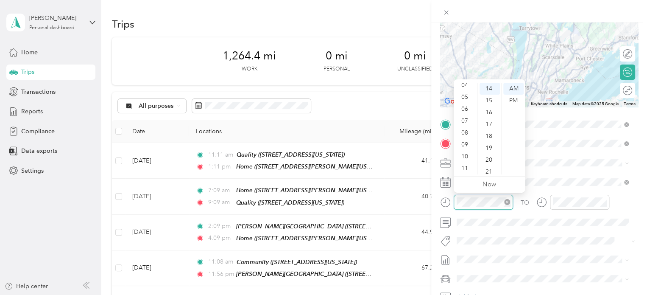
scroll to position [51, 0]
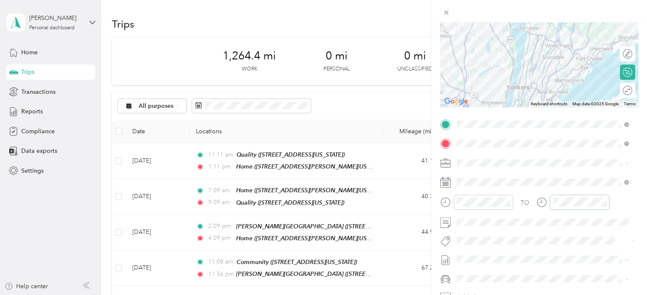
click at [546, 202] on div at bounding box center [573, 202] width 73 height 15
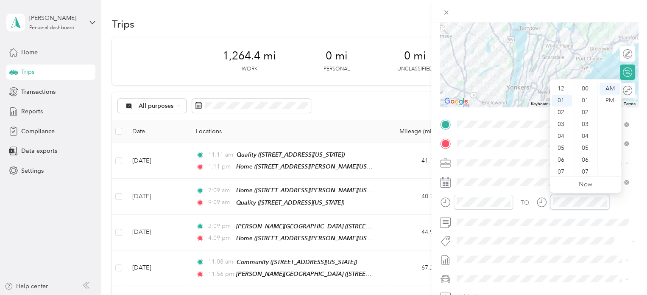
scroll to position [0, 0]
click at [610, 101] on div "PM" at bounding box center [610, 101] width 20 height 12
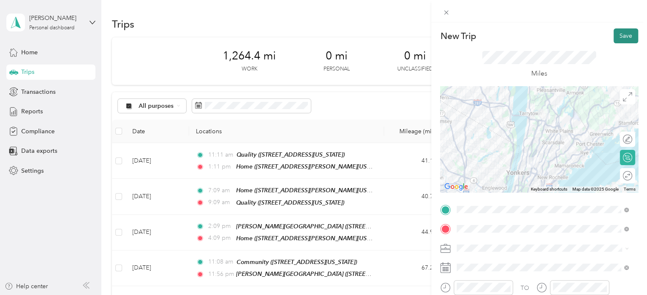
click at [619, 31] on button "Save" at bounding box center [626, 35] width 25 height 15
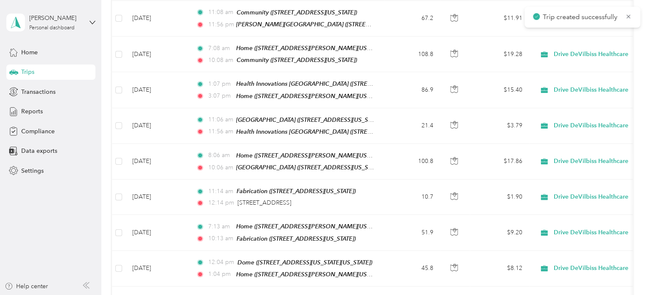
scroll to position [291, 0]
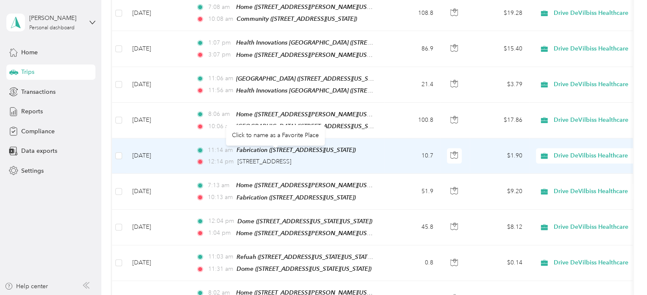
click at [283, 157] on div "640 Tuckahoe Road, Yonkers" at bounding box center [265, 161] width 54 height 9
click at [291, 158] on span "640 Tuckahoe Road, Yonkers" at bounding box center [265, 161] width 54 height 7
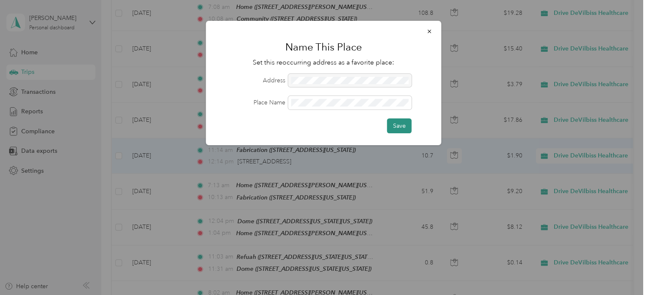
click at [397, 125] on button "Save" at bounding box center [399, 125] width 25 height 15
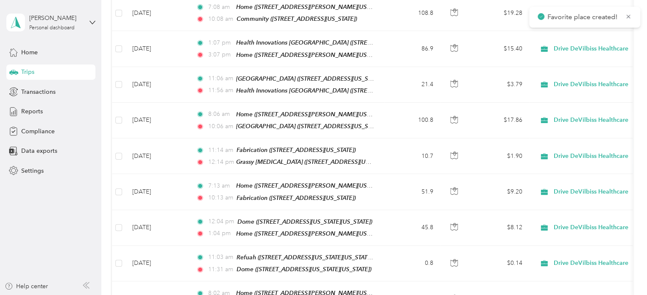
click at [628, 11] on div "Favorite place created!" at bounding box center [584, 17] width 111 height 21
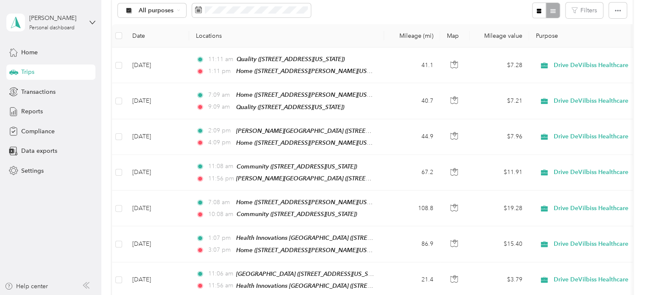
scroll to position [0, 0]
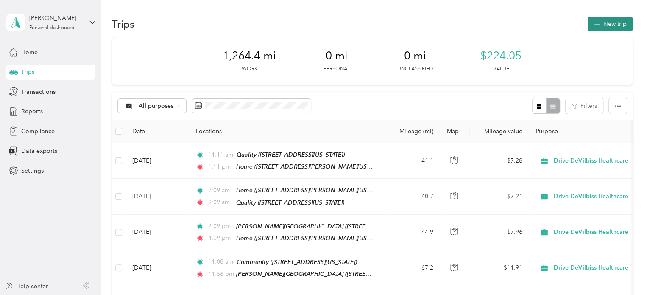
click at [604, 31] on button "New trip" at bounding box center [610, 24] width 45 height 15
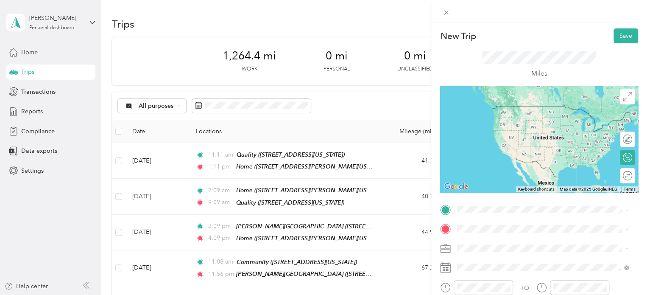
click at [509, 117] on span "640 Tuckahoe Road, Yonkers, 10710, Yonkers, New York, United States" at bounding box center [515, 117] width 85 height 7
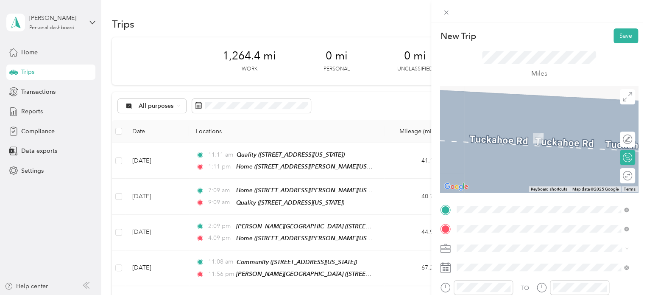
click at [507, 142] on span "[STREET_ADDRESS][PERSON_NAME][US_STATE]" at bounding box center [539, 137] width 132 height 7
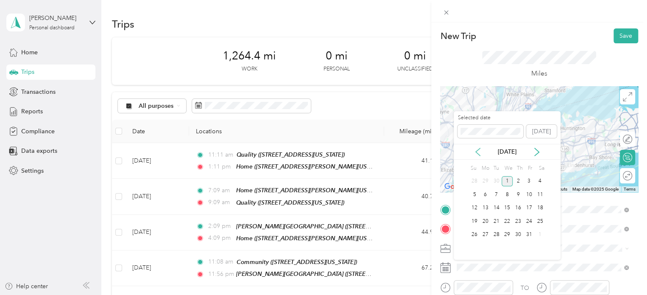
click at [479, 151] on icon at bounding box center [478, 152] width 8 height 8
click at [529, 193] on div "12" at bounding box center [529, 194] width 11 height 11
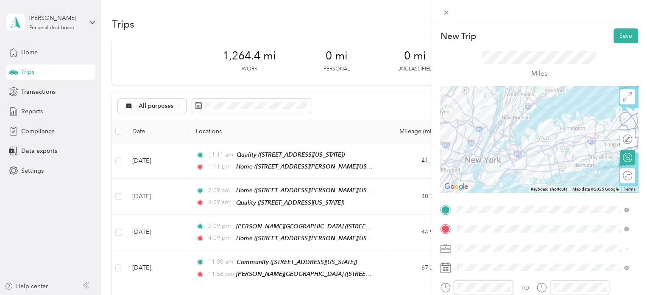
click at [448, 288] on div at bounding box center [476, 287] width 73 height 15
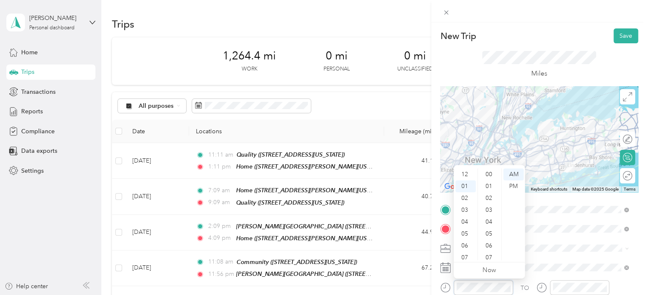
scroll to position [12, 0]
click at [515, 188] on div "PM" at bounding box center [514, 186] width 20 height 12
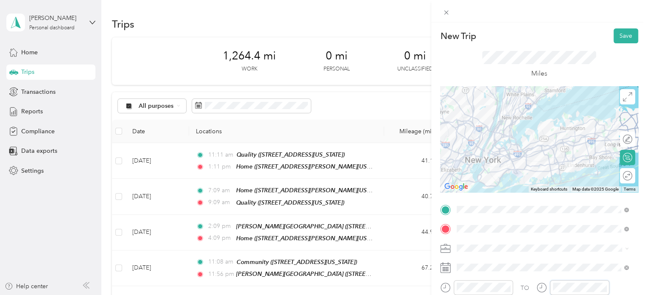
click at [531, 286] on div "TO" at bounding box center [539, 290] width 198 height 21
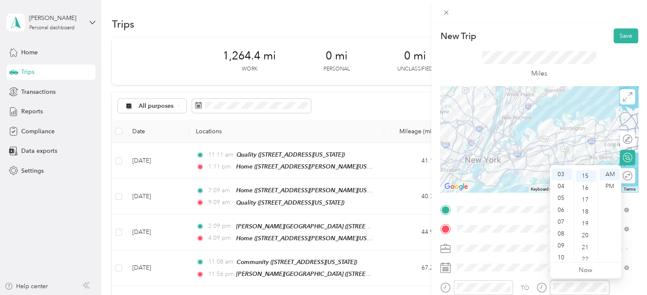
scroll to position [178, 0]
click at [607, 191] on div "PM" at bounding box center [610, 186] width 20 height 12
click at [620, 25] on div "New Trip Save This trip cannot be edited because it is either under review, app…" at bounding box center [539, 169] width 216 height 295
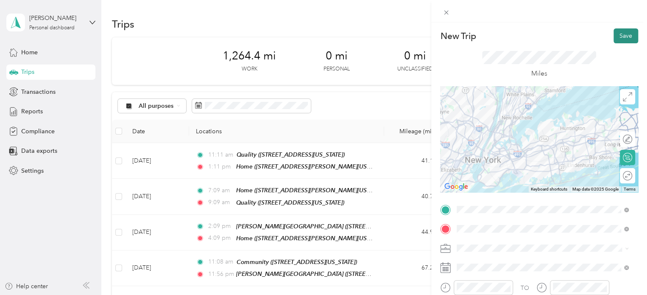
click at [618, 34] on button "Save" at bounding box center [626, 35] width 25 height 15
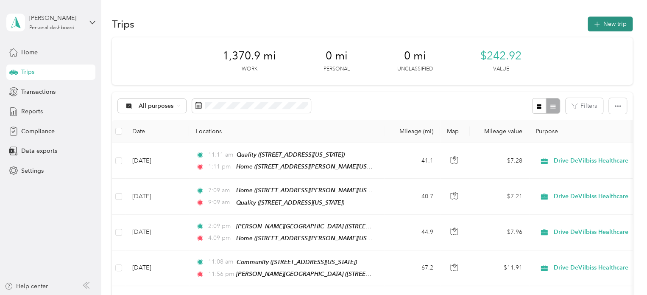
click at [610, 23] on button "New trip" at bounding box center [610, 24] width 45 height 15
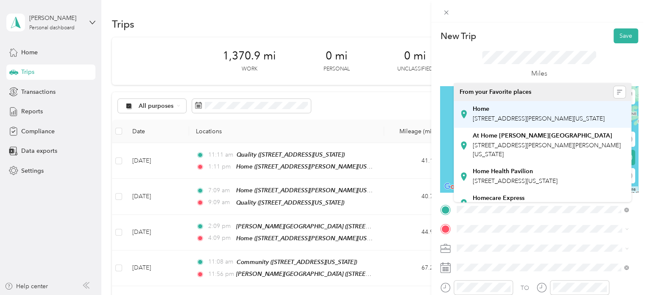
click at [499, 122] on span "[STREET_ADDRESS][PERSON_NAME][US_STATE]" at bounding box center [539, 118] width 132 height 7
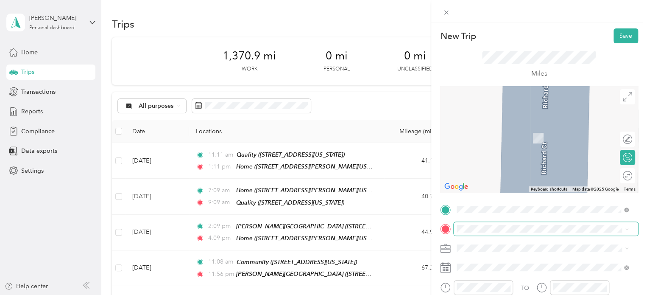
click at [471, 232] on span at bounding box center [546, 229] width 185 height 14
click at [501, 133] on div "Nucare LIC [STREET_ADDRESS][US_STATE][US_STATE]" at bounding box center [531, 134] width 116 height 18
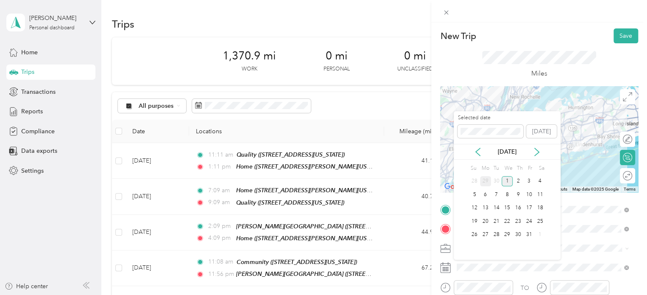
click at [489, 179] on div "29" at bounding box center [485, 181] width 11 height 11
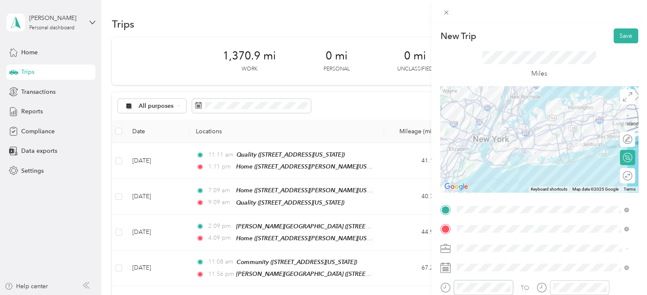
click at [433, 281] on form "New Trip Save This trip cannot be edited because it is either under review, app…" at bounding box center [539, 217] width 216 height 379
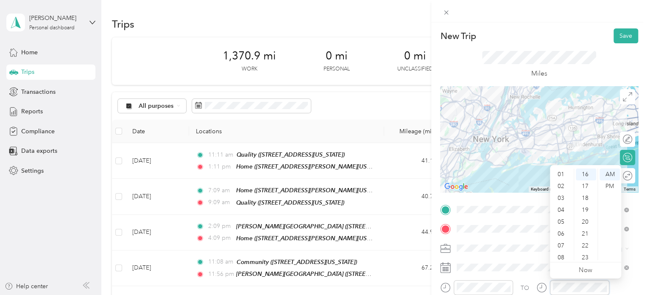
scroll to position [51, 0]
click at [624, 6] on div at bounding box center [539, 11] width 216 height 22
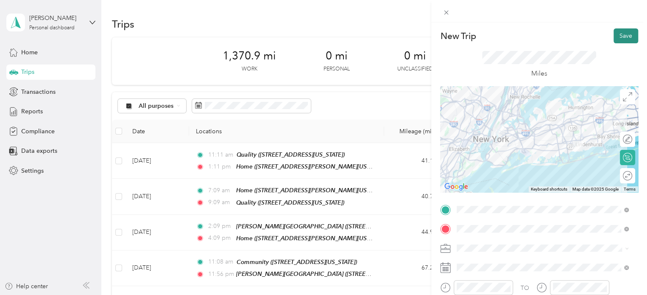
click at [618, 39] on button "Save" at bounding box center [626, 35] width 25 height 15
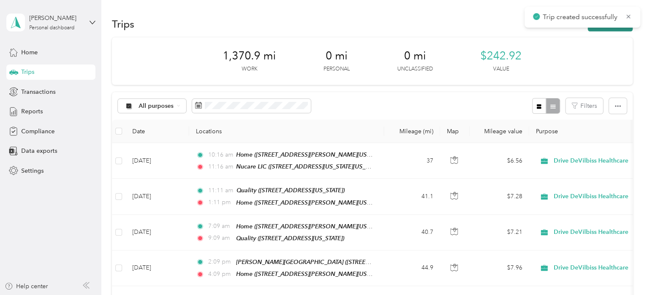
click at [611, 28] on button "New trip" at bounding box center [610, 24] width 45 height 15
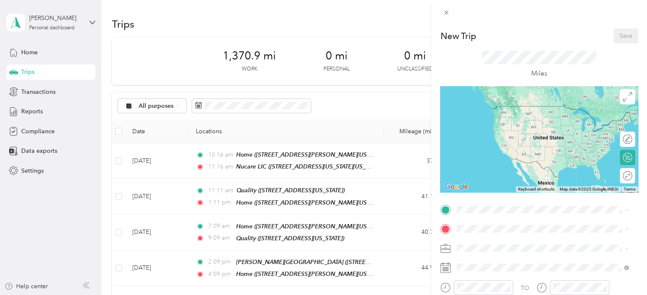
click at [530, 118] on span "[STREET_ADDRESS][US_STATE][US_STATE]" at bounding box center [531, 118] width 116 height 7
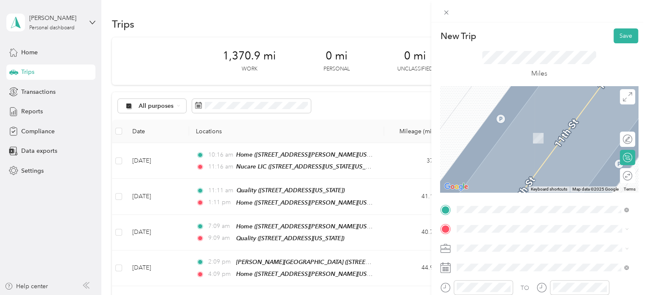
click at [508, 141] on span "[STREET_ADDRESS][US_STATE][US_STATE]" at bounding box center [531, 137] width 116 height 7
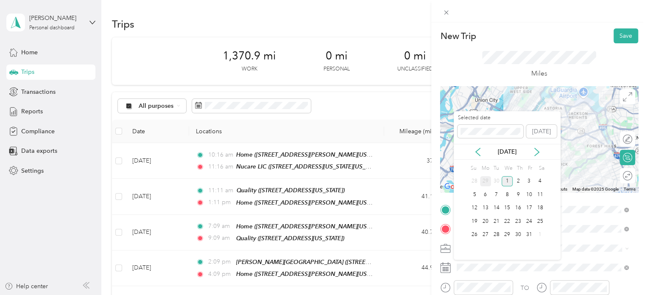
click at [489, 176] on div "29" at bounding box center [485, 181] width 11 height 11
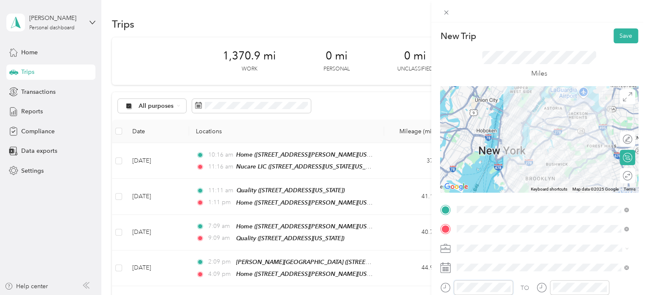
click at [451, 285] on div at bounding box center [476, 287] width 73 height 15
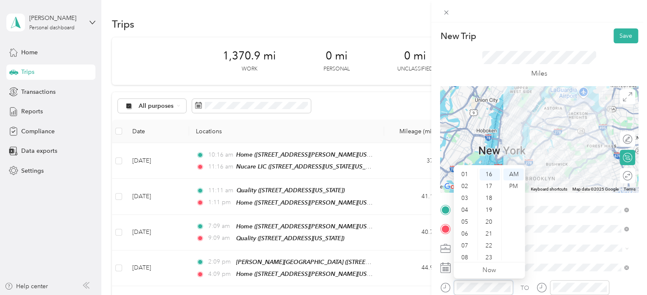
scroll to position [0, 0]
click at [513, 187] on div "PM" at bounding box center [514, 186] width 20 height 12
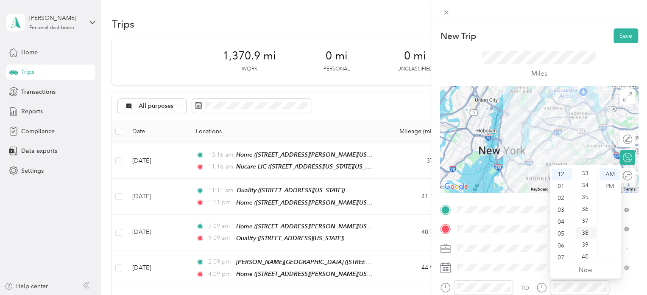
click at [588, 230] on div "38" at bounding box center [586, 233] width 20 height 12
click at [615, 185] on div "PM" at bounding box center [610, 186] width 20 height 12
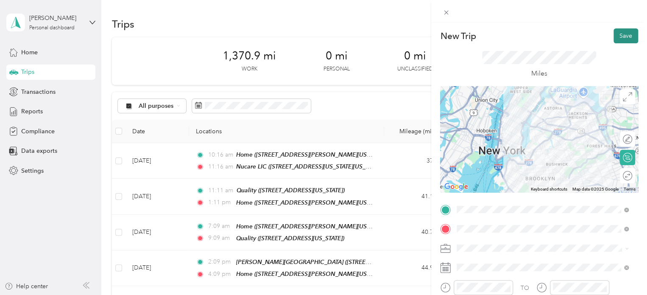
click at [625, 34] on button "Save" at bounding box center [626, 35] width 25 height 15
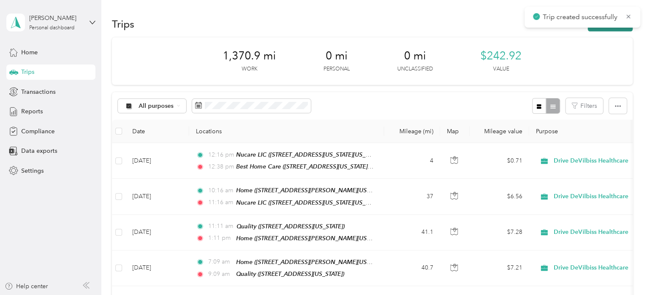
click at [605, 31] on button "New trip" at bounding box center [610, 24] width 45 height 15
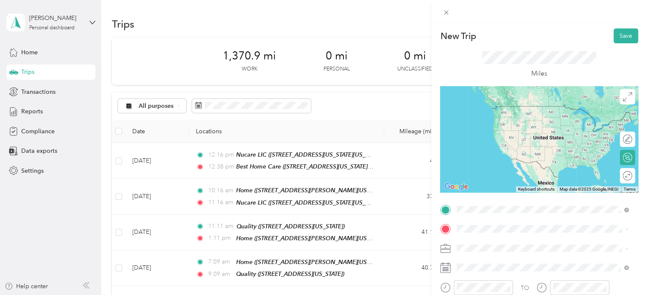
click at [489, 118] on span "[STREET_ADDRESS][US_STATE][US_STATE]" at bounding box center [531, 118] width 116 height 7
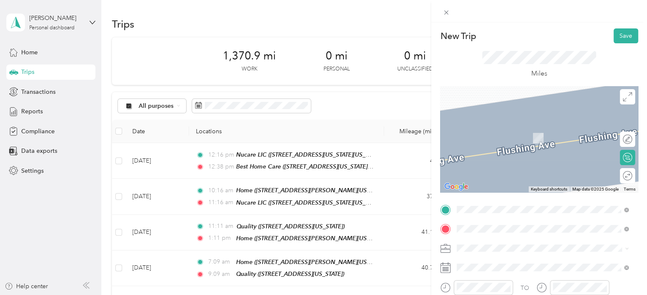
click at [492, 142] on span "[STREET_ADDRESS][PERSON_NAME][US_STATE]" at bounding box center [539, 137] width 132 height 7
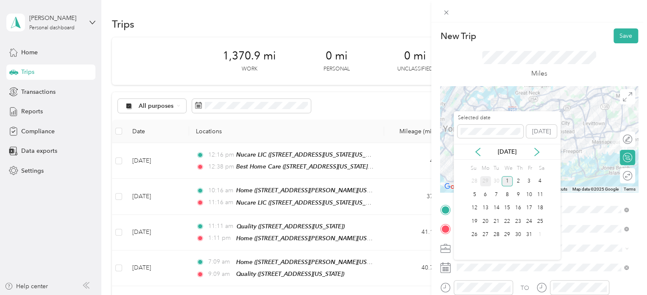
click at [485, 182] on div "29" at bounding box center [485, 181] width 11 height 11
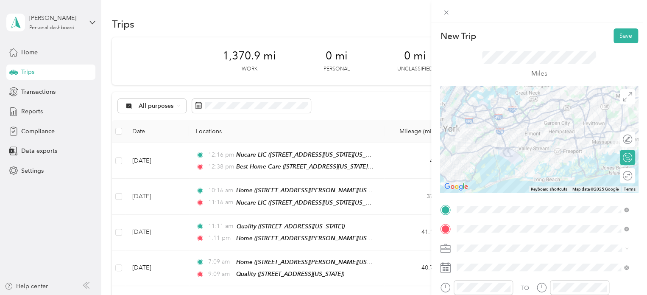
drag, startPoint x: 464, startPoint y: 281, endPoint x: 441, endPoint y: 286, distance: 23.9
click at [441, 286] on div at bounding box center [476, 287] width 73 height 15
click at [443, 285] on div at bounding box center [476, 287] width 73 height 15
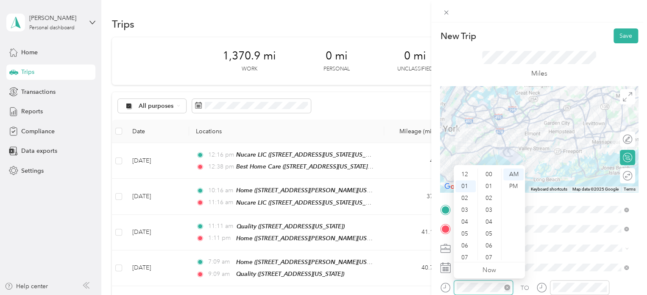
scroll to position [24, 0]
click at [512, 174] on div "AM" at bounding box center [514, 174] width 20 height 12
click at [512, 185] on div "PM" at bounding box center [514, 186] width 20 height 12
click at [542, 285] on div at bounding box center [573, 287] width 73 height 15
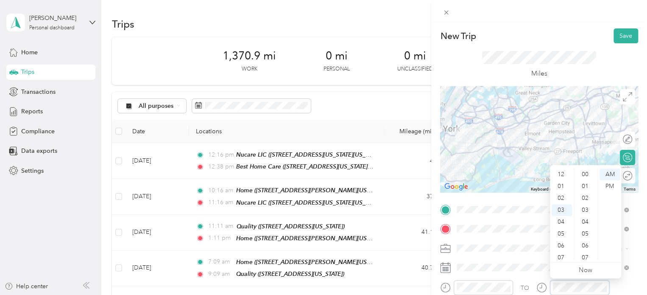
scroll to position [36, 0]
click at [611, 190] on div "PM" at bounding box center [610, 186] width 20 height 12
click at [618, 37] on button "Save" at bounding box center [626, 35] width 25 height 15
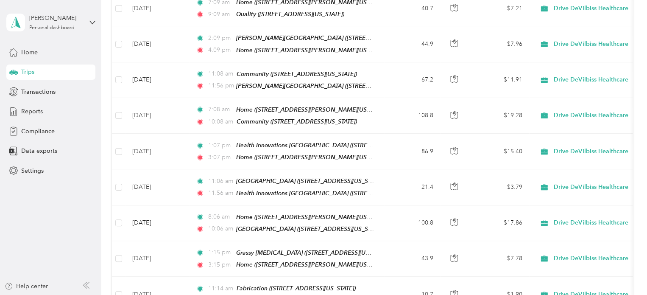
scroll to position [0, 0]
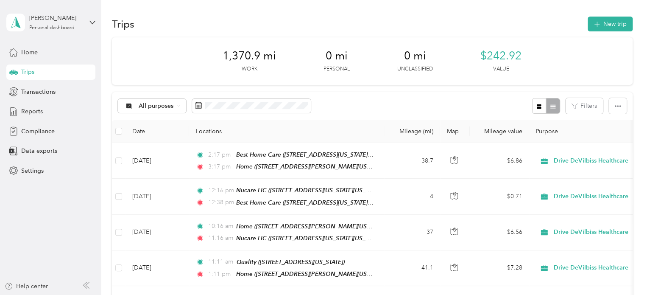
click at [30, 74] on span "Trips" at bounding box center [27, 71] width 13 height 9
click at [44, 108] on div "Reports" at bounding box center [50, 111] width 89 height 15
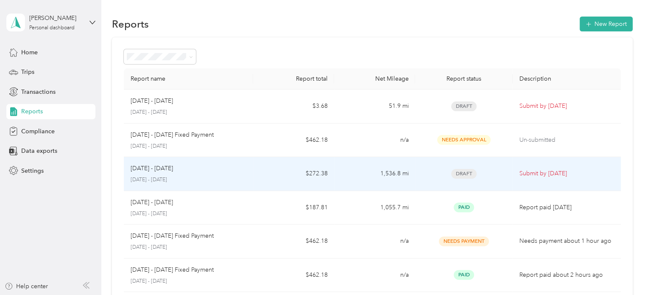
click at [157, 176] on p "[DATE] - [DATE]" at bounding box center [189, 180] width 116 height 8
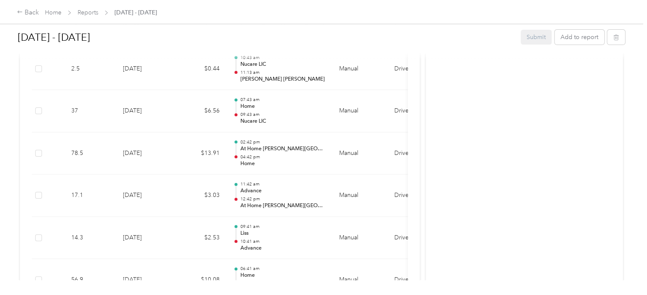
scroll to position [1733, 0]
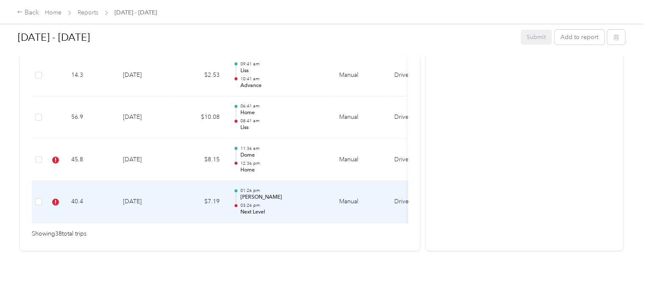
click at [84, 183] on td "40.4" at bounding box center [90, 202] width 52 height 42
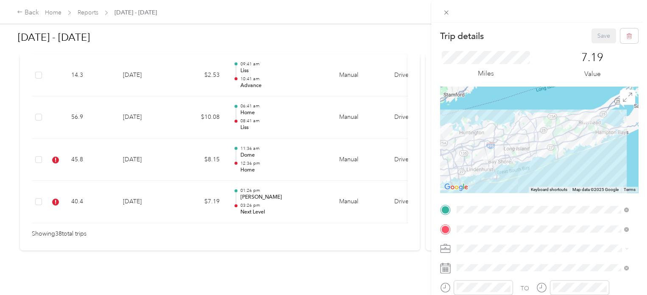
click at [38, 148] on div "Trip details Save This trip cannot be edited because it is either under review,…" at bounding box center [323, 147] width 647 height 295
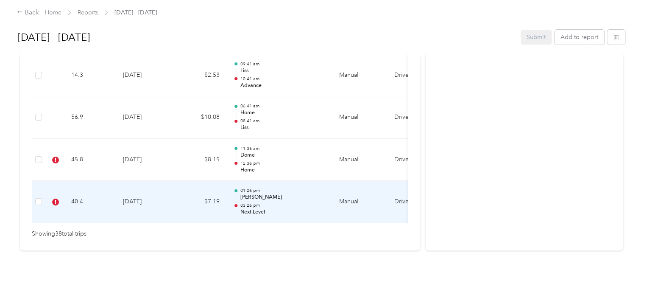
click at [39, 193] on td at bounding box center [39, 202] width 14 height 42
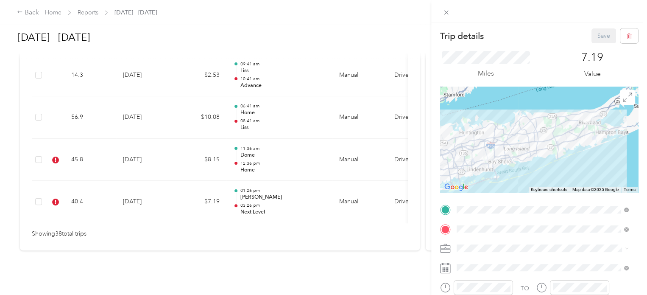
click at [36, 191] on div "Trip details Save This trip cannot be edited because it is either under review,…" at bounding box center [323, 147] width 647 height 295
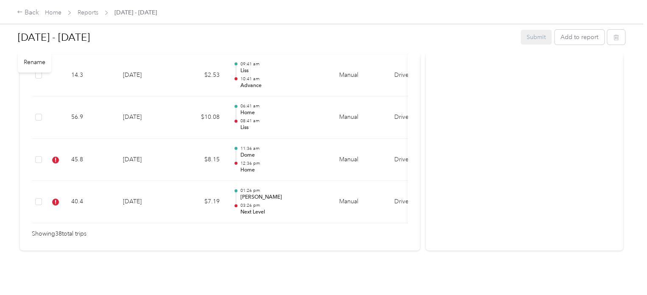
click at [490, 36] on h1 "[DATE] - [DATE]" at bounding box center [266, 37] width 497 height 20
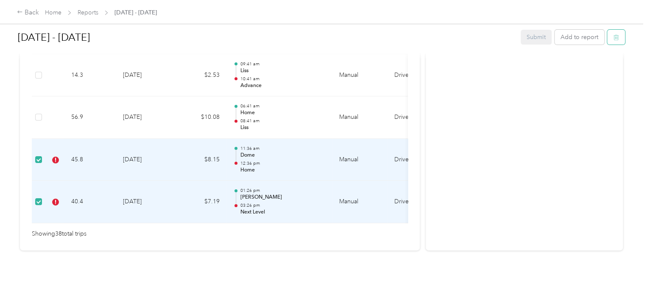
click at [614, 38] on icon "button" at bounding box center [617, 37] width 6 height 6
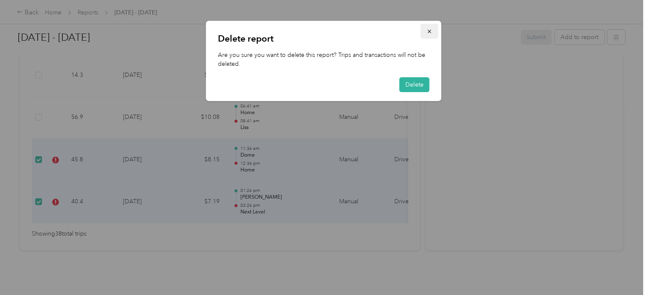
click at [431, 30] on icon "button" at bounding box center [430, 31] width 6 height 6
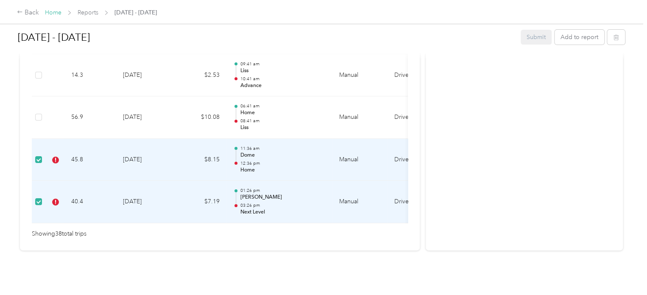
click at [50, 12] on link "Home" at bounding box center [53, 12] width 17 height 7
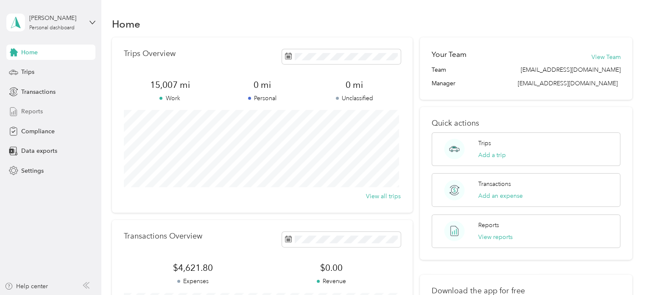
click at [36, 113] on span "Reports" at bounding box center [32, 111] width 22 height 9
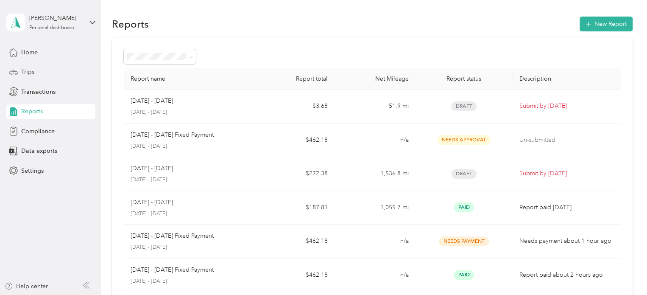
click at [31, 70] on span "Trips" at bounding box center [27, 71] width 13 height 9
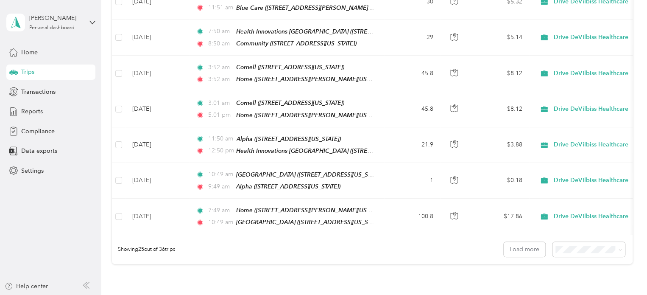
scroll to position [805, 0]
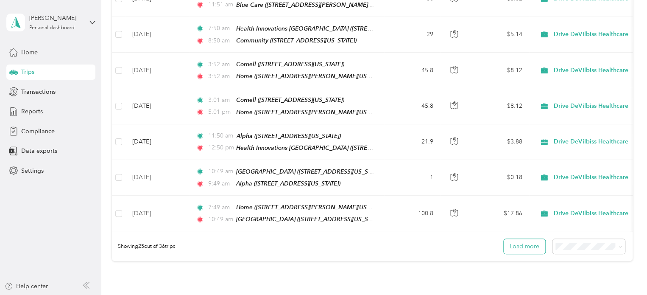
click at [525, 239] on button "Load more" at bounding box center [525, 246] width 42 height 15
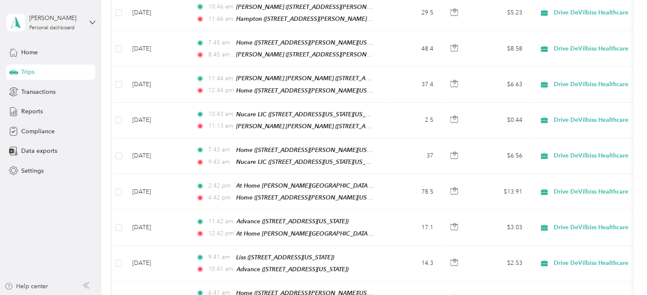
scroll to position [0, 0]
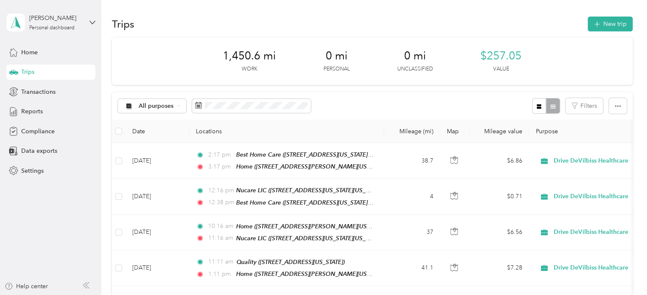
click at [28, 74] on span "Trips" at bounding box center [27, 71] width 13 height 9
click at [28, 111] on span "Reports" at bounding box center [32, 111] width 22 height 9
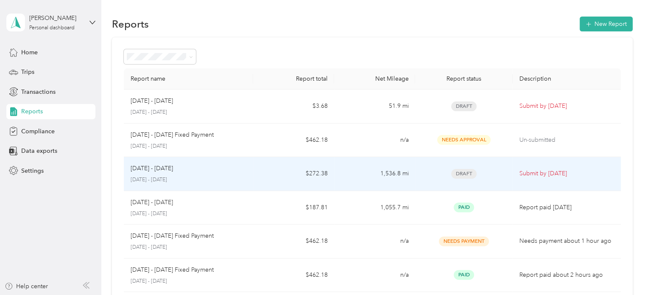
click at [190, 171] on div "[DATE] - [DATE]" at bounding box center [189, 168] width 116 height 9
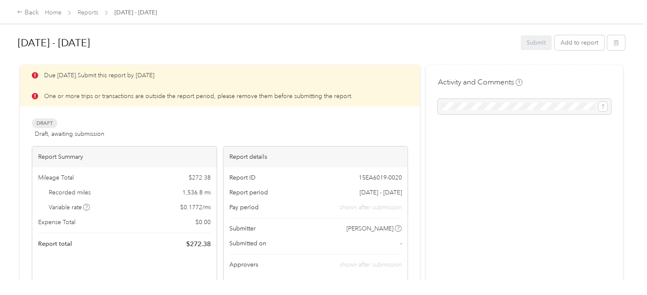
click at [64, 95] on p "One or more trips or transactions are outside the report period, please remove …" at bounding box center [198, 96] width 309 height 9
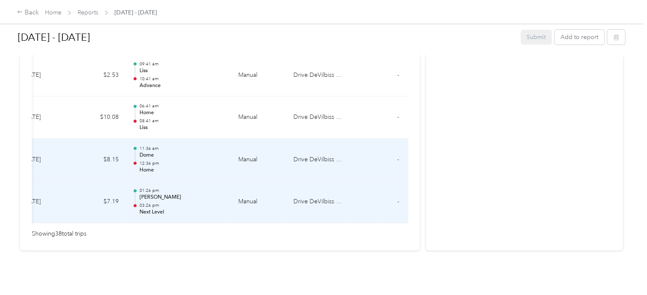
scroll to position [0, 140]
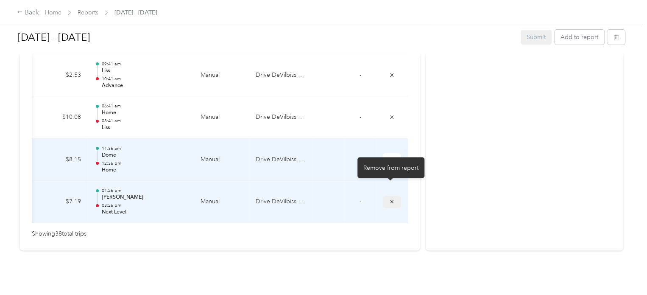
click at [387, 196] on button "submit" at bounding box center [392, 202] width 18 height 12
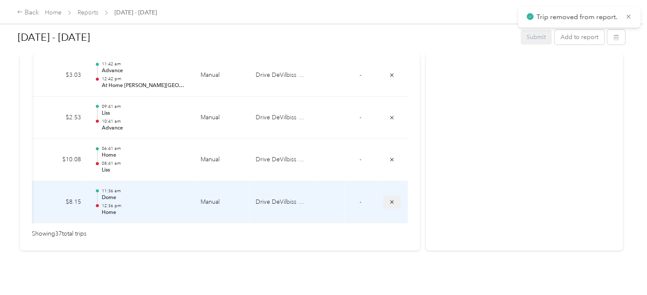
scroll to position [1691, 0]
click at [391, 199] on icon "submit" at bounding box center [392, 202] width 6 height 6
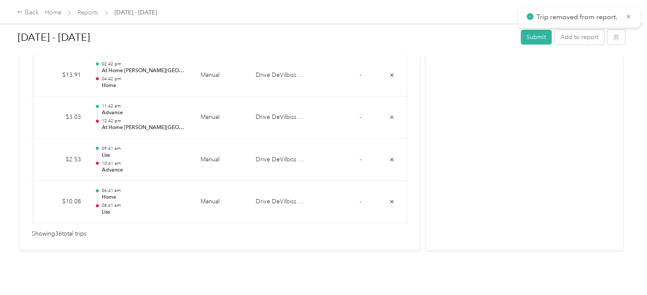
scroll to position [0, 0]
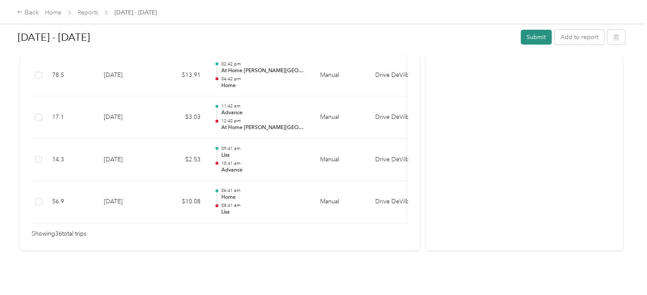
click at [538, 39] on button "Submit" at bounding box center [536, 37] width 31 height 15
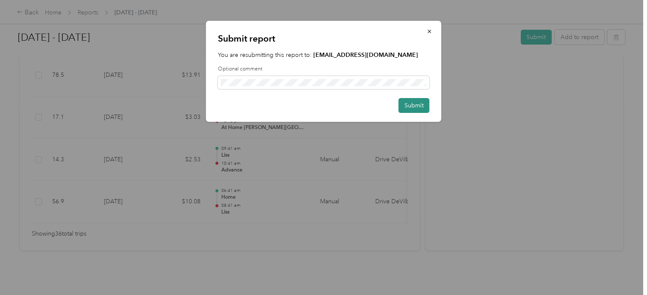
click at [405, 104] on button "Submit" at bounding box center [414, 105] width 31 height 15
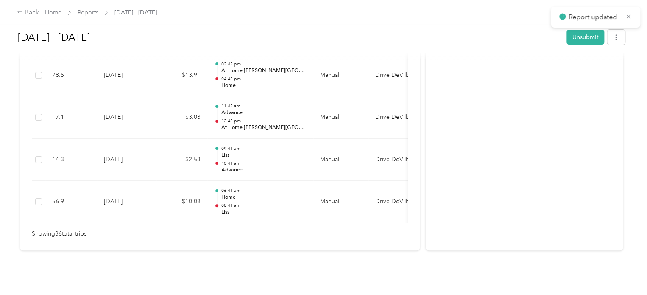
scroll to position [1616, 0]
